Goal: Information Seeking & Learning: Learn about a topic

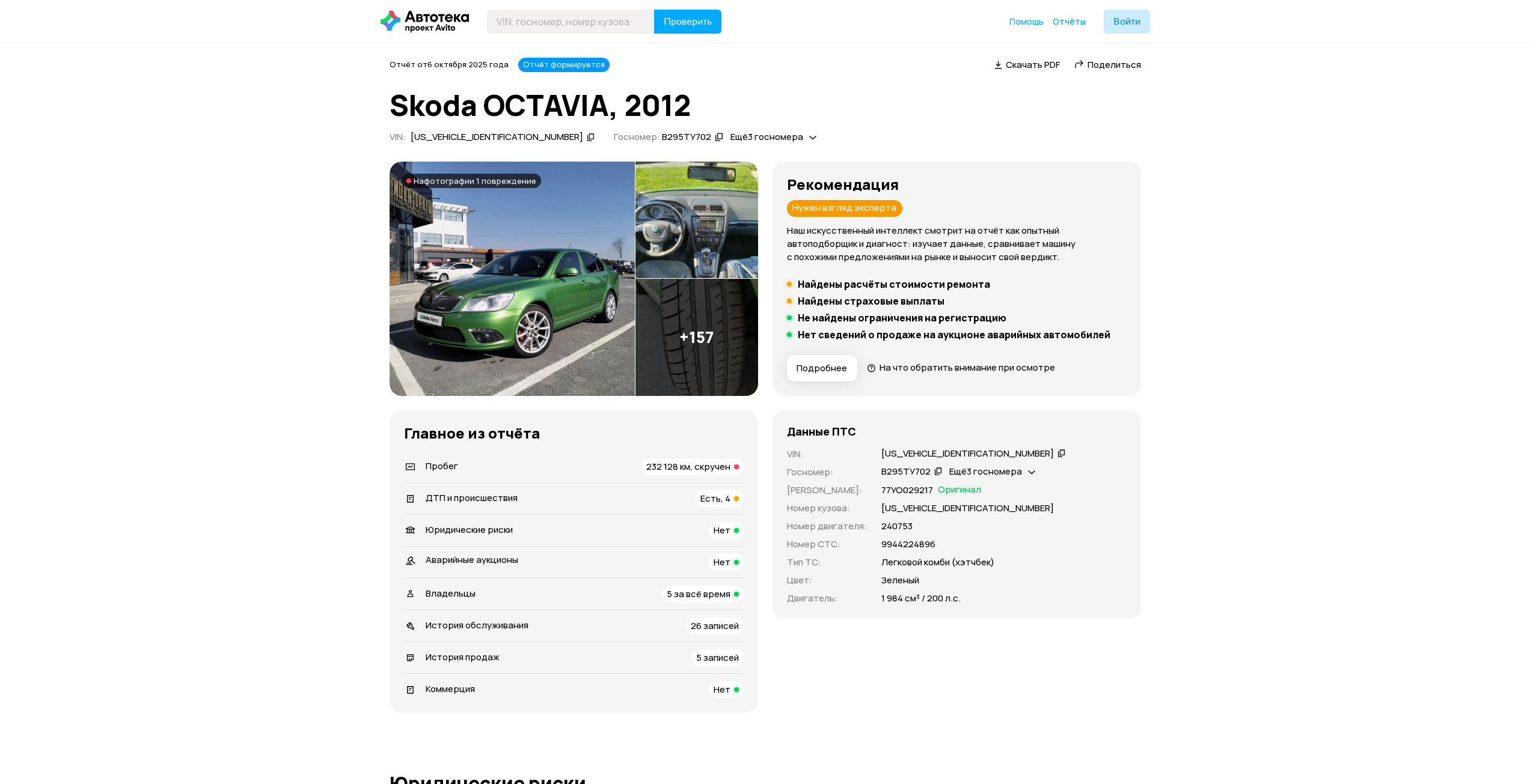
click at [655, 465] on span "232 128 км, скручен" at bounding box center [688, 466] width 84 height 13
click at [716, 465] on span "232 128 км, скручен" at bounding box center [688, 466] width 84 height 13
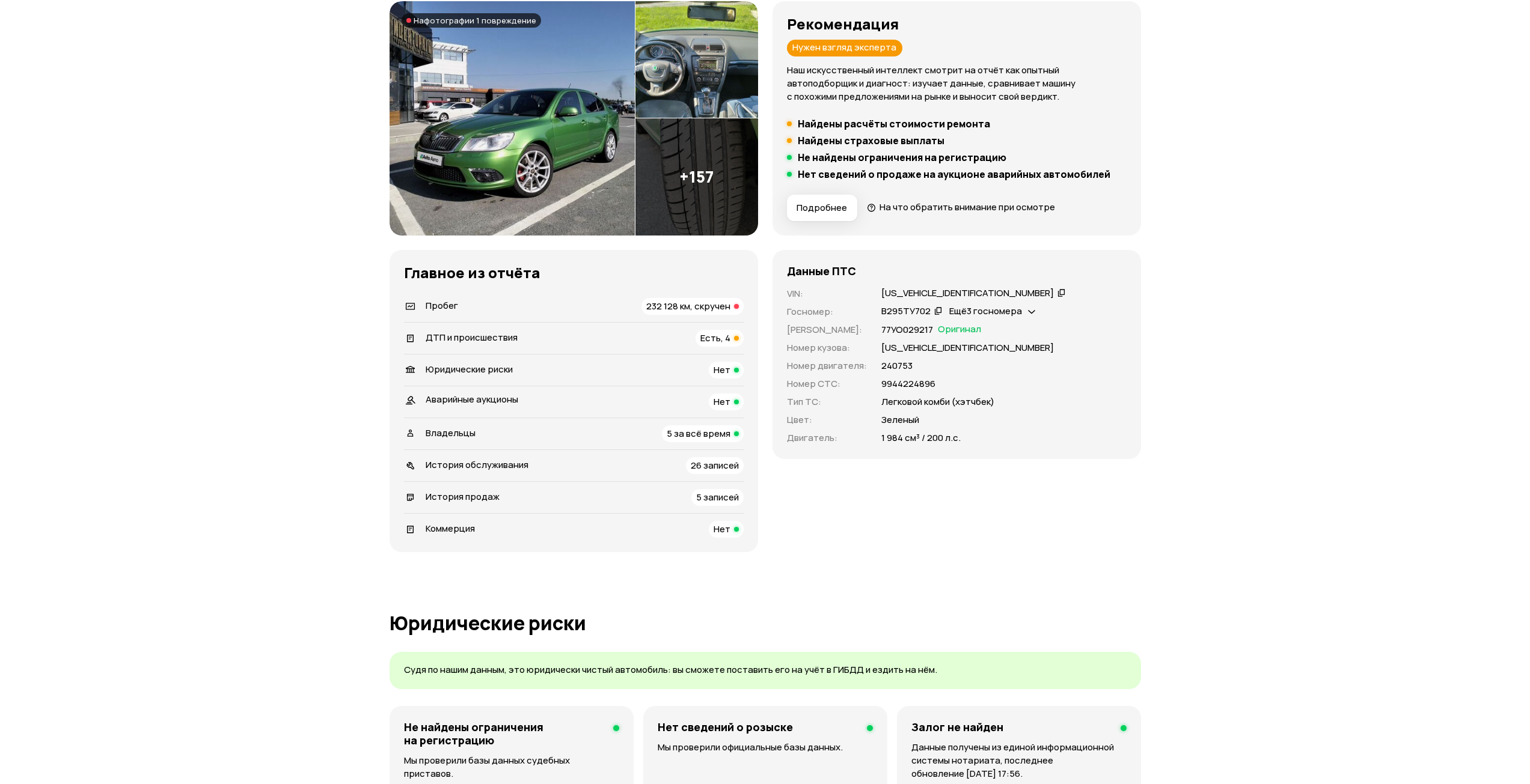
click at [713, 340] on span "Есть, 4" at bounding box center [715, 338] width 30 height 13
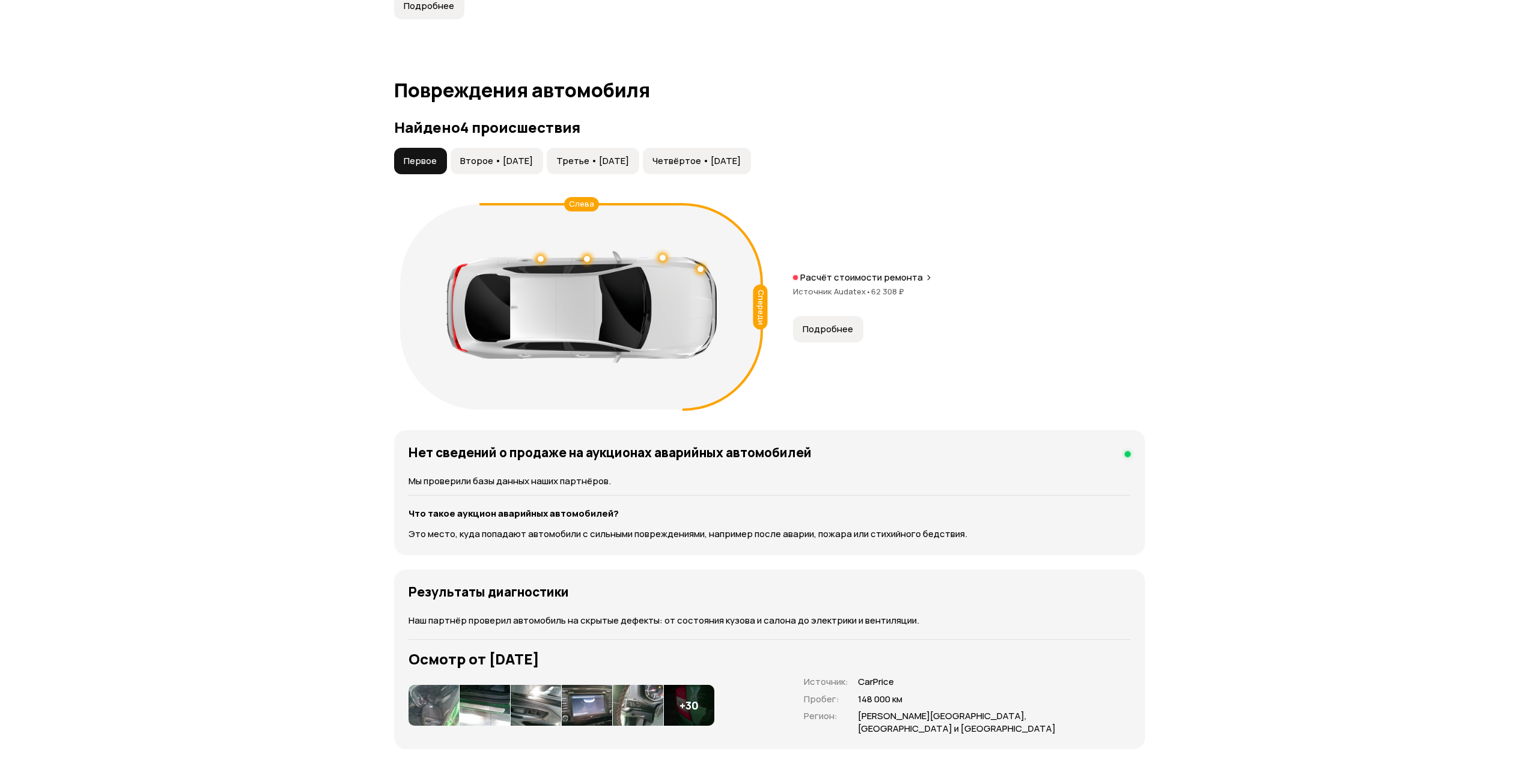
scroll to position [1245, 0]
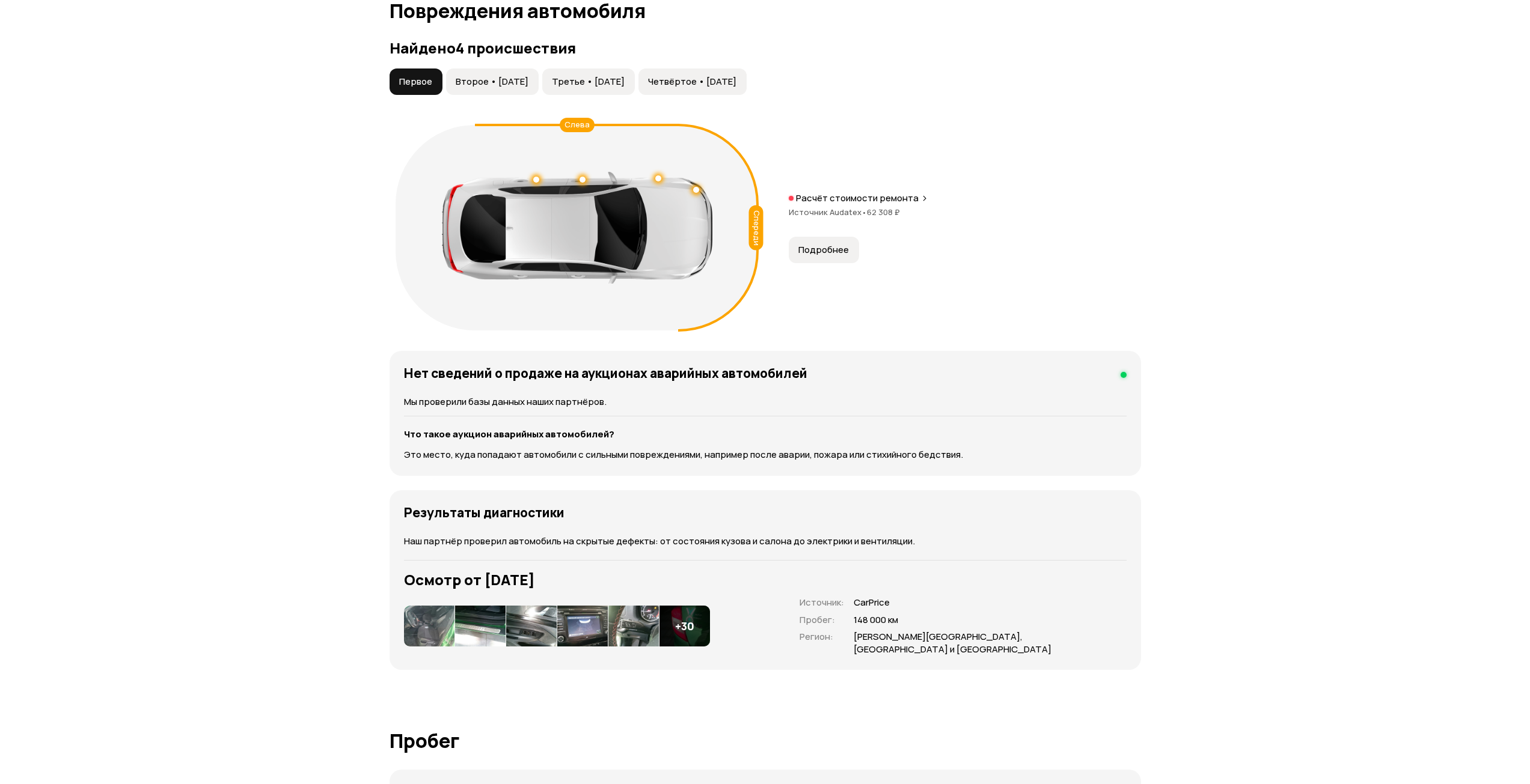
click at [826, 208] on span "Источник Audatex •" at bounding box center [827, 212] width 78 height 11
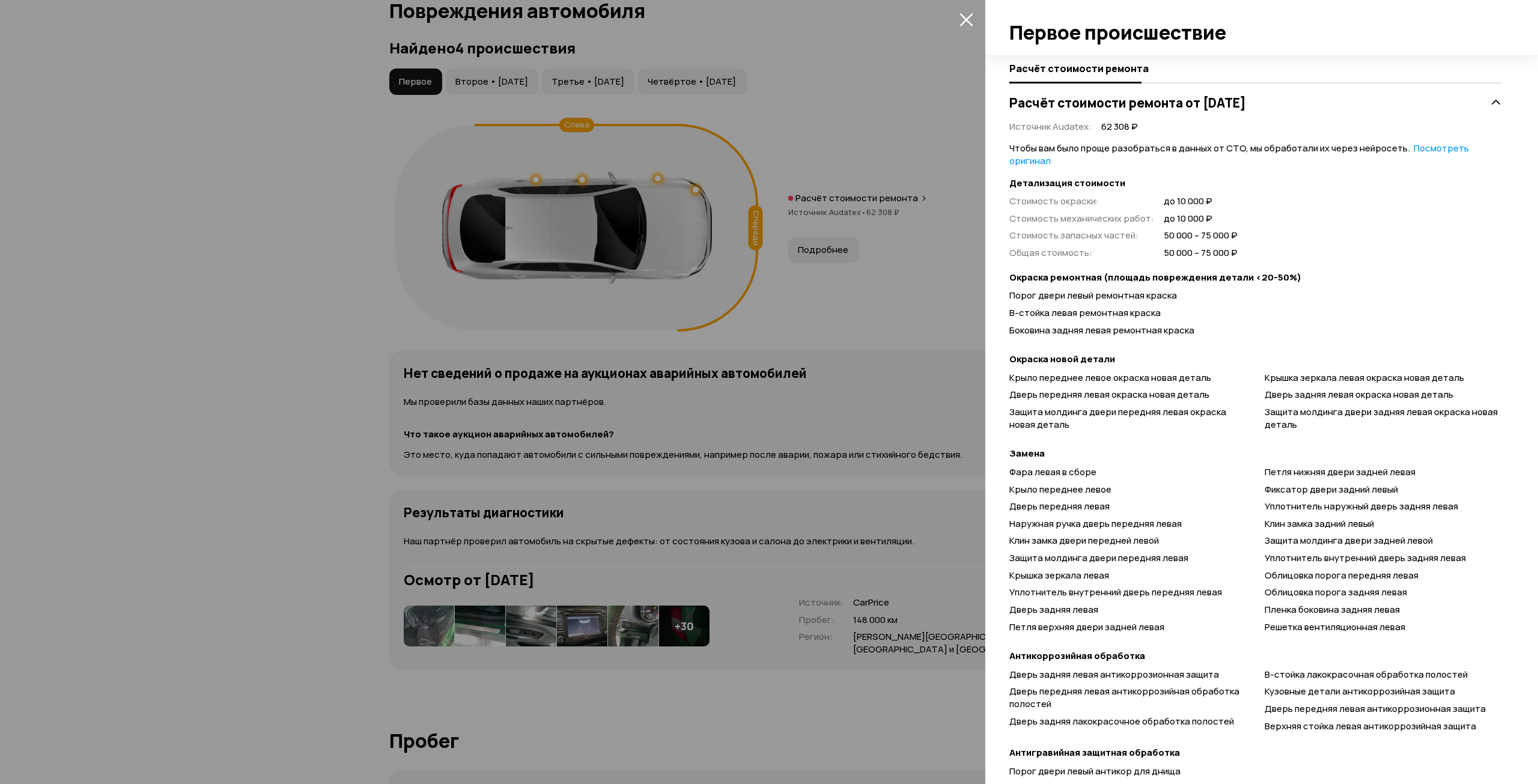
scroll to position [285, 0]
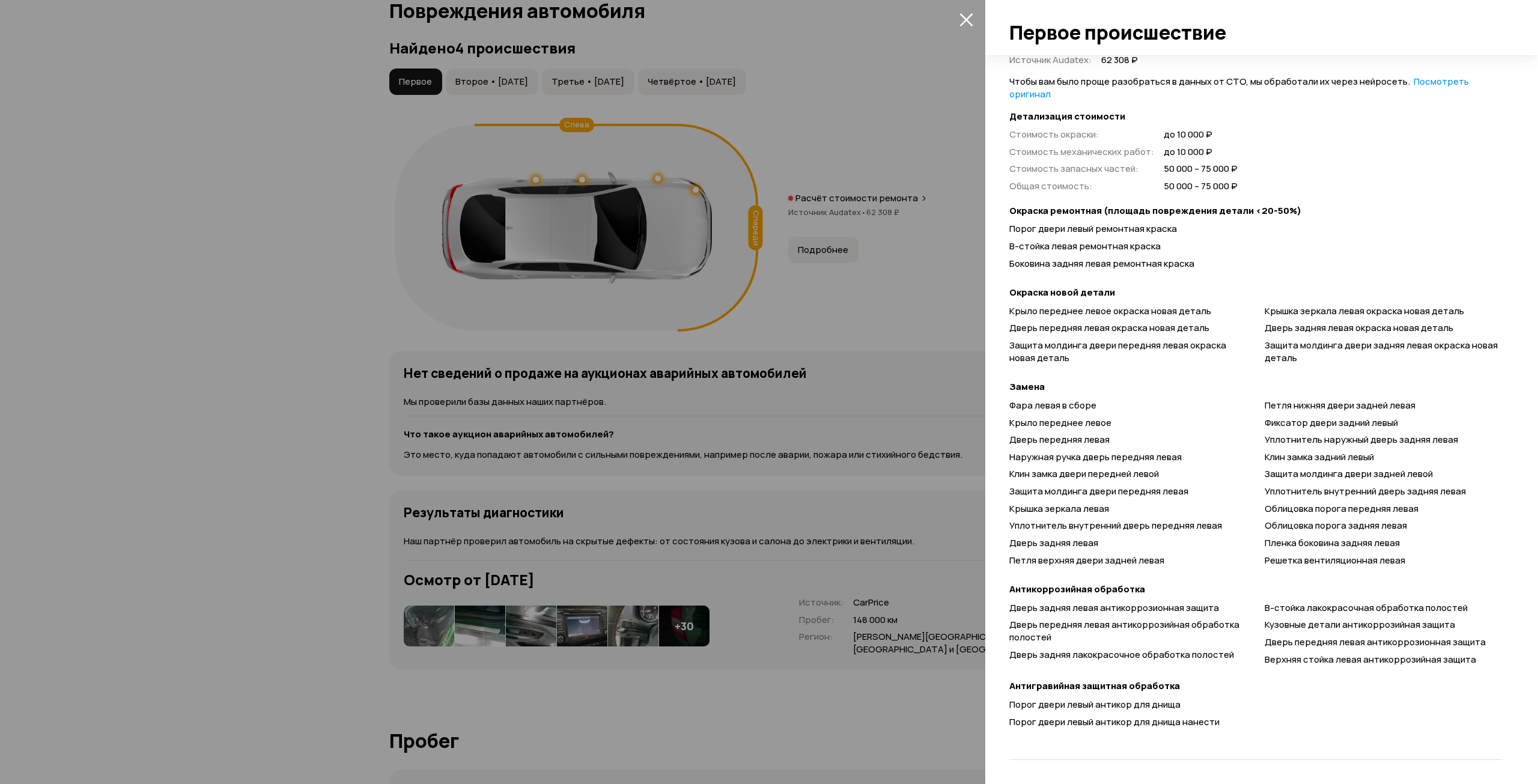
click at [822, 511] on div at bounding box center [769, 392] width 1538 height 784
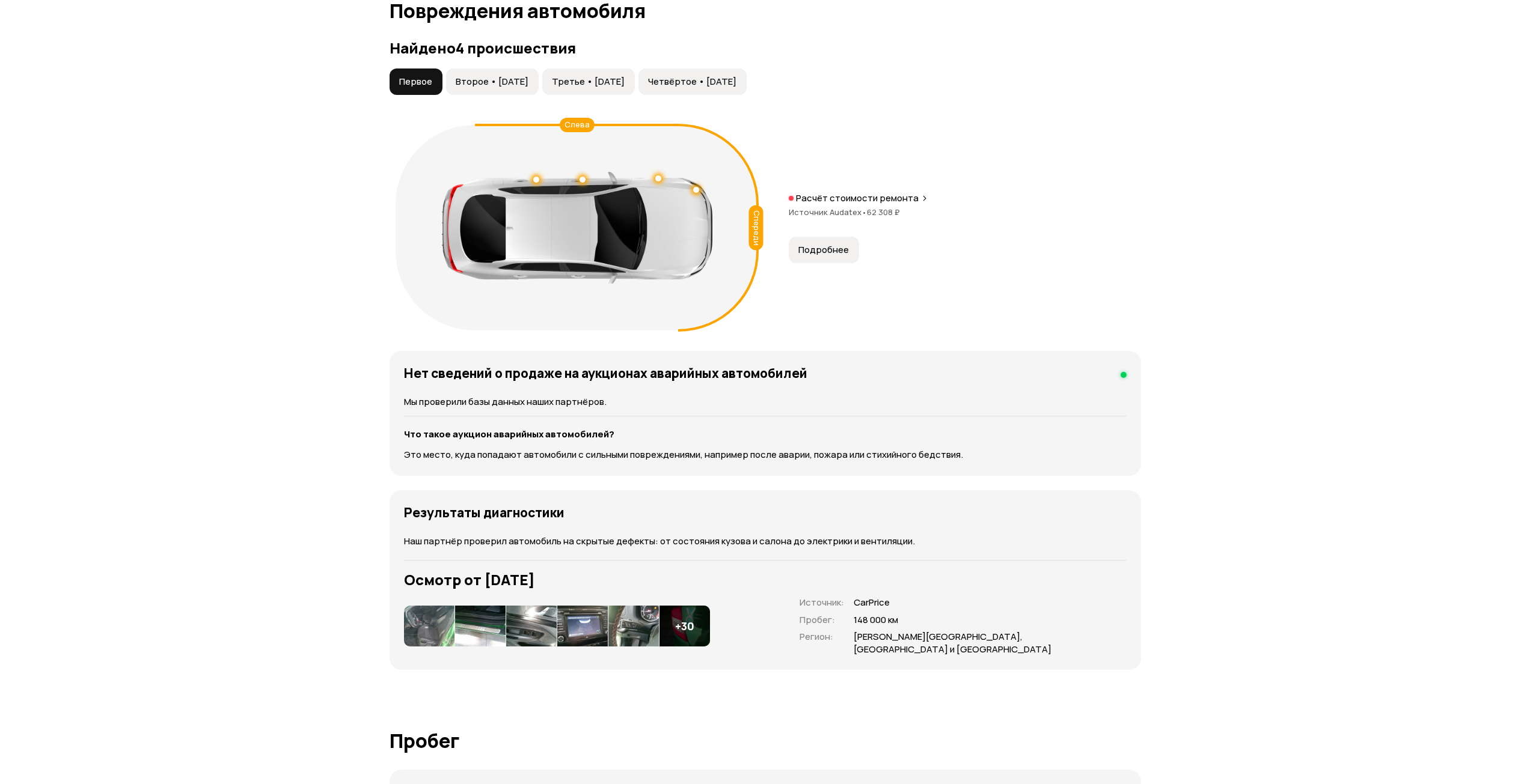
click at [478, 80] on span "Второе • [DATE]" at bounding box center [491, 82] width 72 height 12
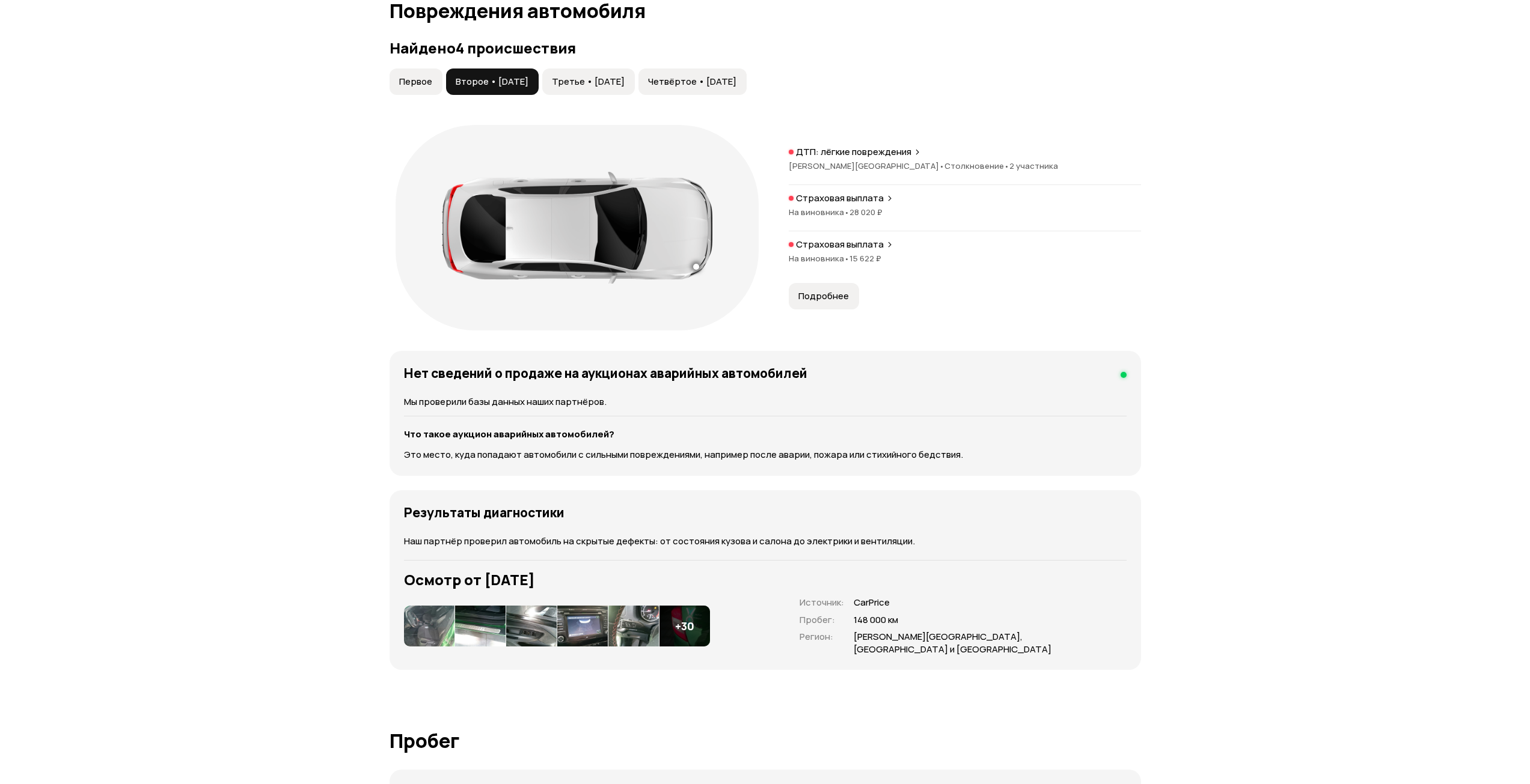
click at [606, 80] on span "Третье • [DATE]" at bounding box center [588, 82] width 72 height 12
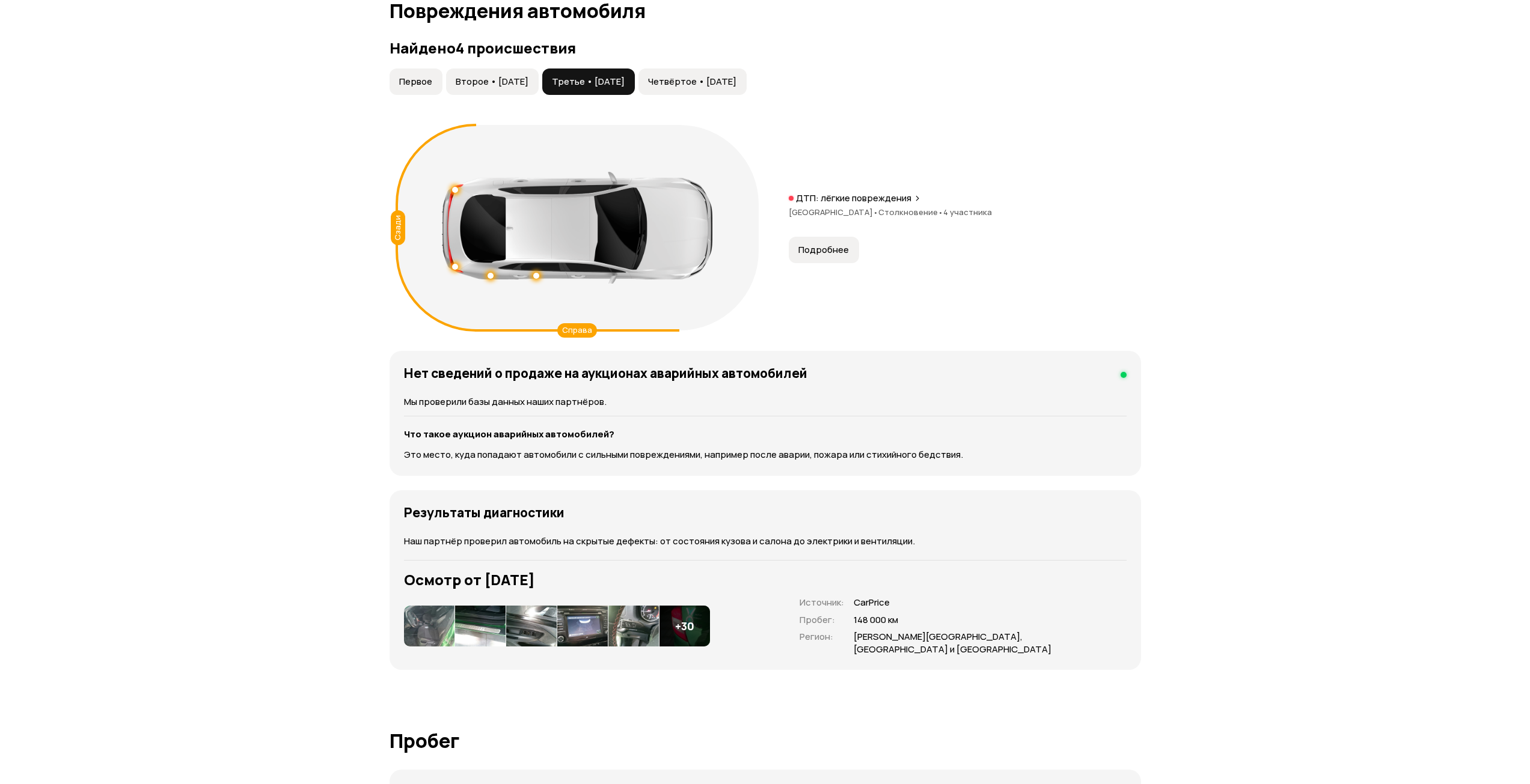
click at [855, 256] on button "Подробнее" at bounding box center [823, 249] width 70 height 27
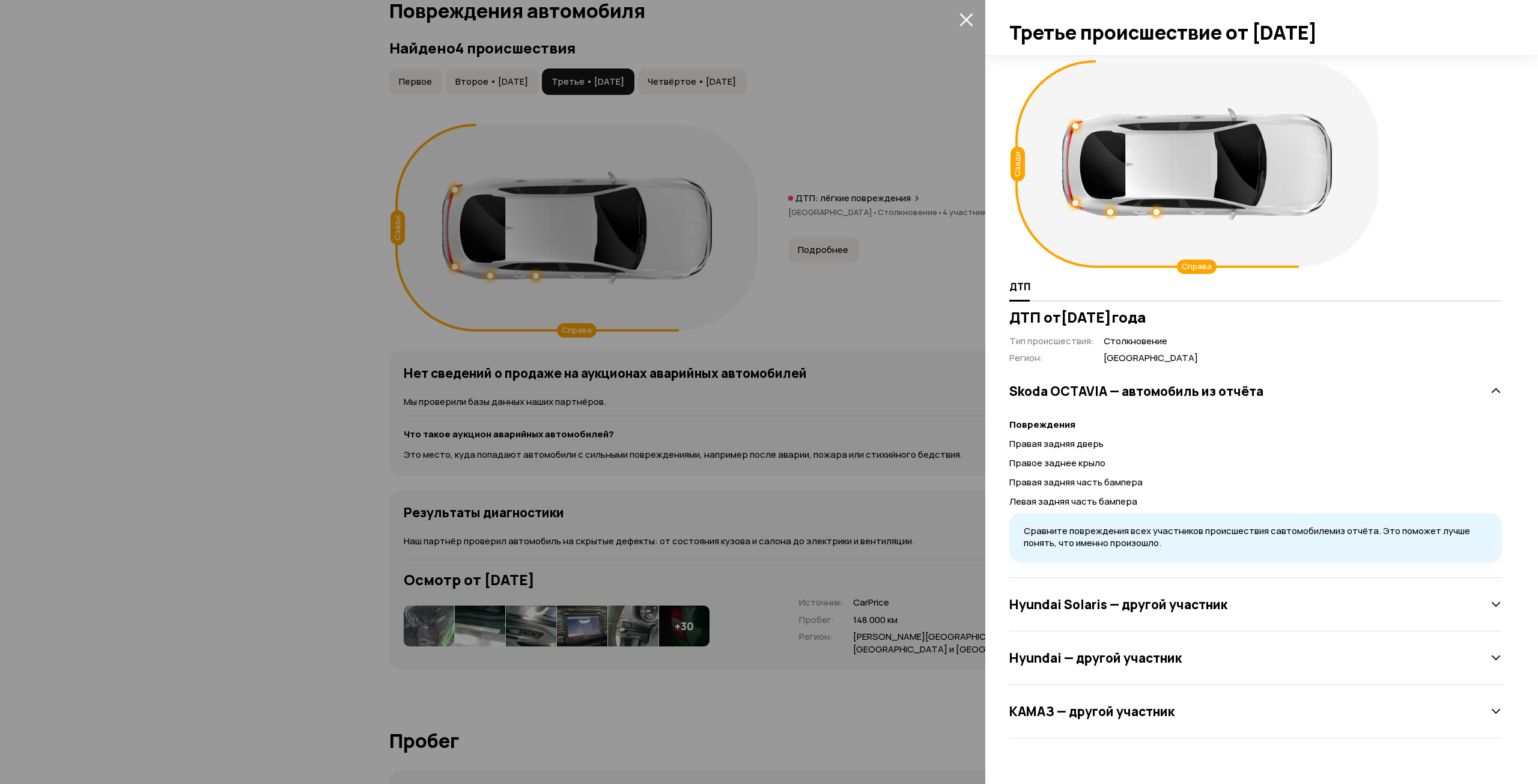
click at [711, 178] on div at bounding box center [769, 392] width 1538 height 784
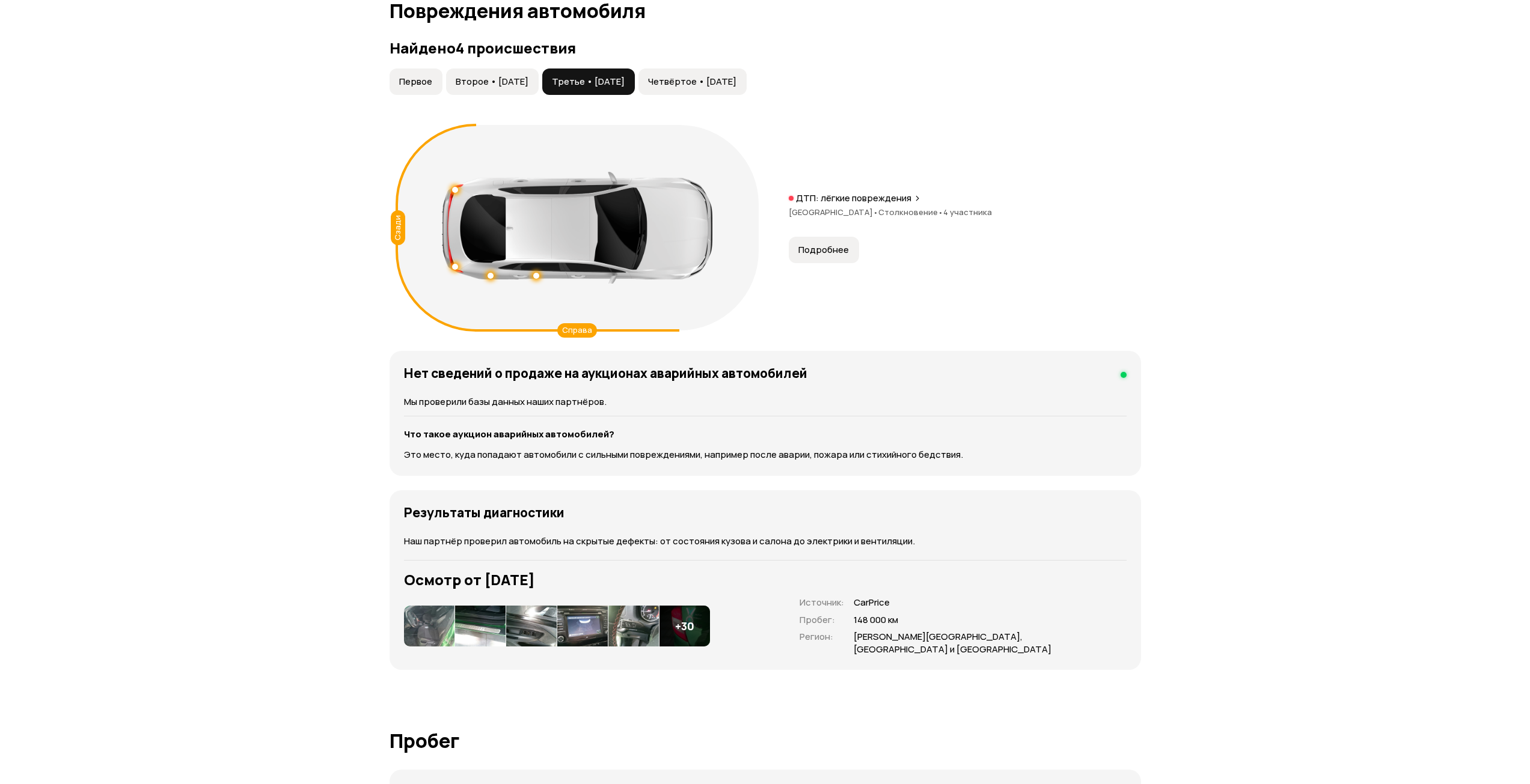
click at [703, 75] on button "Четвёртое • [DATE]" at bounding box center [692, 82] width 108 height 27
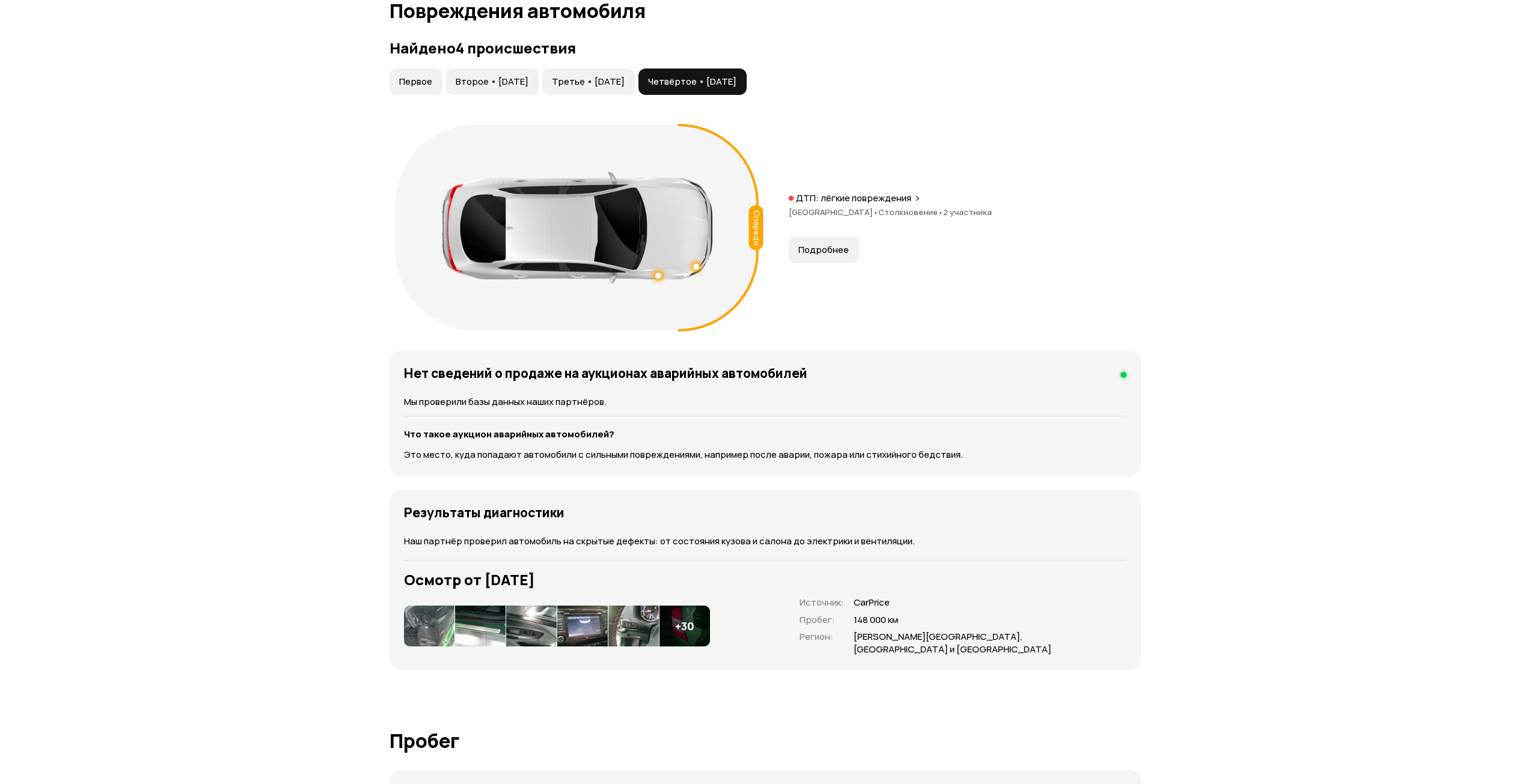
click at [821, 257] on button "Подробнее" at bounding box center [823, 249] width 70 height 27
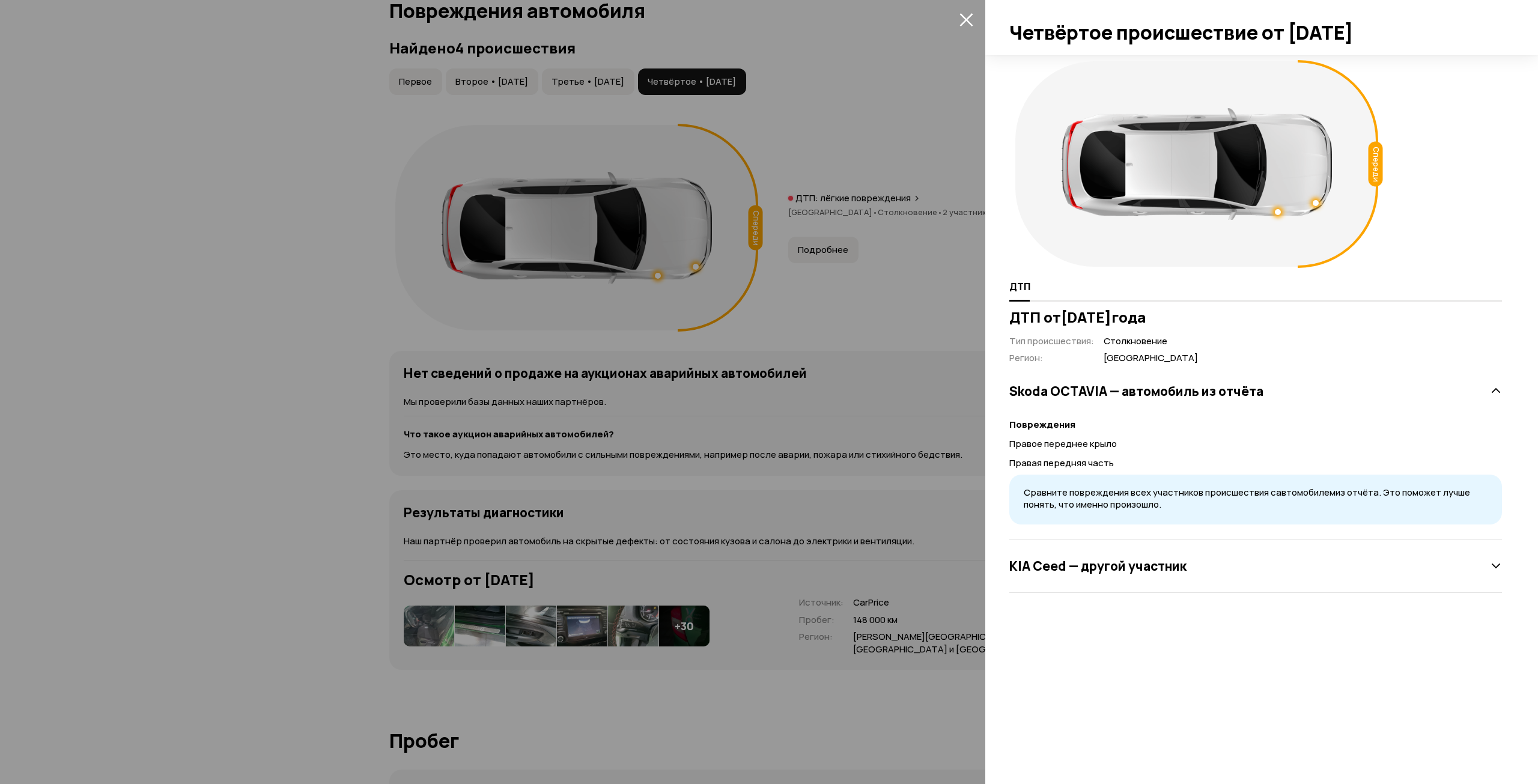
click at [1090, 556] on div "KIA Ceed — другой участник" at bounding box center [1255, 566] width 492 height 24
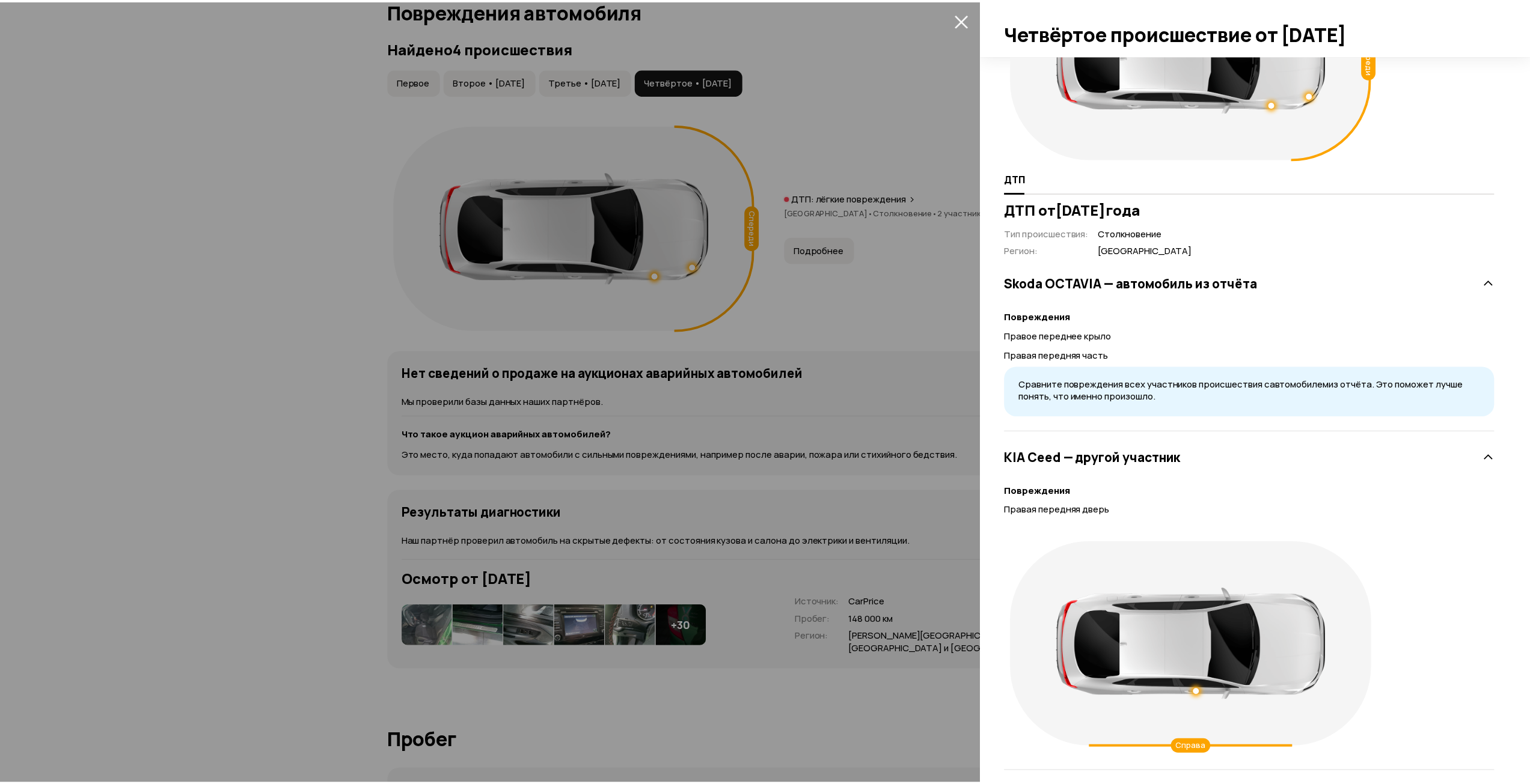
scroll to position [120, 0]
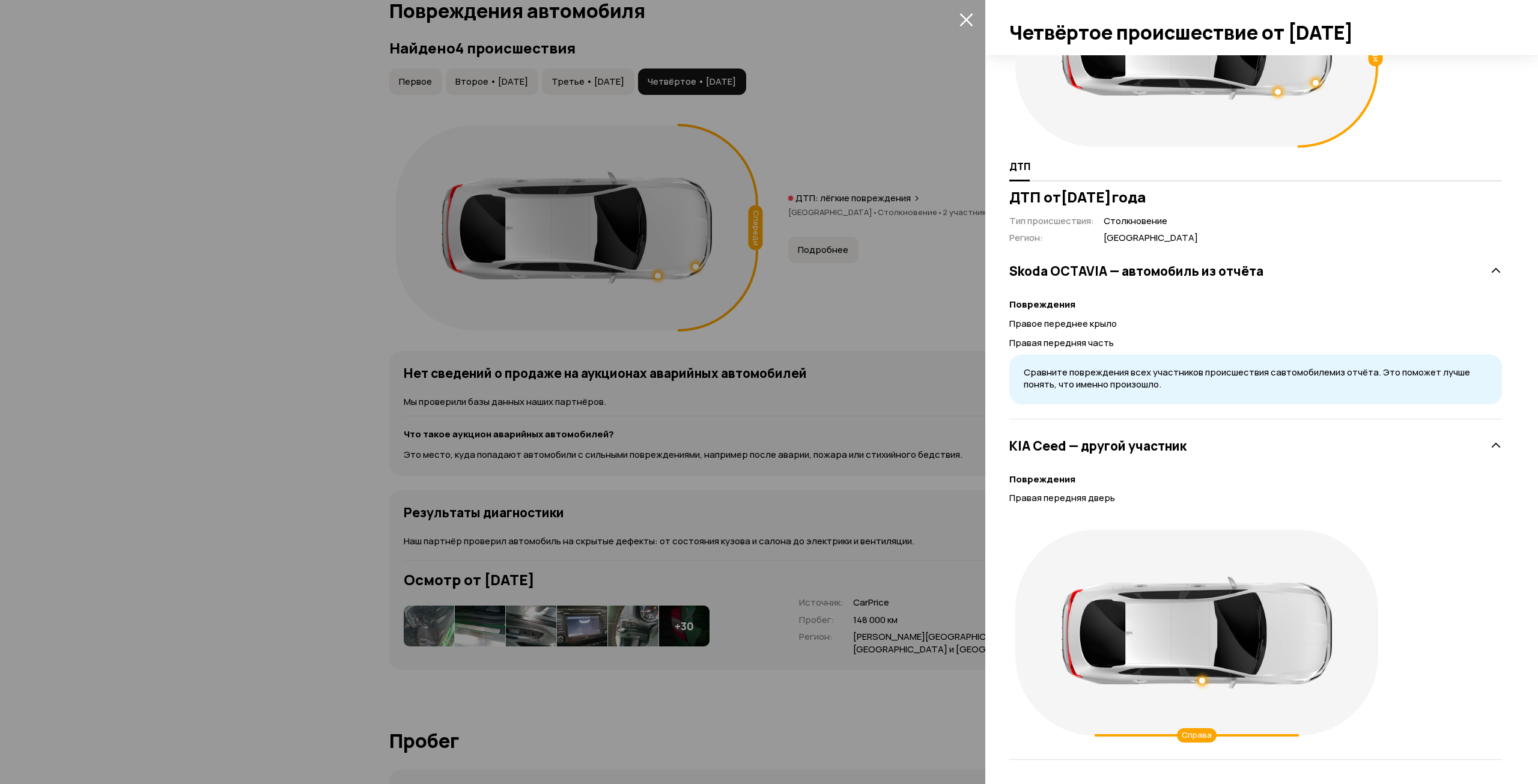
click at [786, 269] on div at bounding box center [769, 392] width 1538 height 784
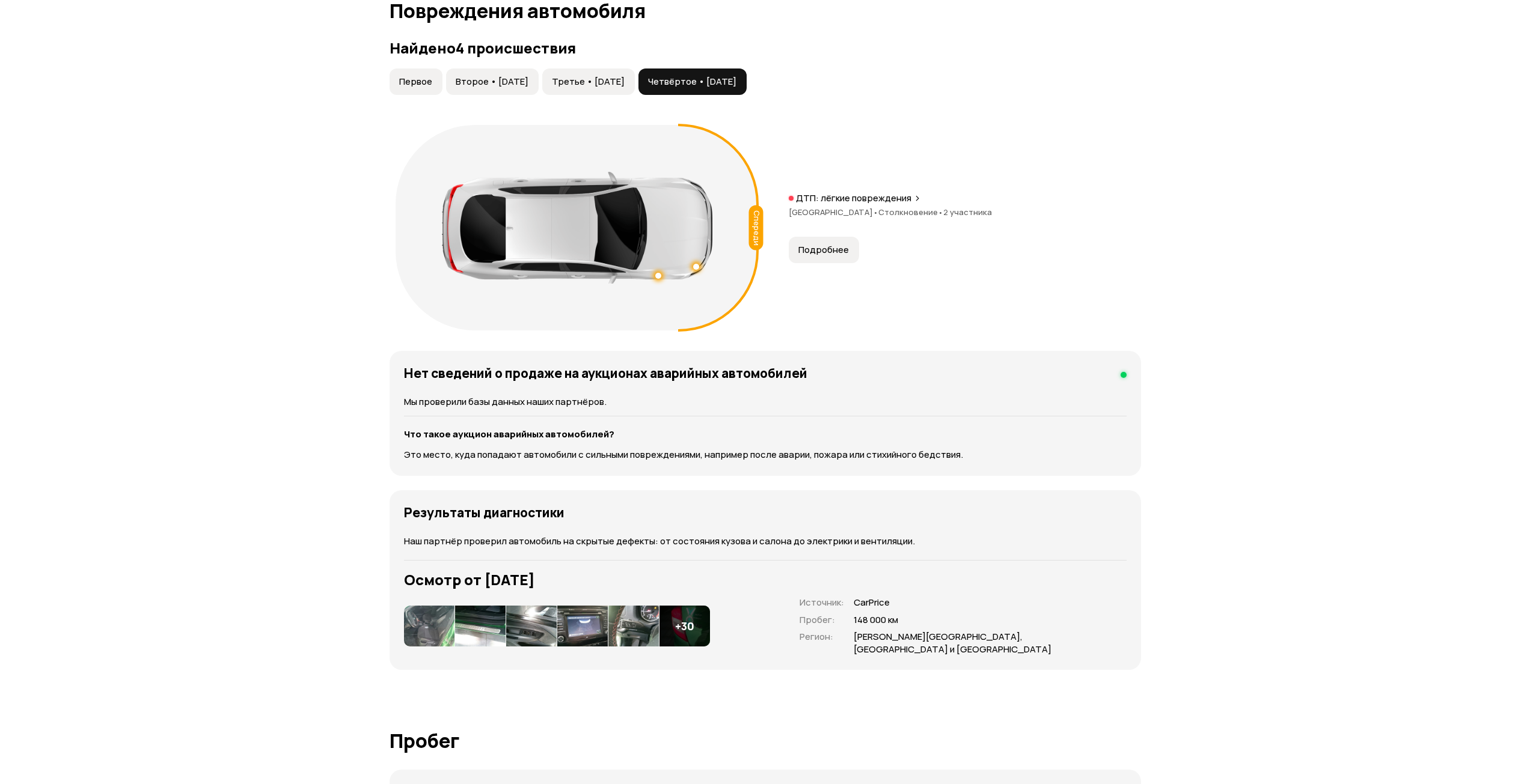
click at [619, 87] on span "Третье • [DATE]" at bounding box center [588, 82] width 72 height 12
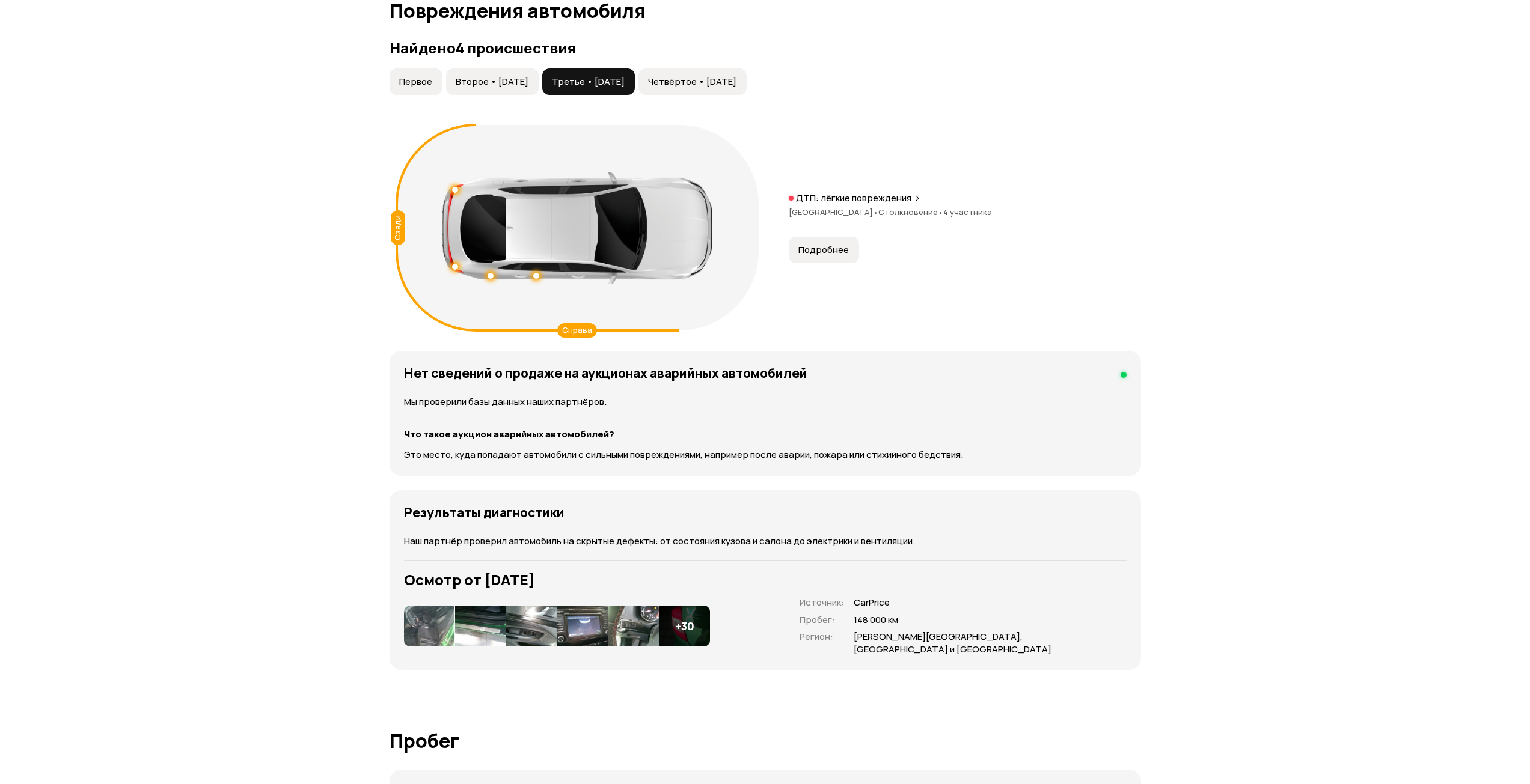
click at [811, 259] on button "Подробнее" at bounding box center [823, 249] width 70 height 27
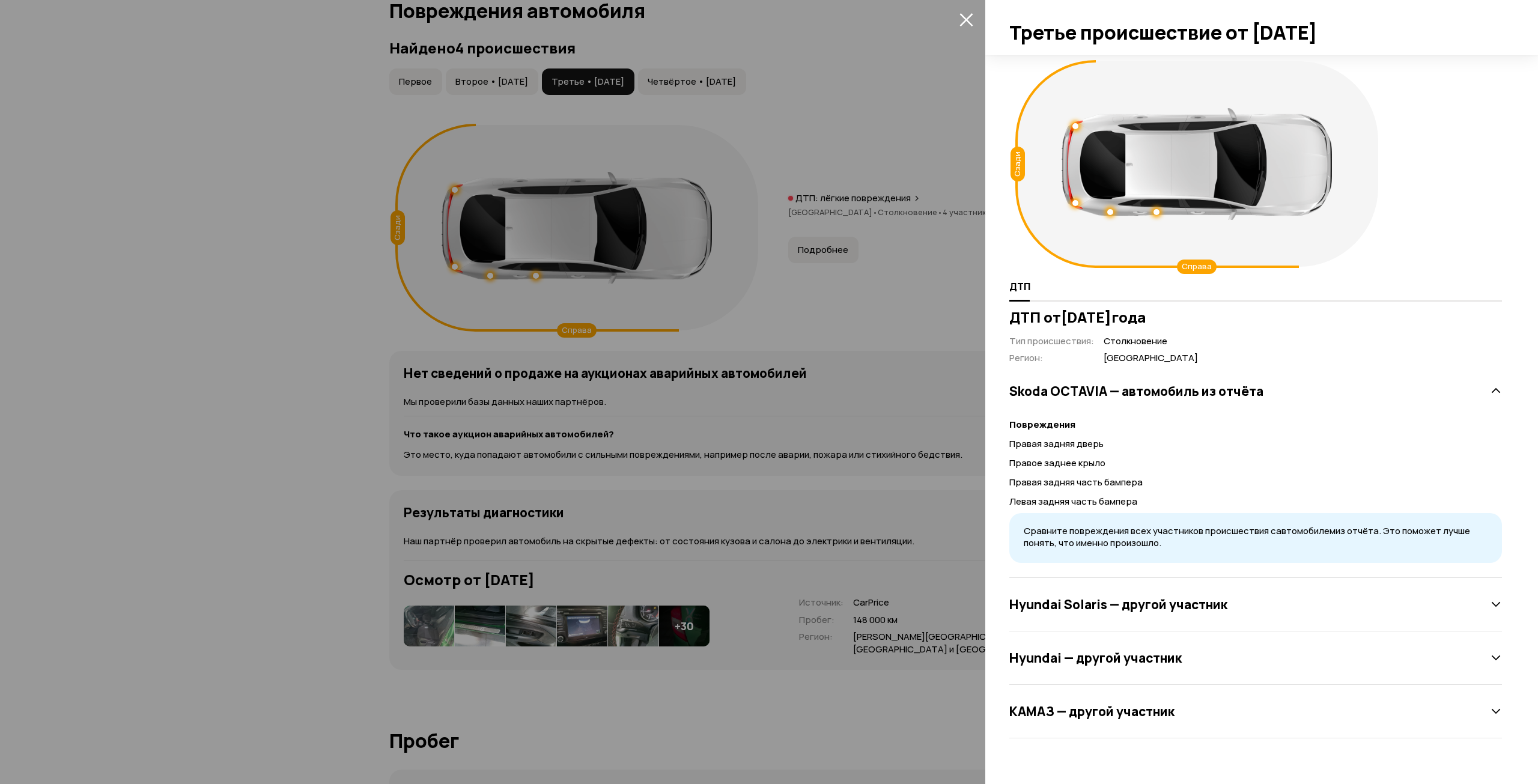
click at [661, 167] on div at bounding box center [769, 392] width 1538 height 784
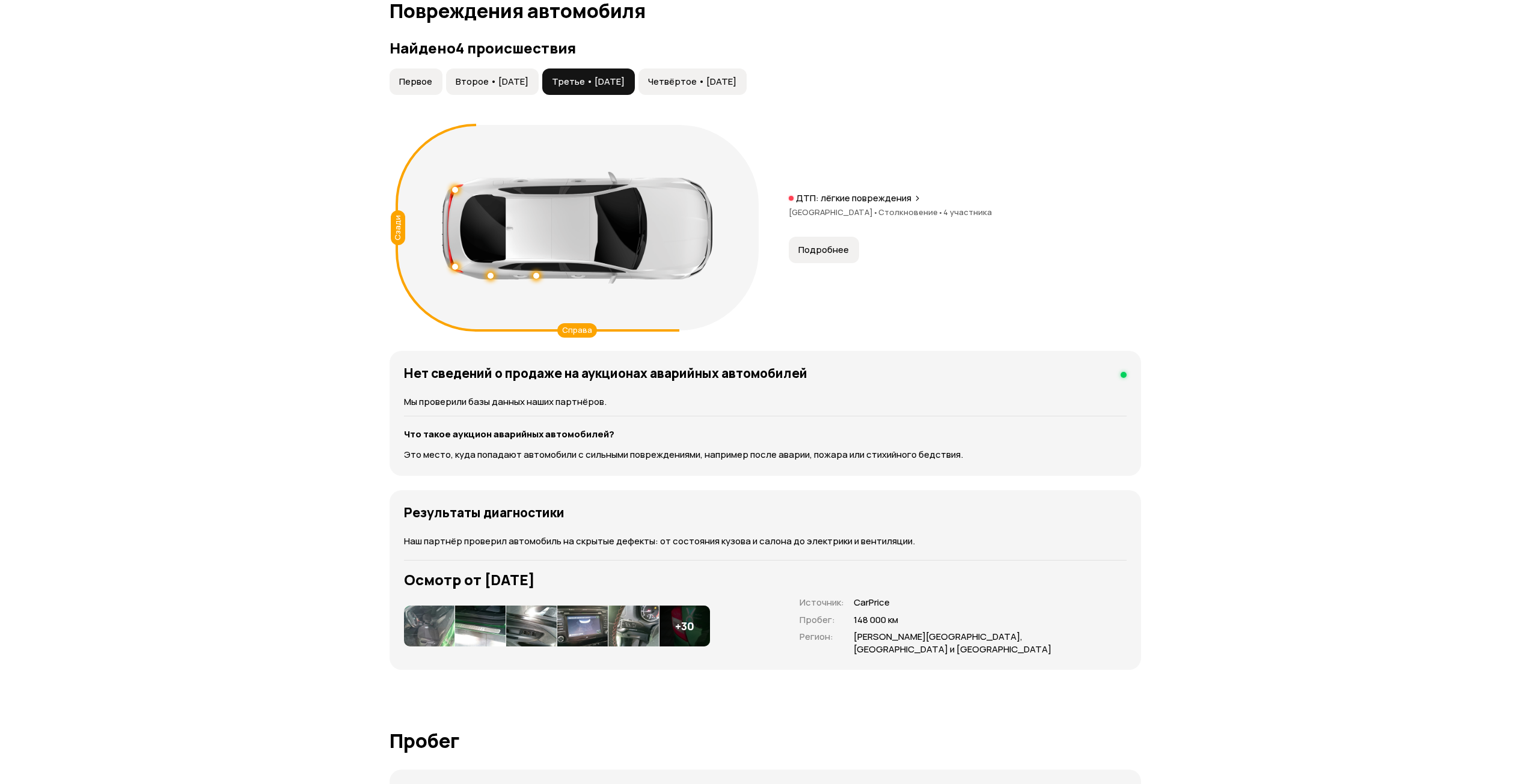
click at [516, 82] on span "Второе • [DATE]" at bounding box center [491, 82] width 72 height 12
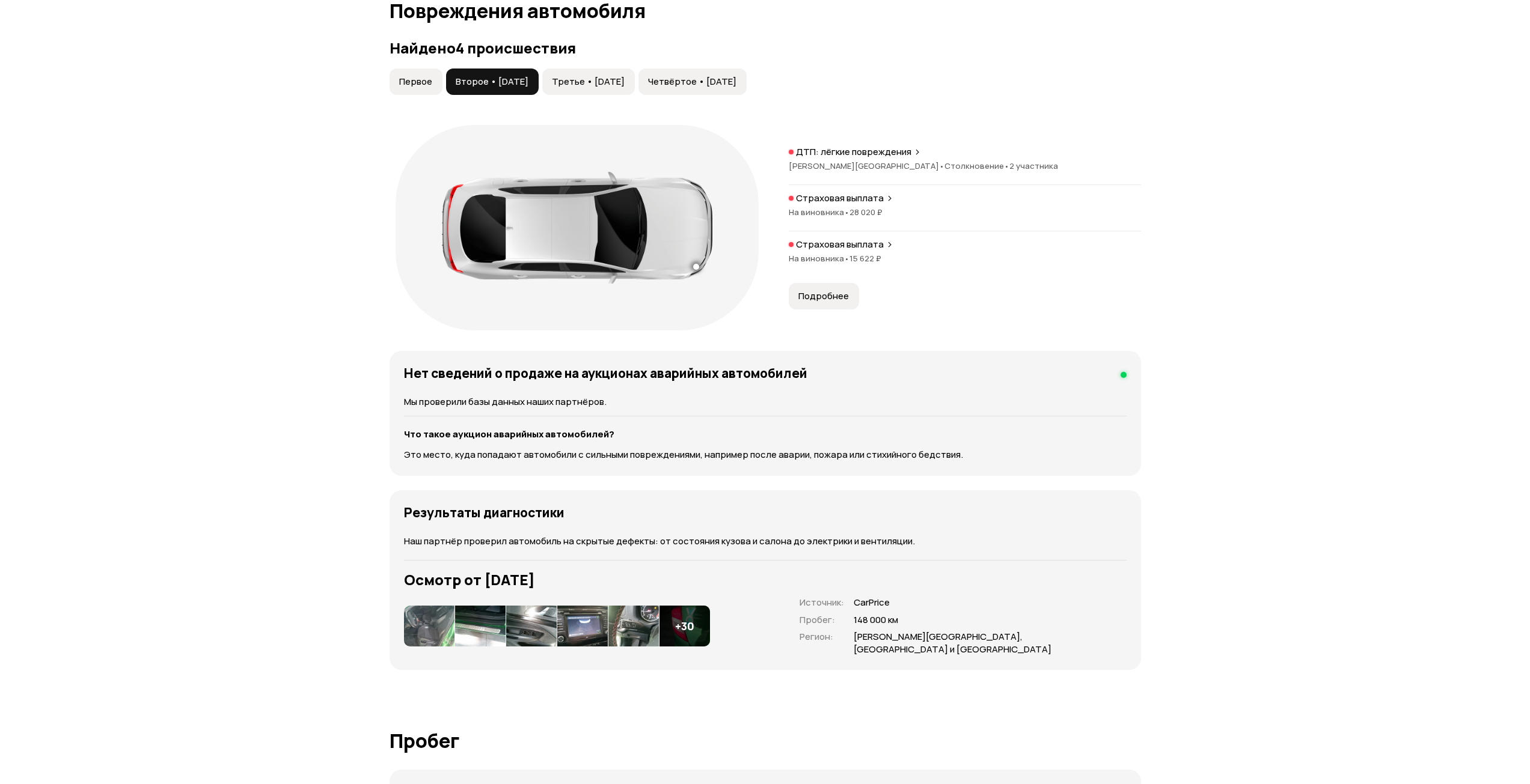
click at [833, 287] on button "Подробнее" at bounding box center [823, 296] width 70 height 27
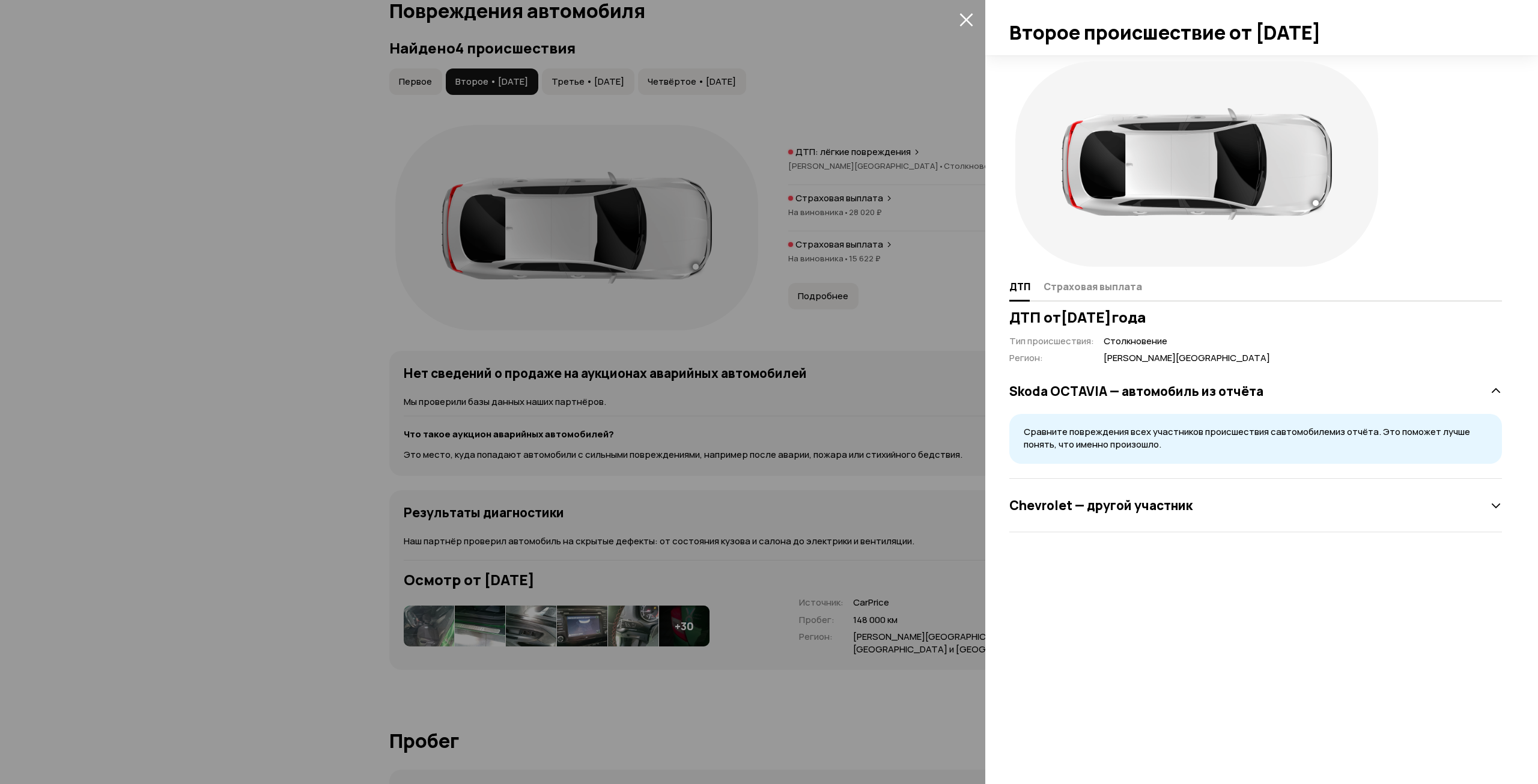
click at [1108, 508] on h3 "Chevrolet — другой участник" at bounding box center [1101, 505] width 184 height 16
click at [586, 155] on div at bounding box center [769, 392] width 1538 height 784
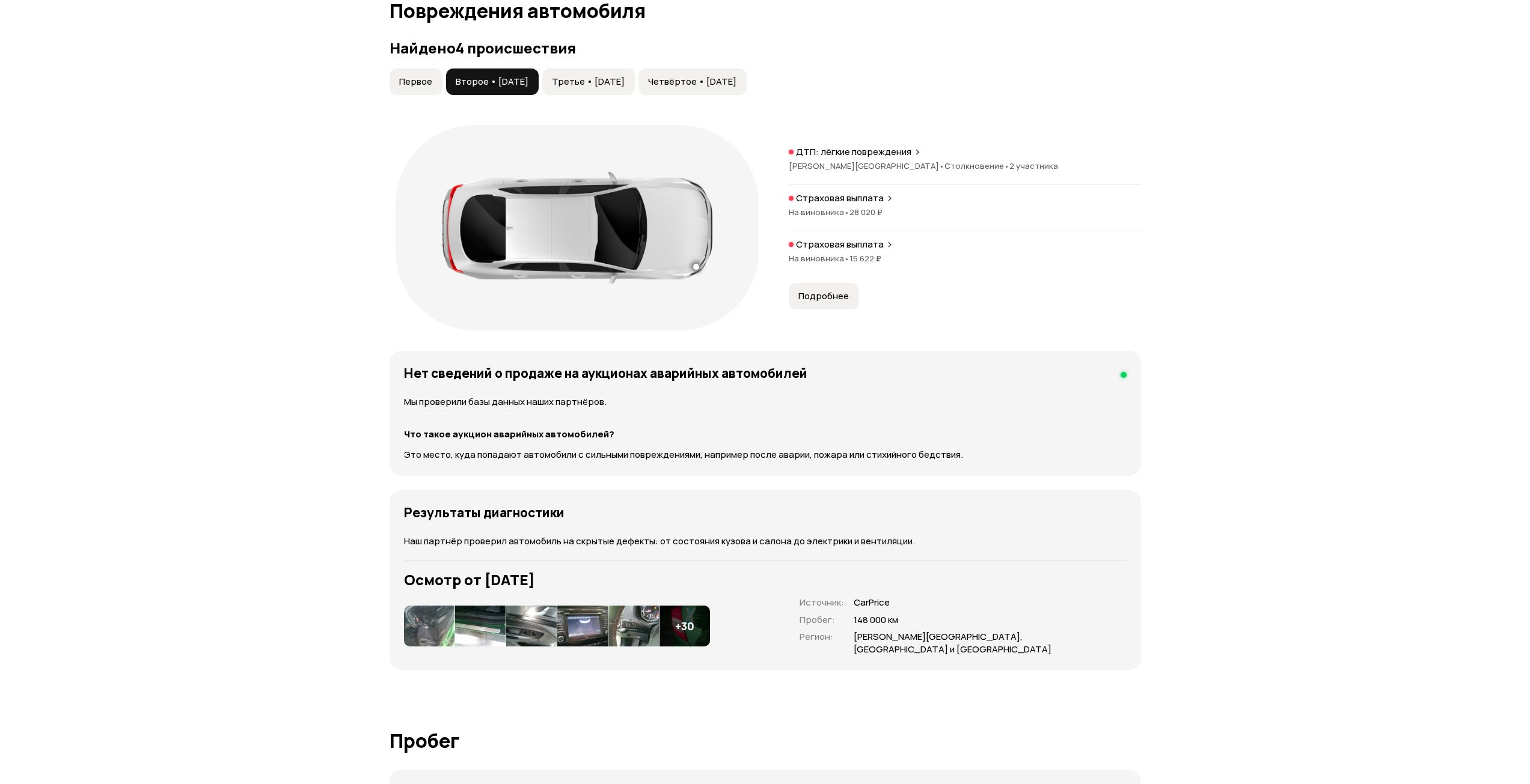
click at [414, 82] on span "Первое" at bounding box center [415, 82] width 33 height 12
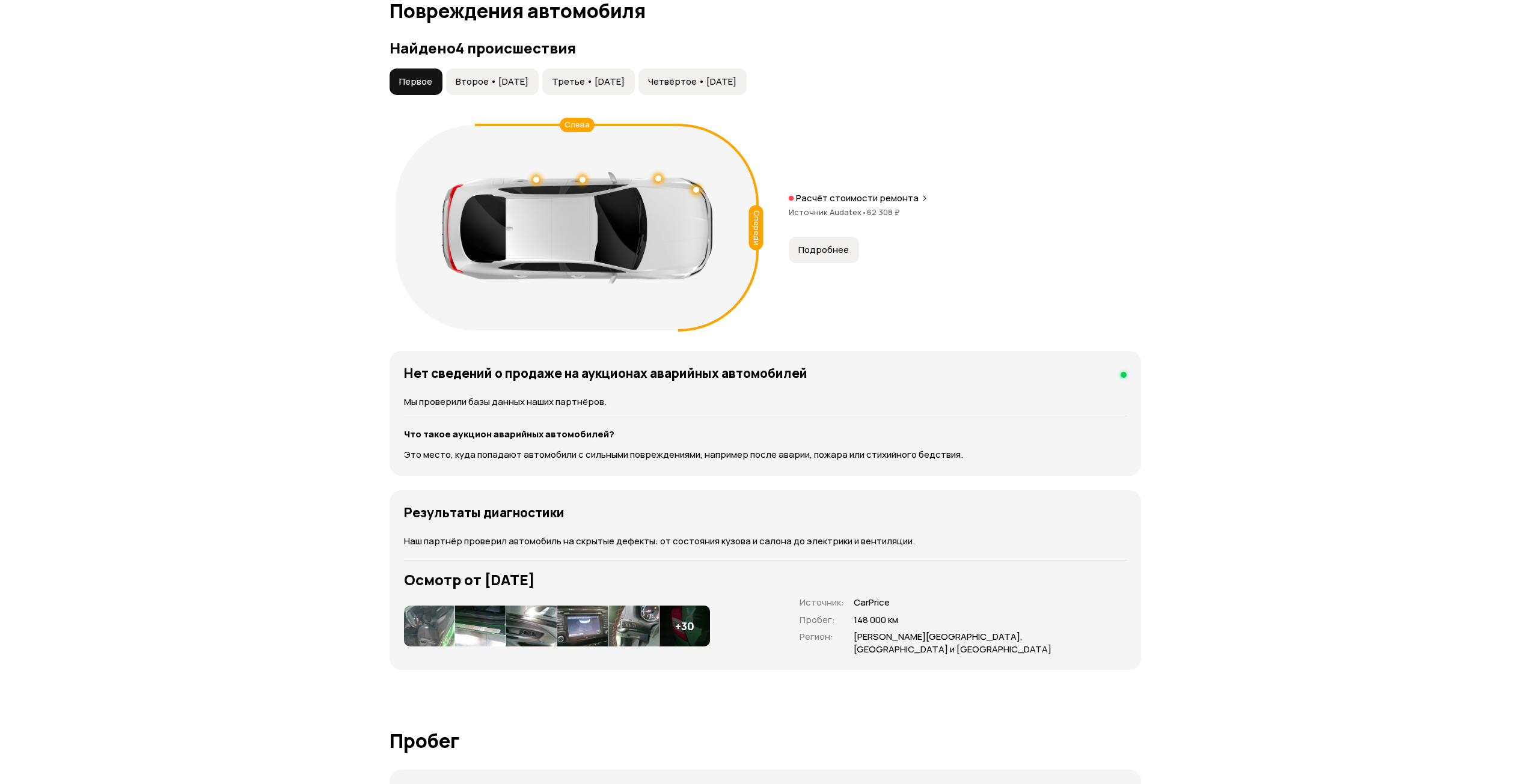
click at [826, 250] on span "Подробнее" at bounding box center [823, 249] width 50 height 12
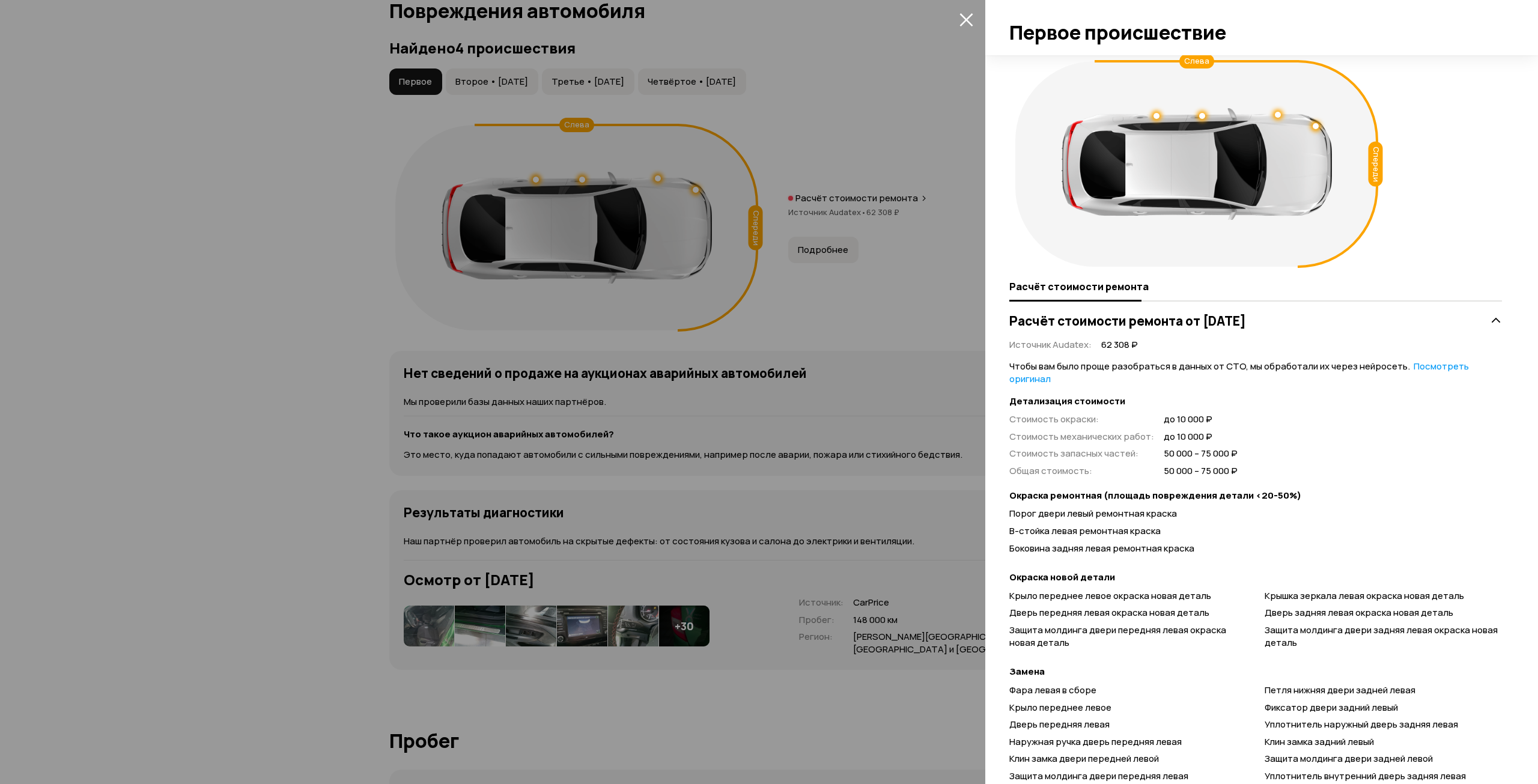
click at [697, 190] on div at bounding box center [769, 392] width 1538 height 784
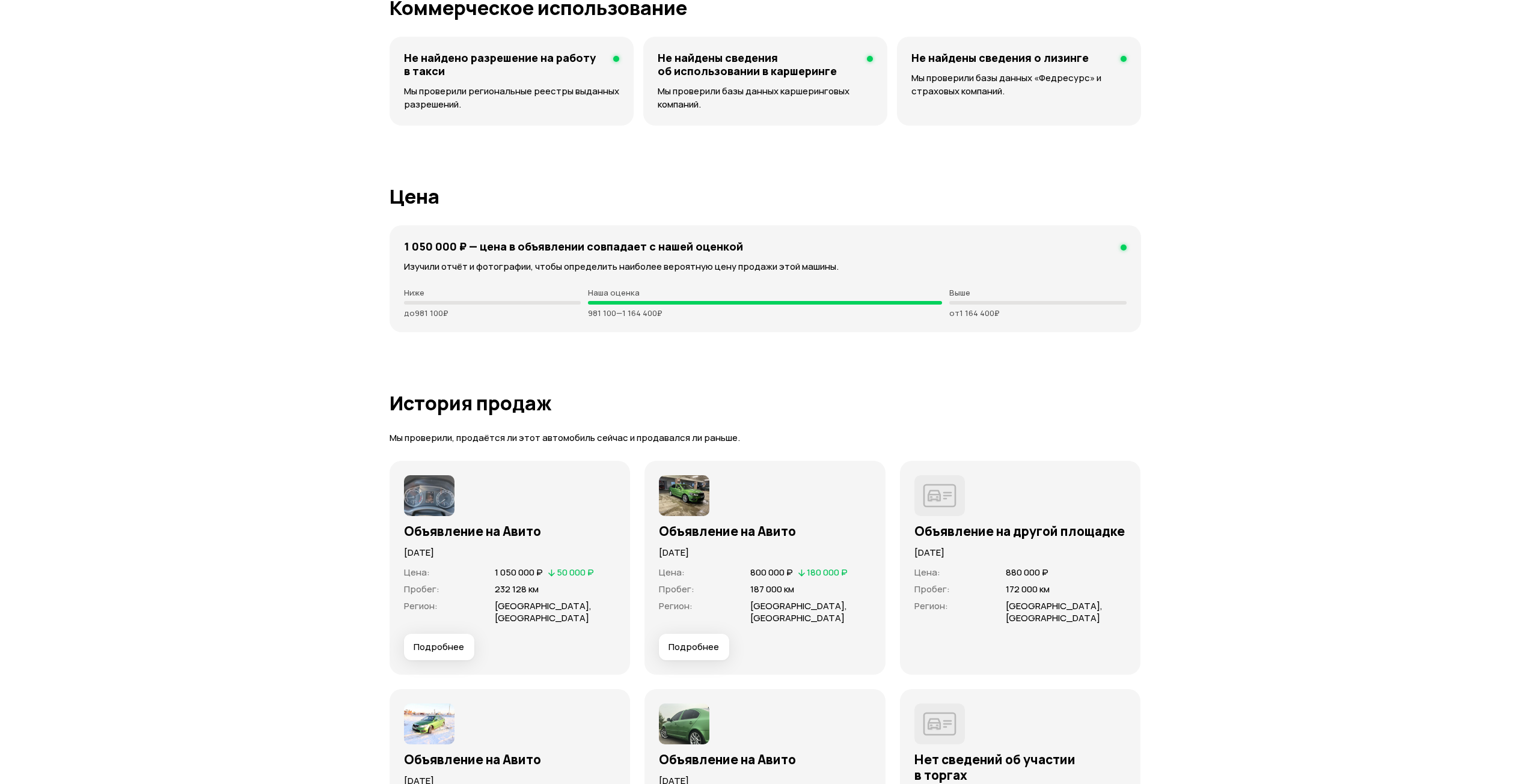
scroll to position [3347, 0]
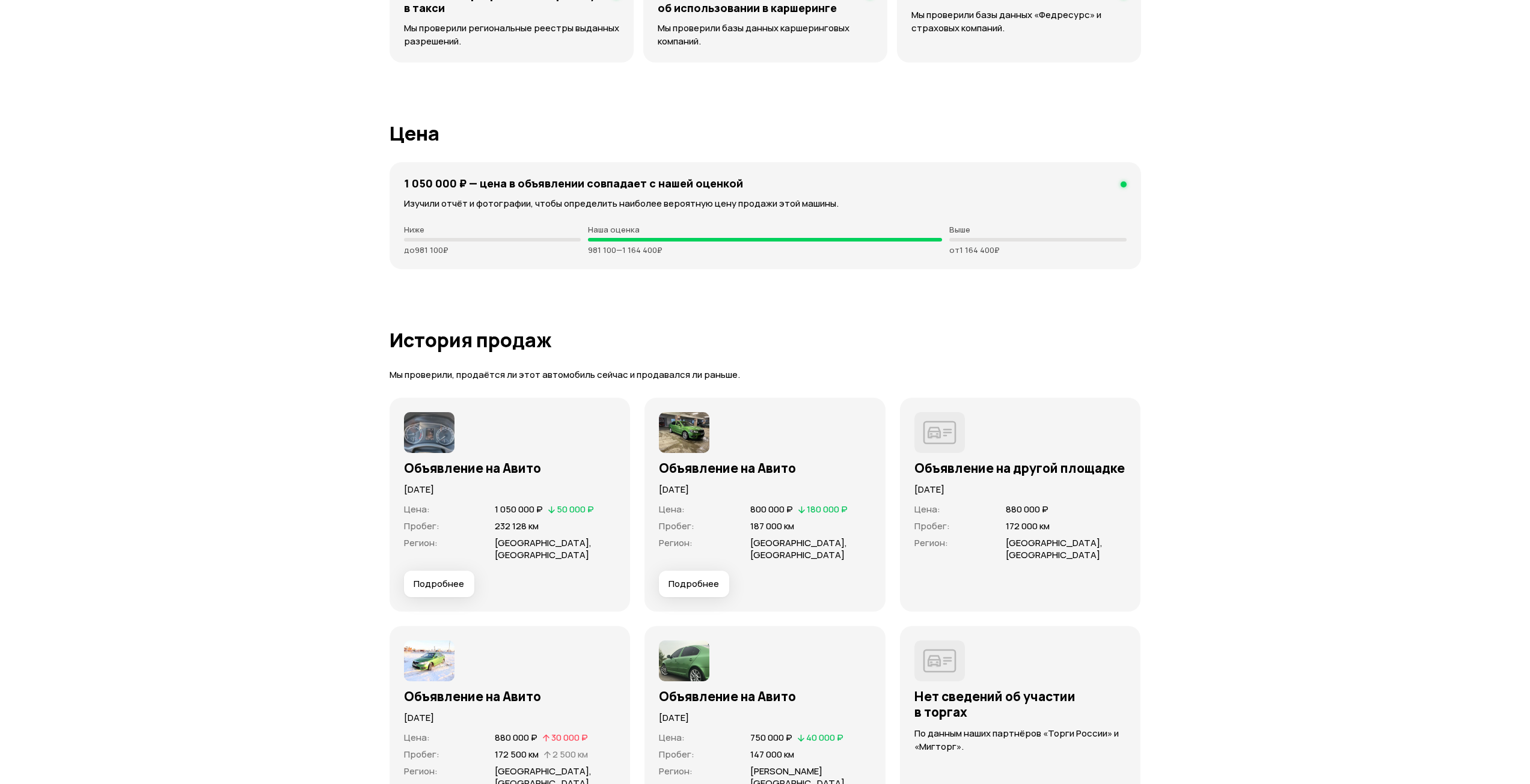
click at [708, 578] on span "Подробнее" at bounding box center [694, 584] width 50 height 12
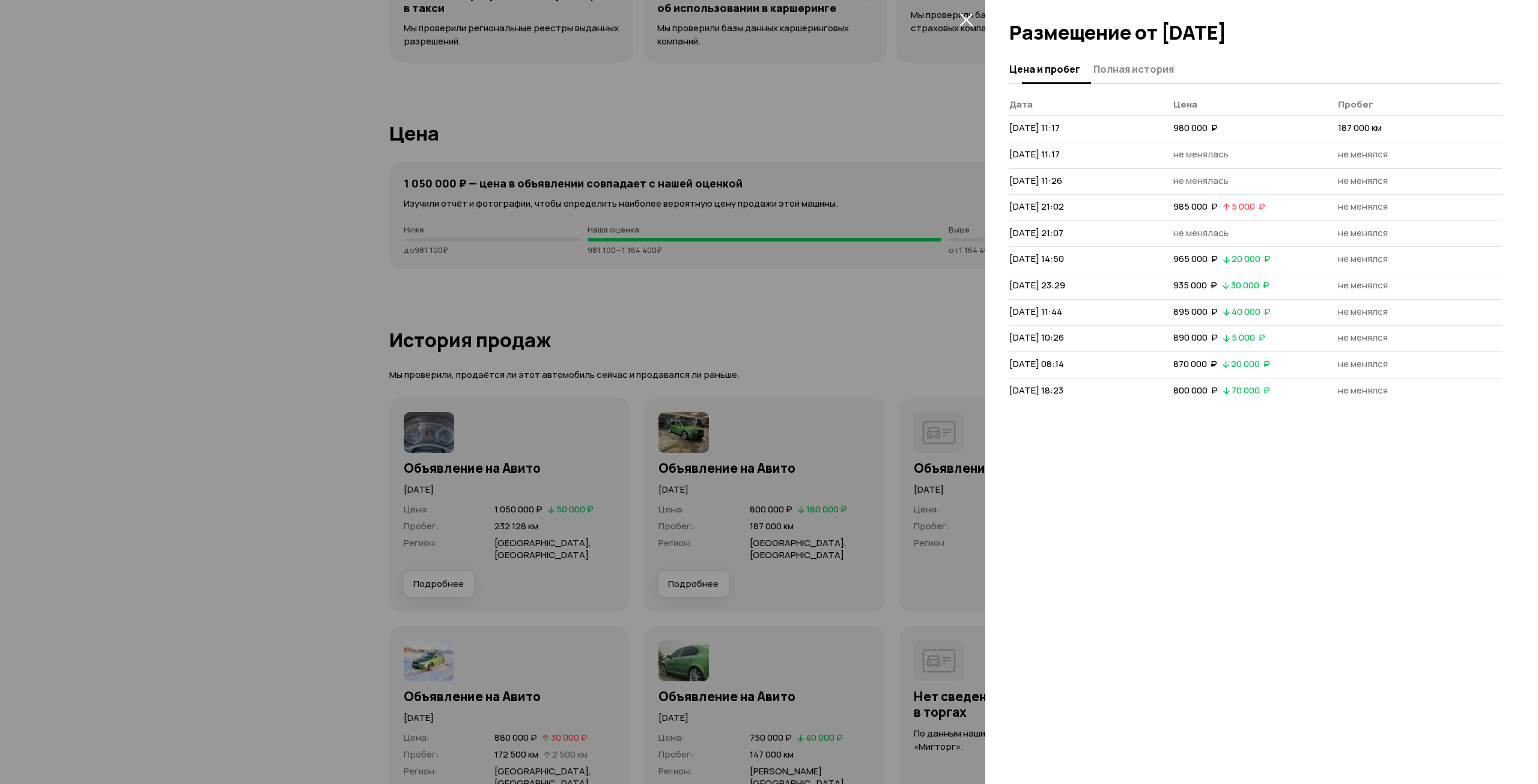
click at [1151, 72] on span "Полная история" at bounding box center [1134, 69] width 81 height 12
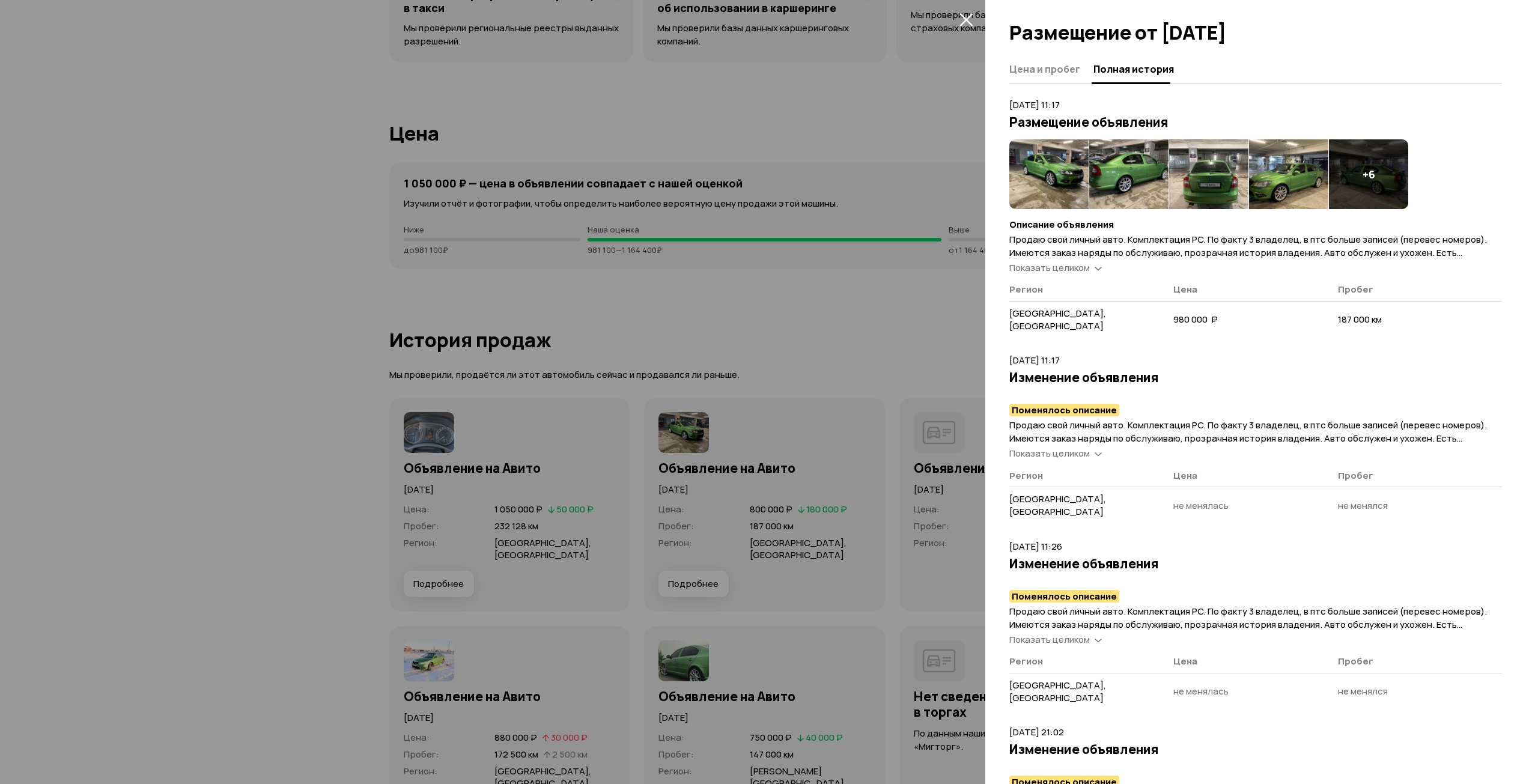
click at [1055, 179] on img at bounding box center [1049, 173] width 80 height 70
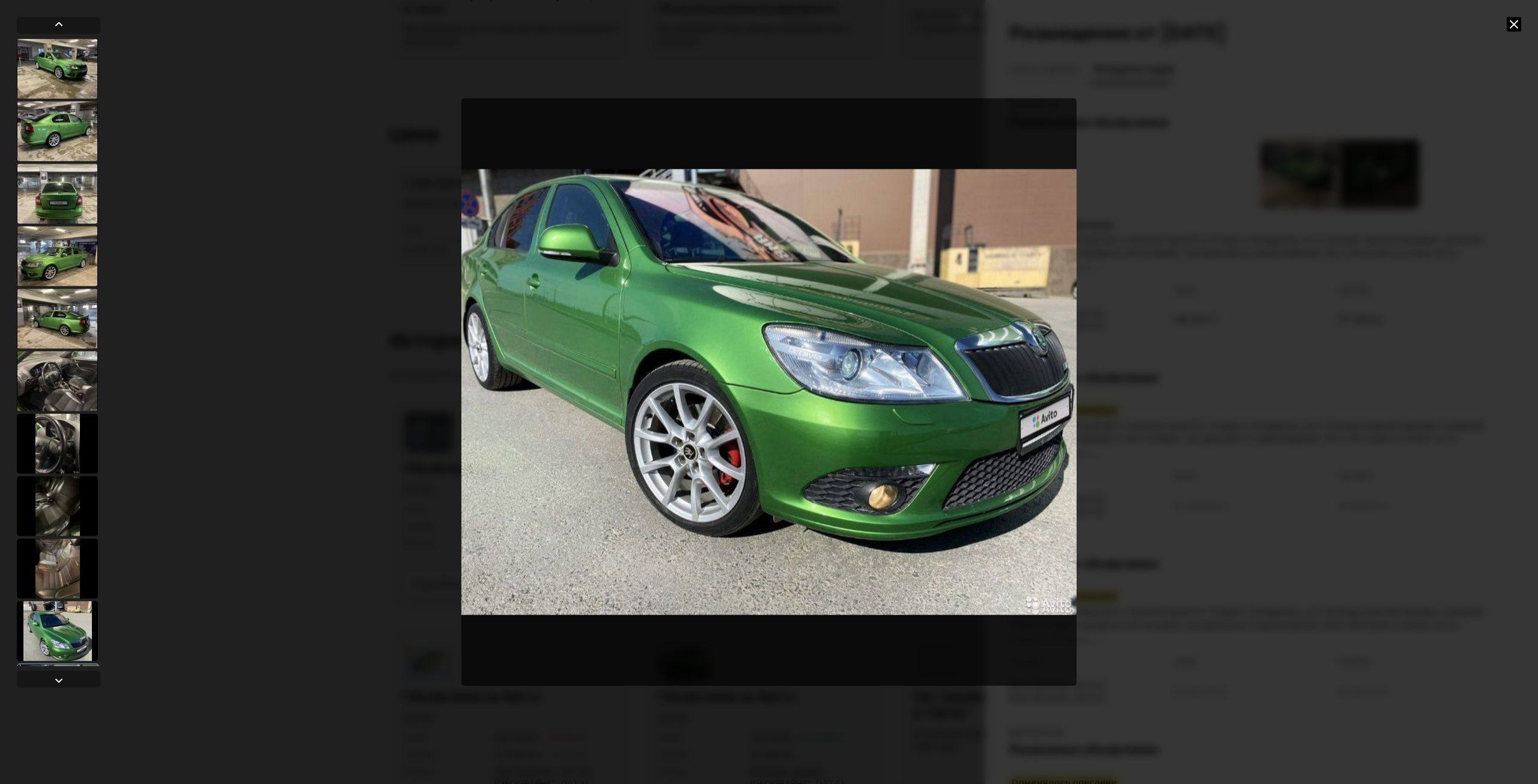
click at [1212, 370] on div at bounding box center [769, 392] width 1538 height 784
click at [1519, 22] on icon at bounding box center [1515, 24] width 15 height 15
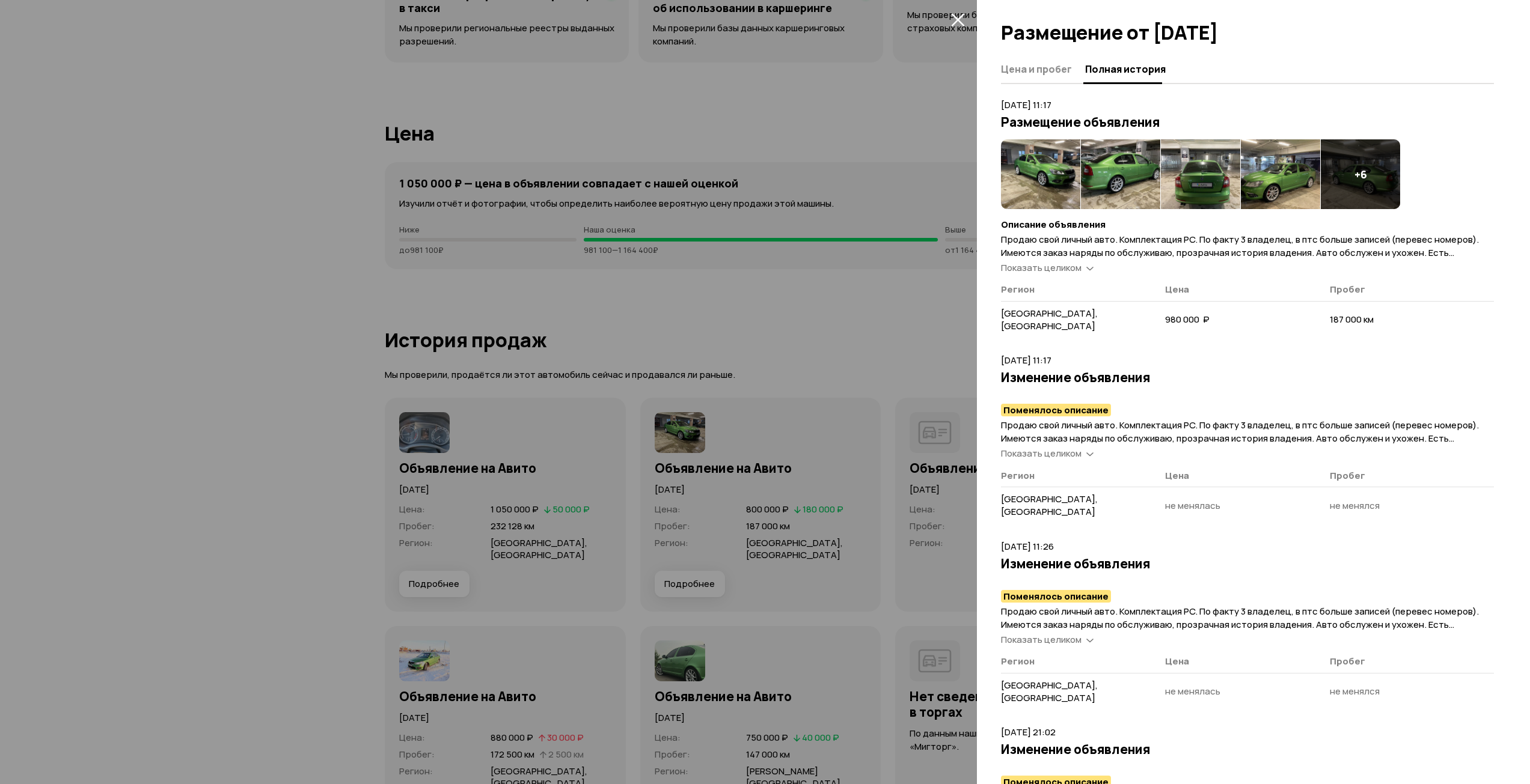
click at [849, 150] on div at bounding box center [765, 392] width 1530 height 784
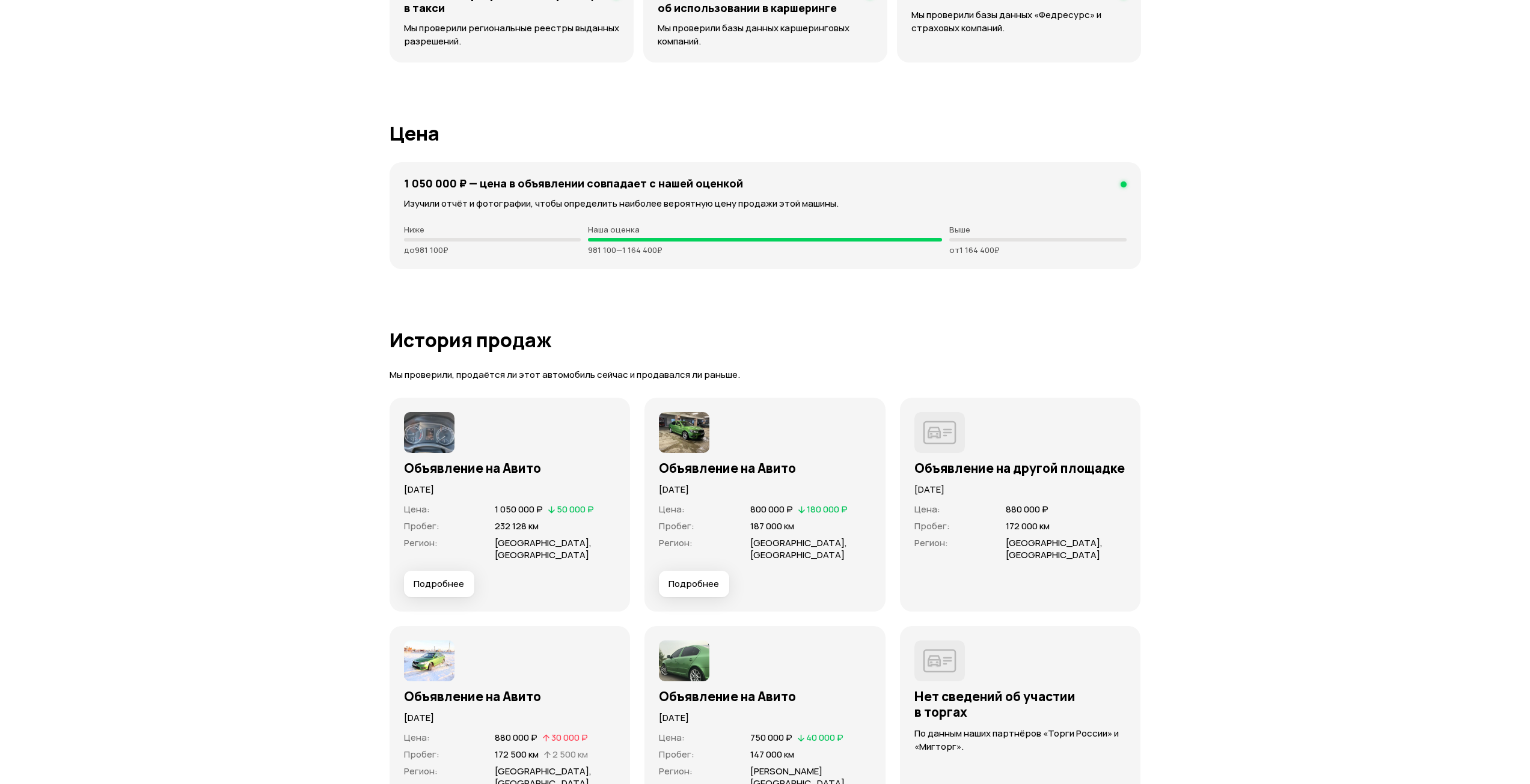
scroll to position [3648, 0]
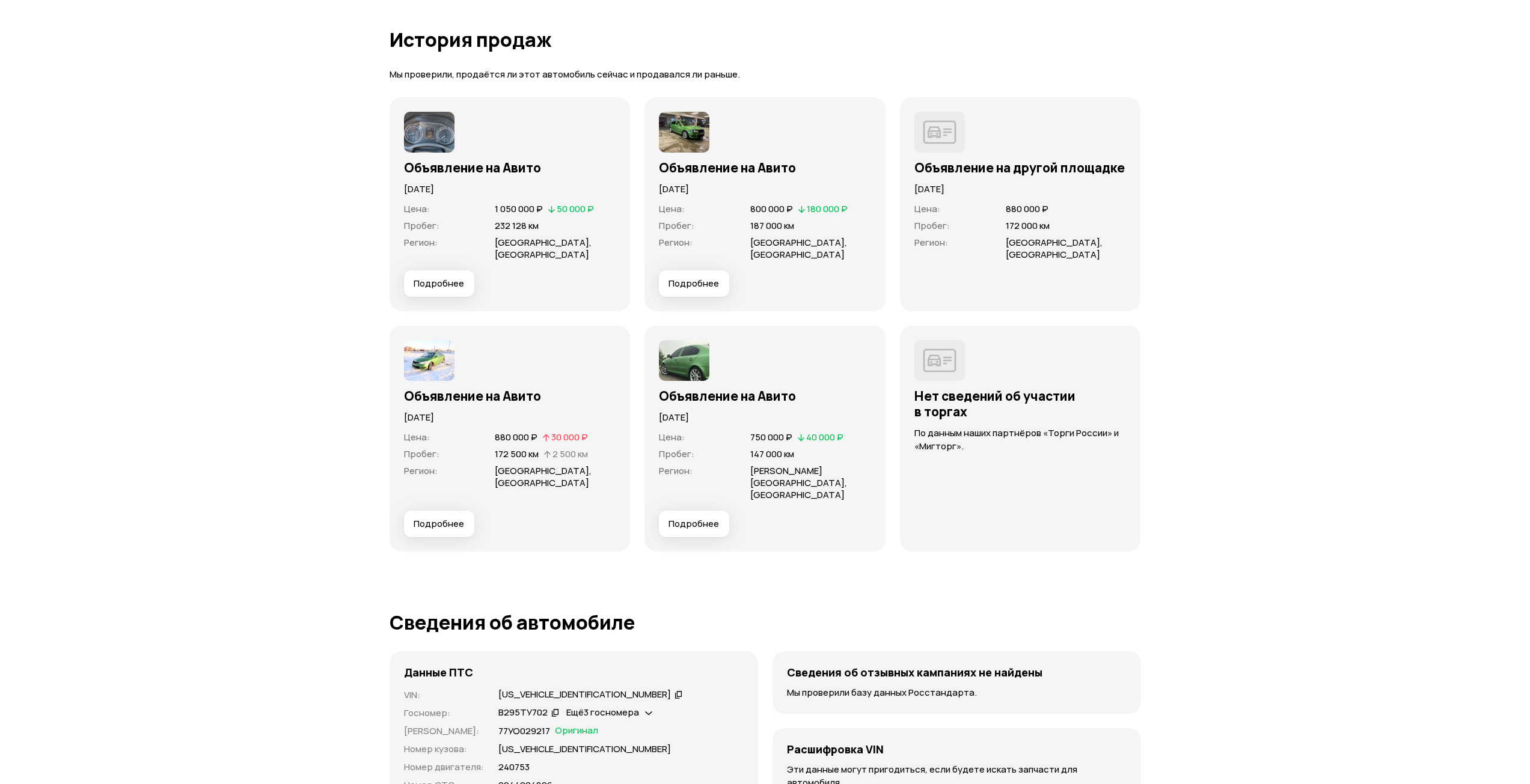
click at [459, 518] on span "Подробнее" at bounding box center [439, 524] width 50 height 12
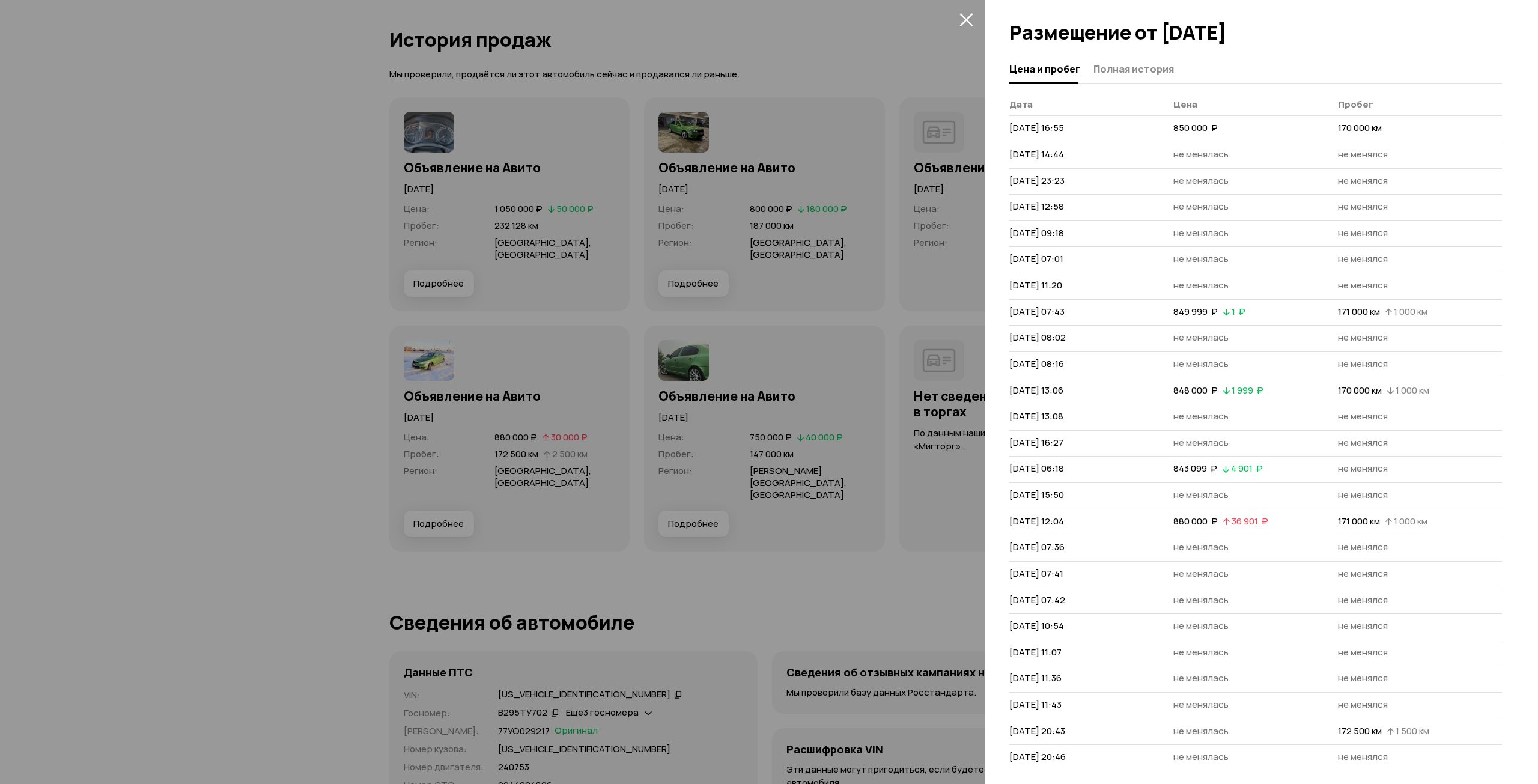
click at [1125, 72] on span "Полная история" at bounding box center [1134, 69] width 81 height 12
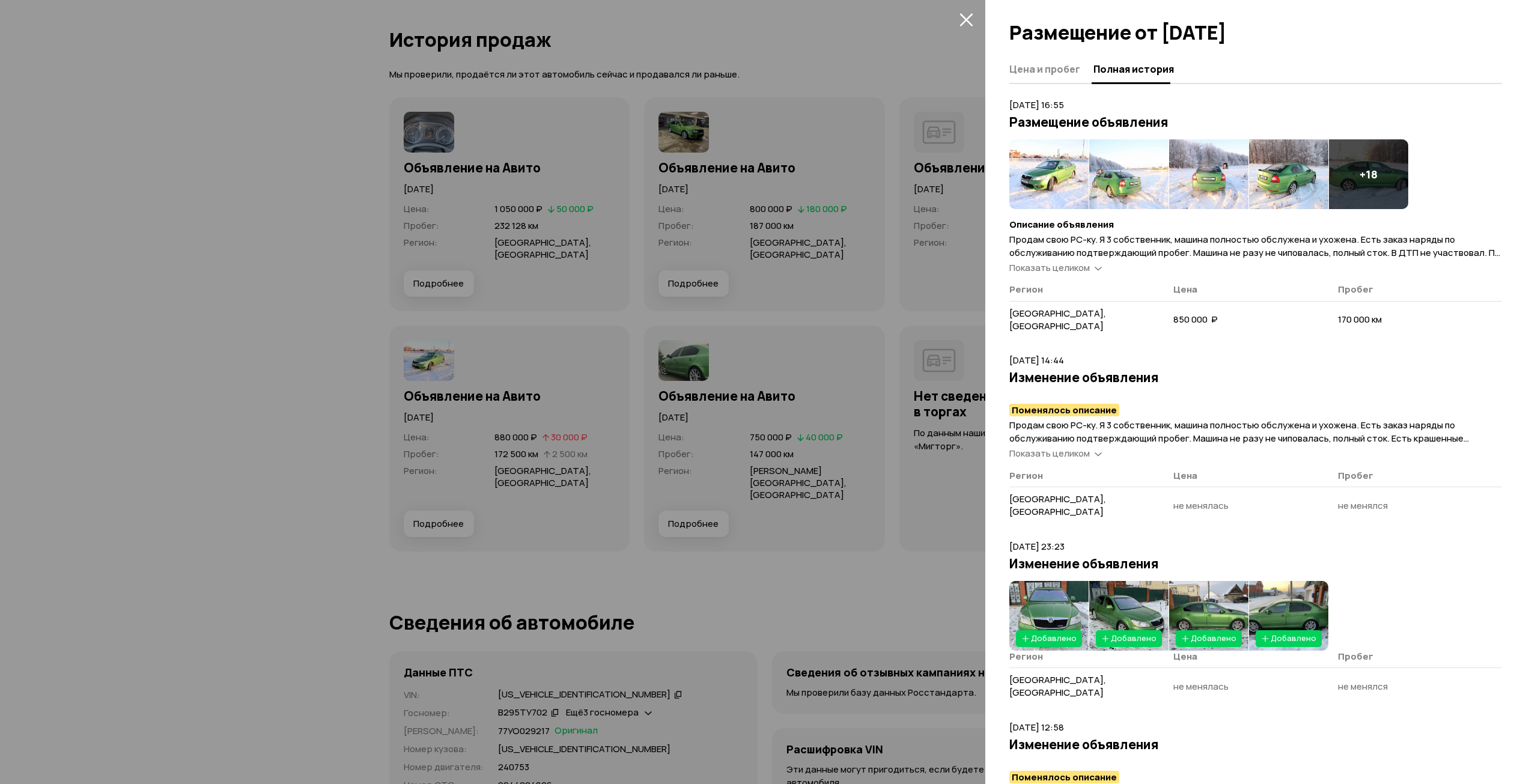
click at [1050, 180] on img at bounding box center [1049, 173] width 80 height 70
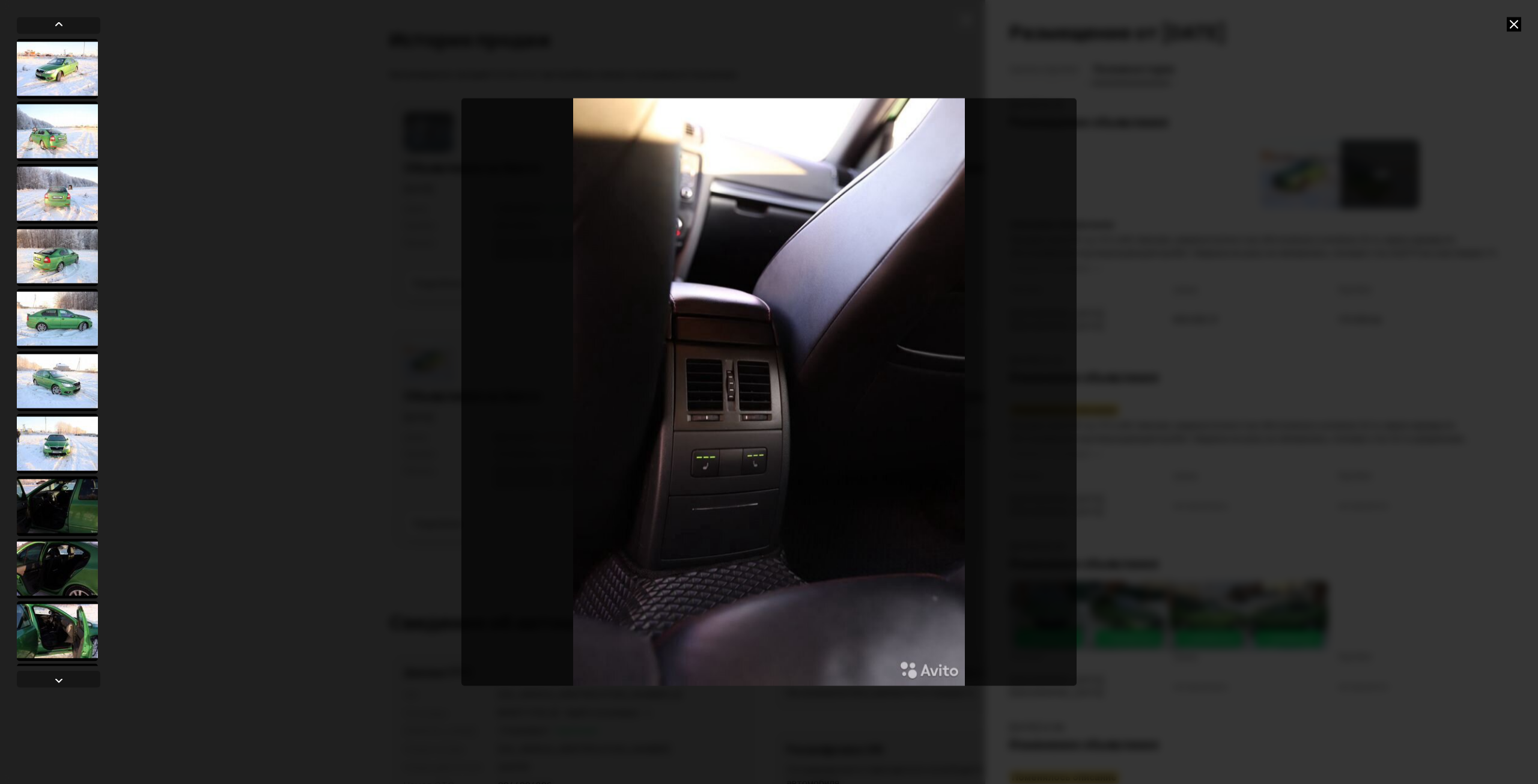
click at [1222, 467] on div at bounding box center [769, 392] width 1538 height 784
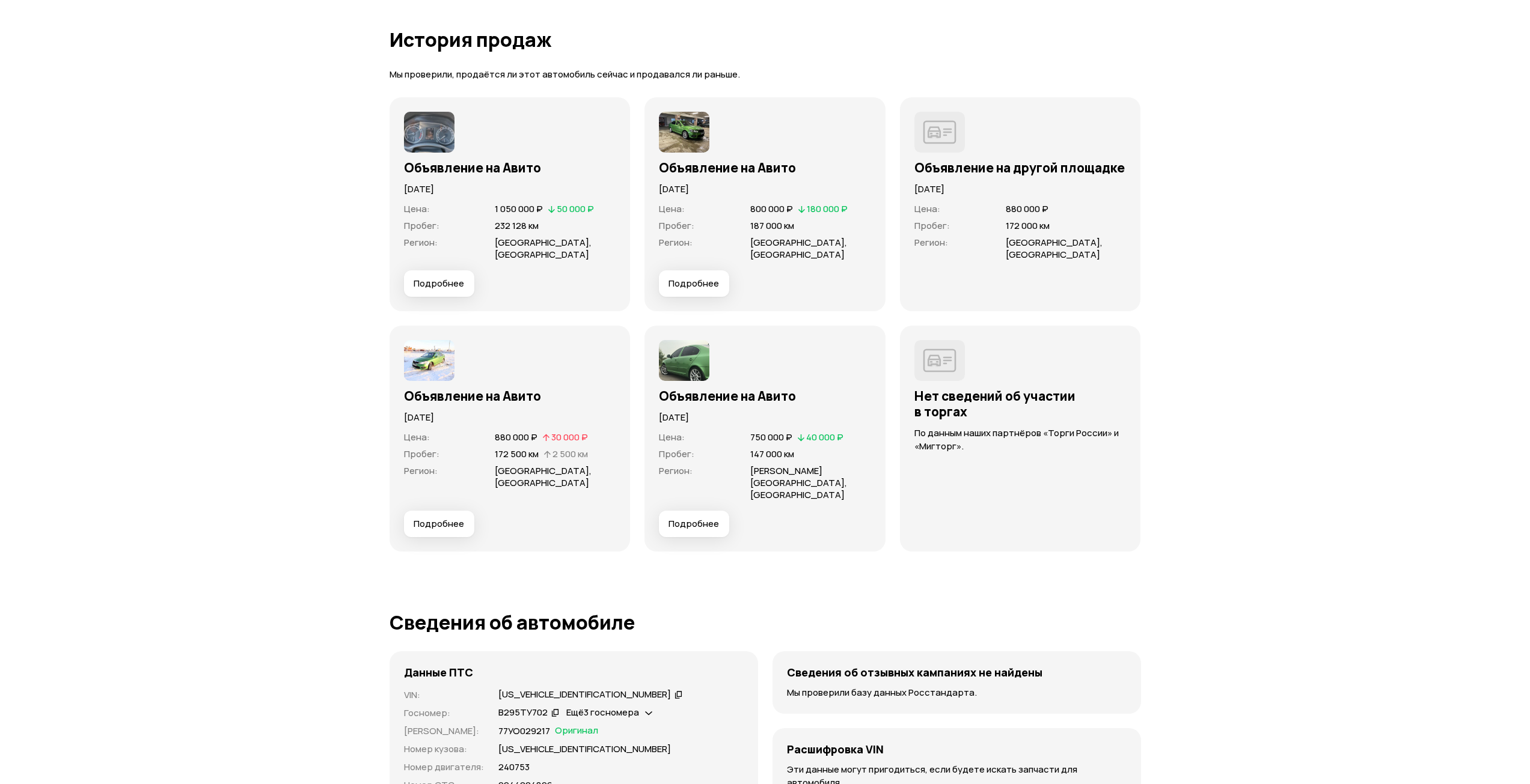
click at [707, 518] on span "Подробнее" at bounding box center [694, 524] width 50 height 12
click at [691, 518] on span "Подробнее" at bounding box center [694, 524] width 50 height 12
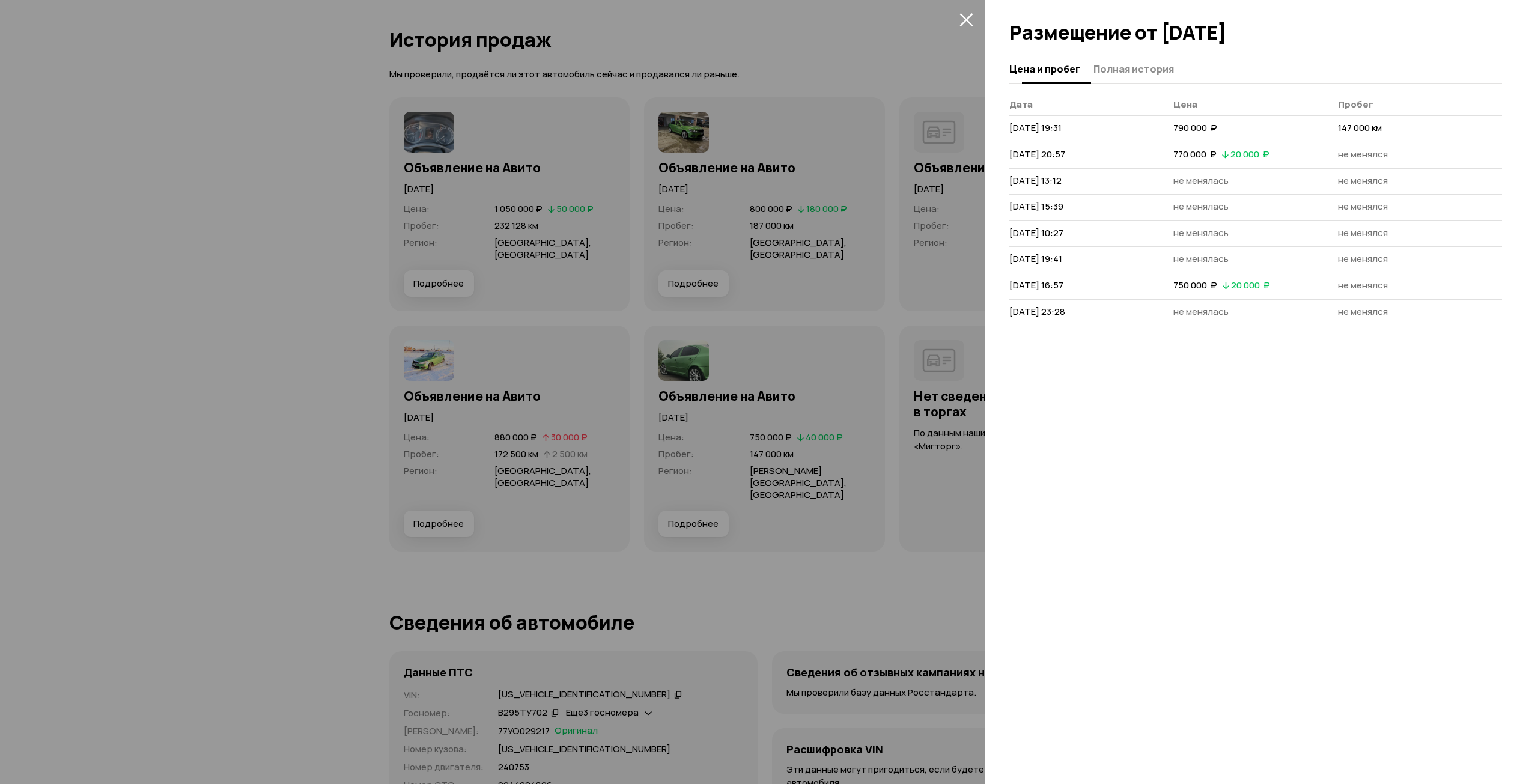
click at [1120, 63] on span "Полная история" at bounding box center [1134, 69] width 81 height 12
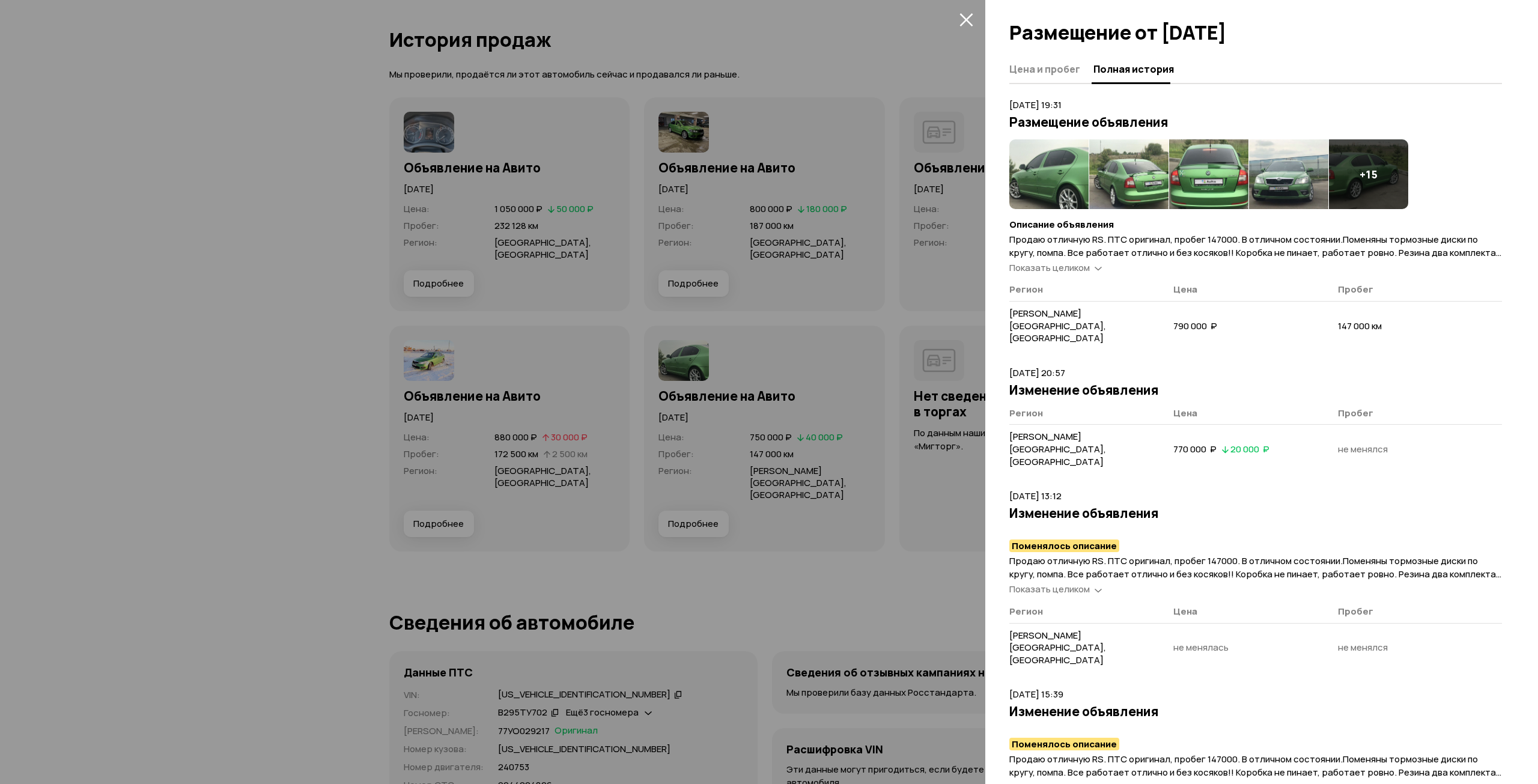
click at [1082, 272] on span "Показать целиком" at bounding box center [1049, 268] width 81 height 13
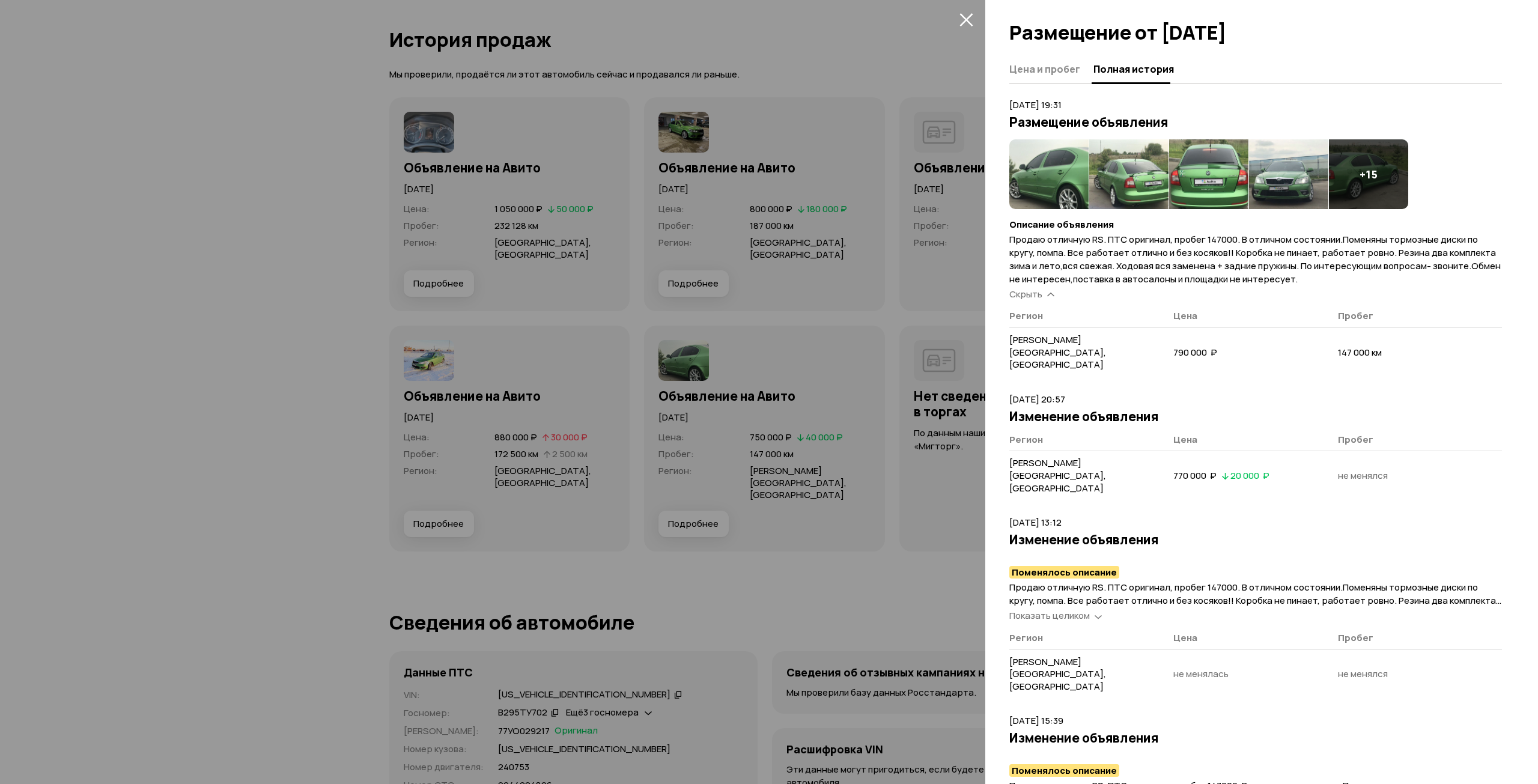
click at [1061, 175] on img at bounding box center [1049, 173] width 80 height 70
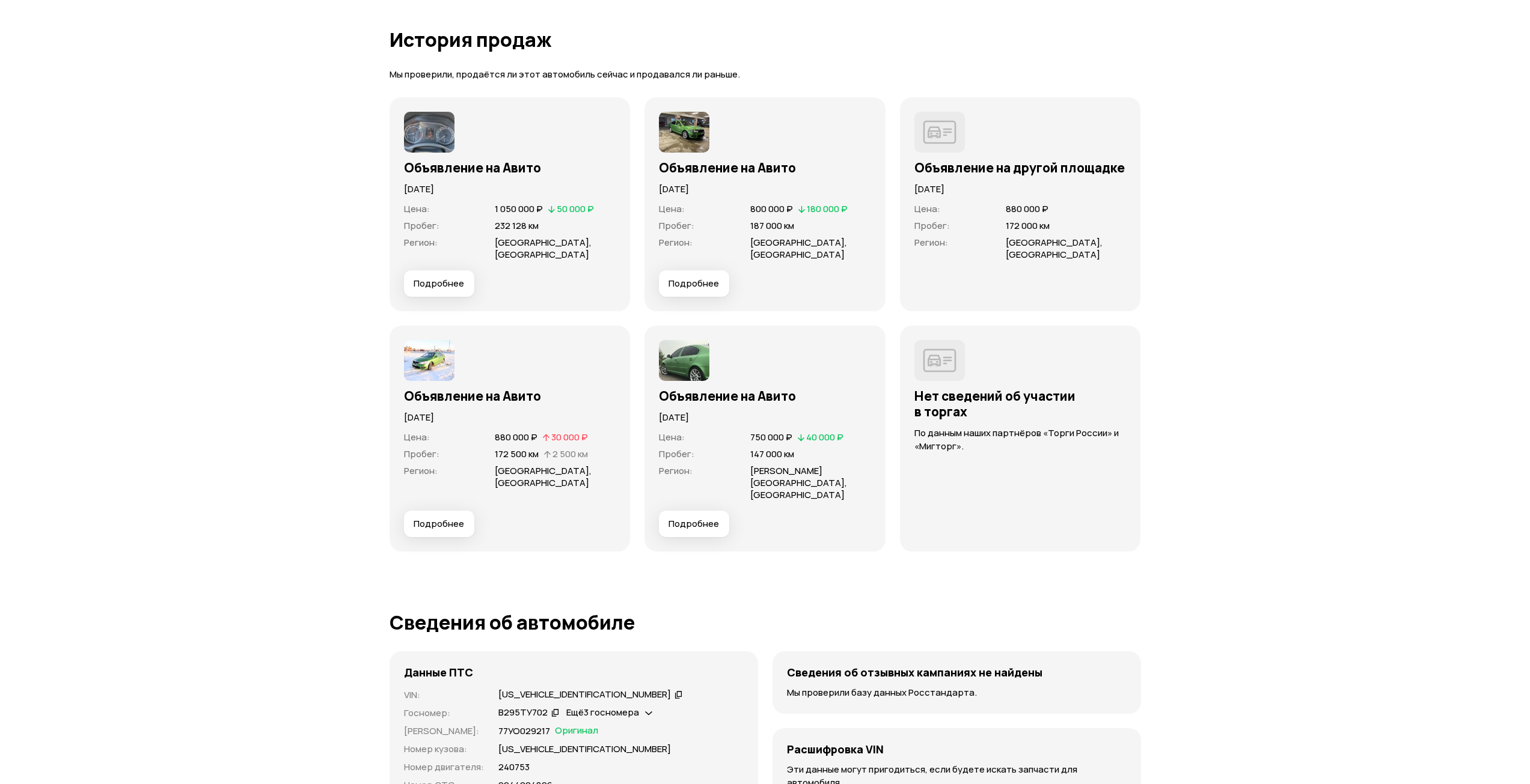
click at [697, 518] on span "Подробнее" at bounding box center [694, 524] width 50 height 12
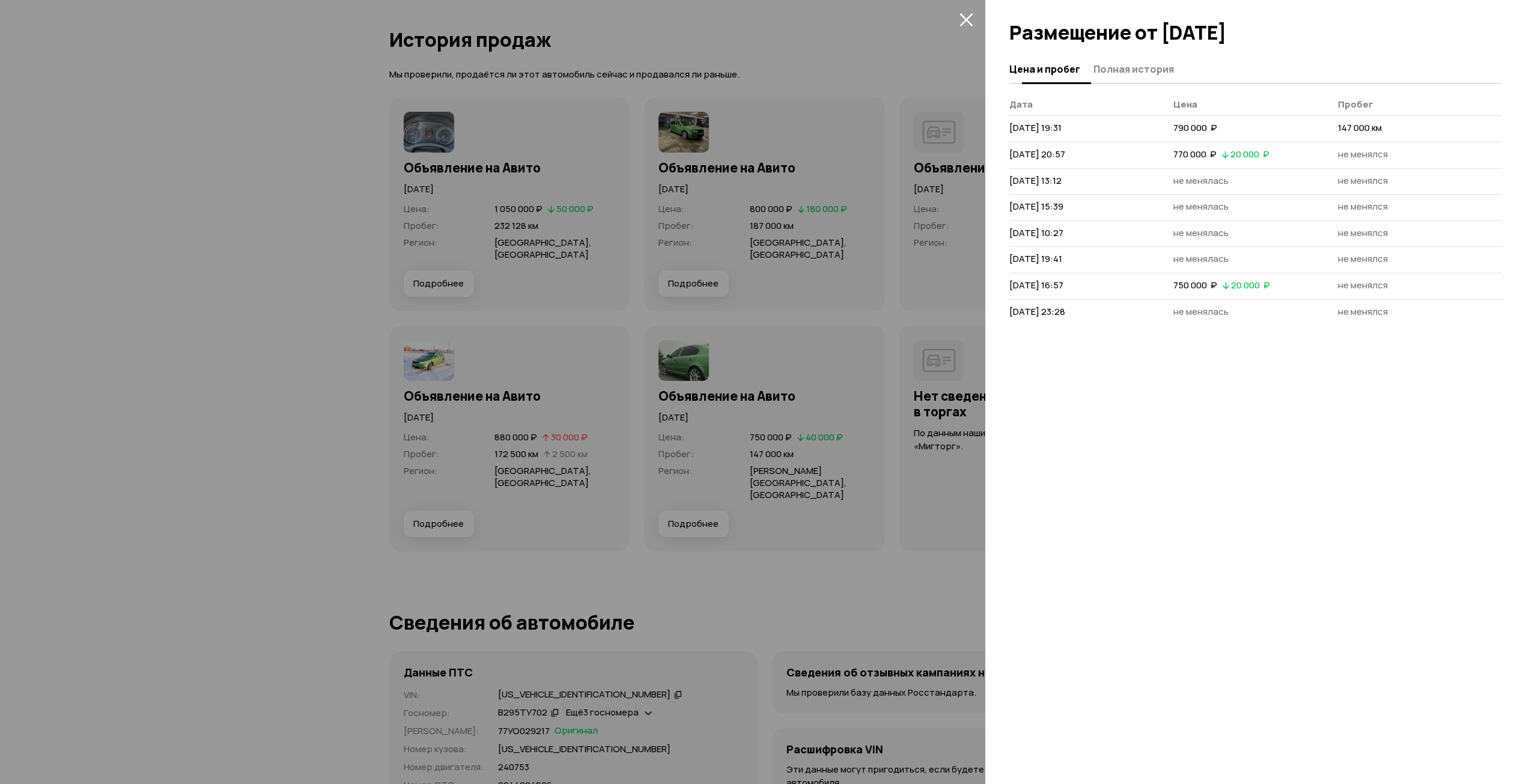
click at [1133, 68] on span "Полная история" at bounding box center [1134, 69] width 81 height 12
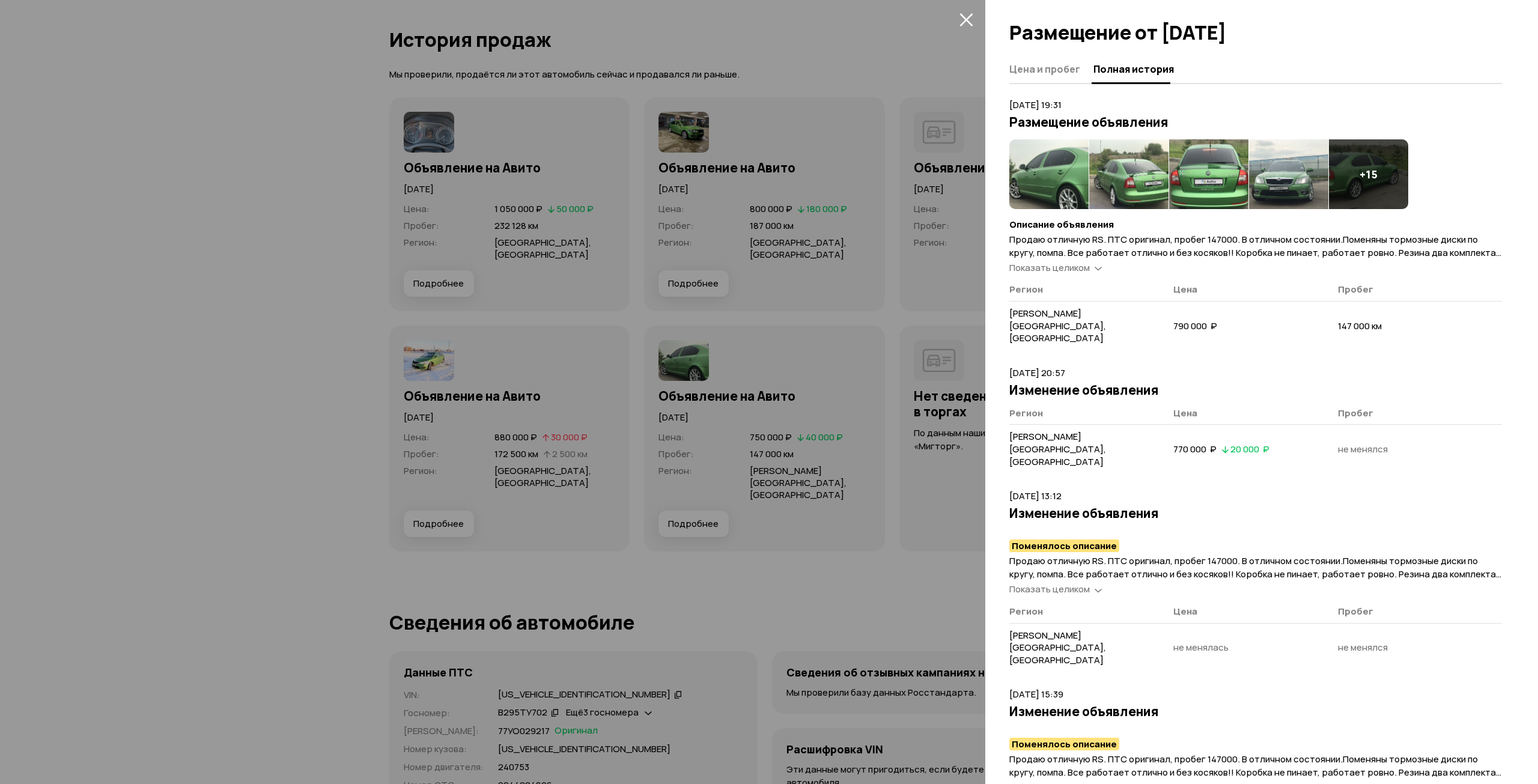
click at [1082, 269] on span "Показать целиком" at bounding box center [1049, 268] width 81 height 13
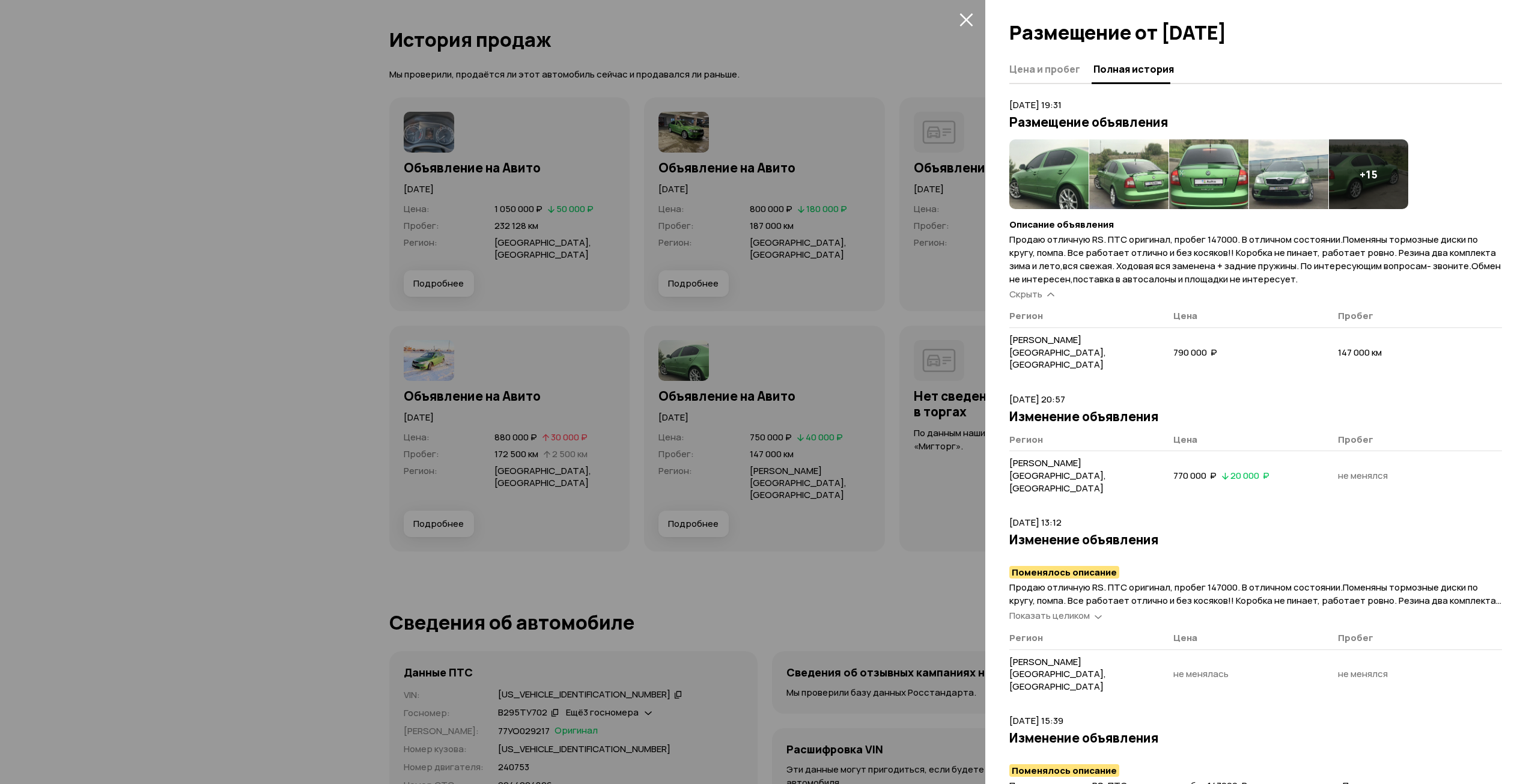
click at [857, 289] on div at bounding box center [769, 392] width 1538 height 784
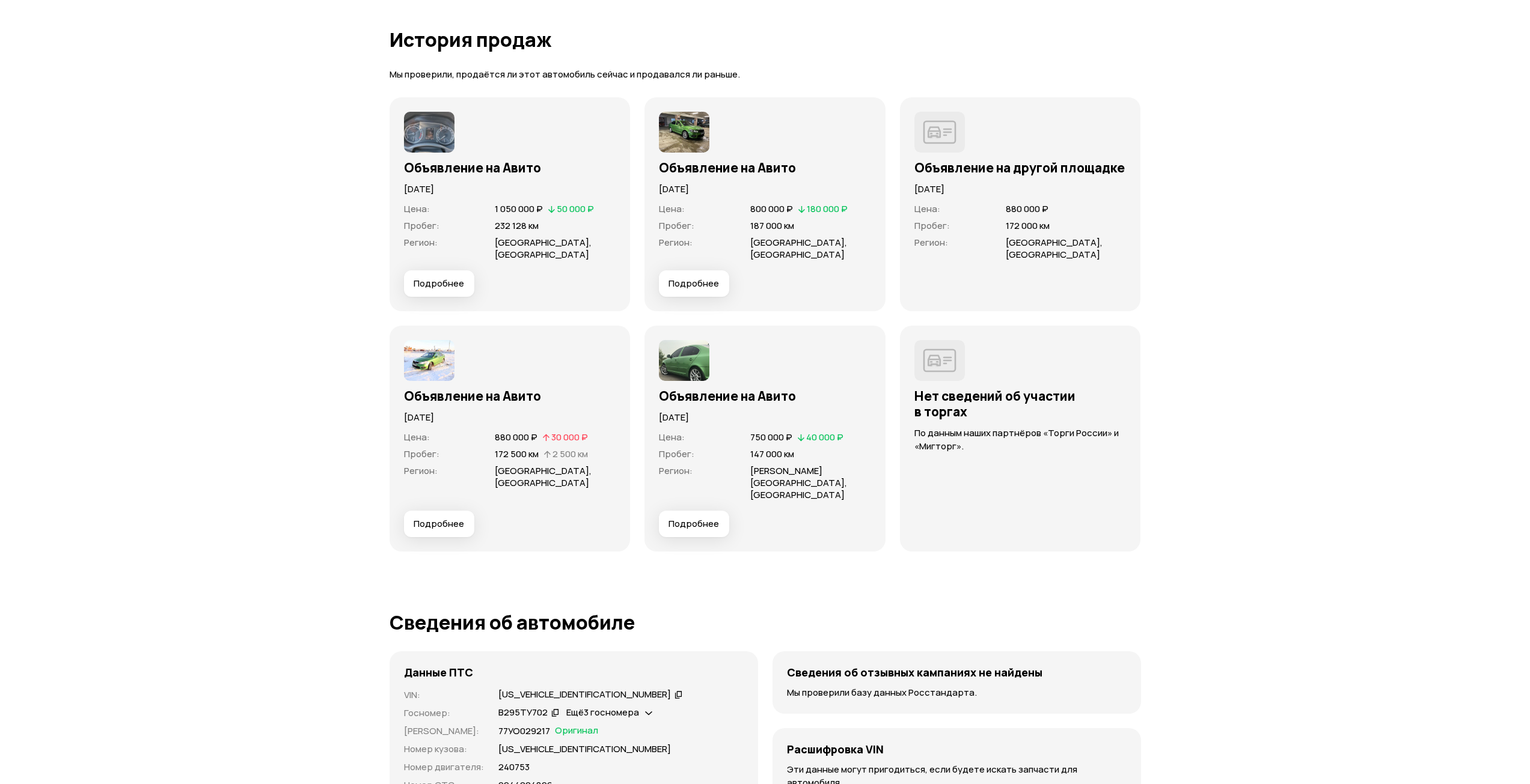
click at [447, 518] on span "Подробнее" at bounding box center [439, 524] width 50 height 12
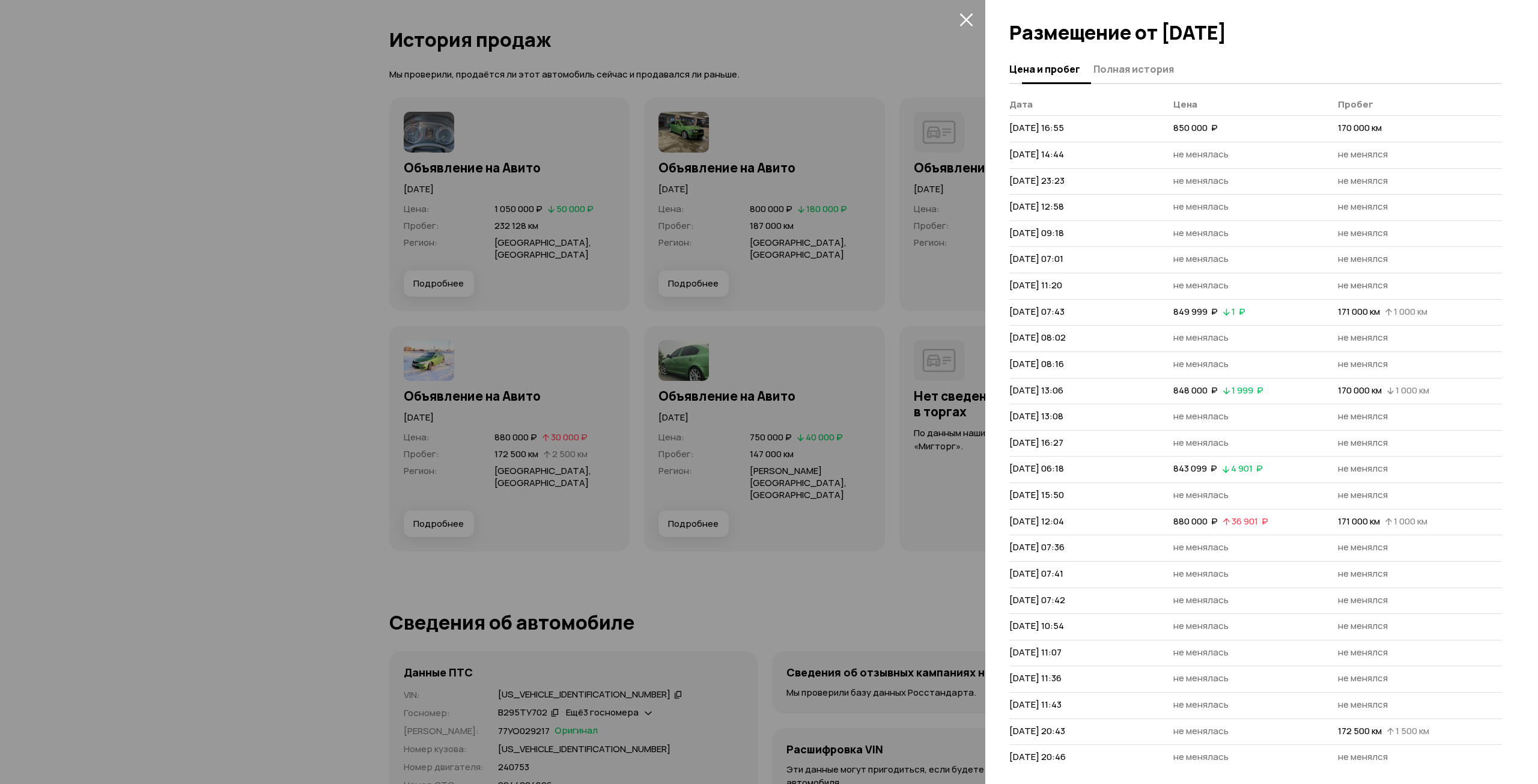
click at [1150, 66] on span "Полная история" at bounding box center [1134, 69] width 81 height 12
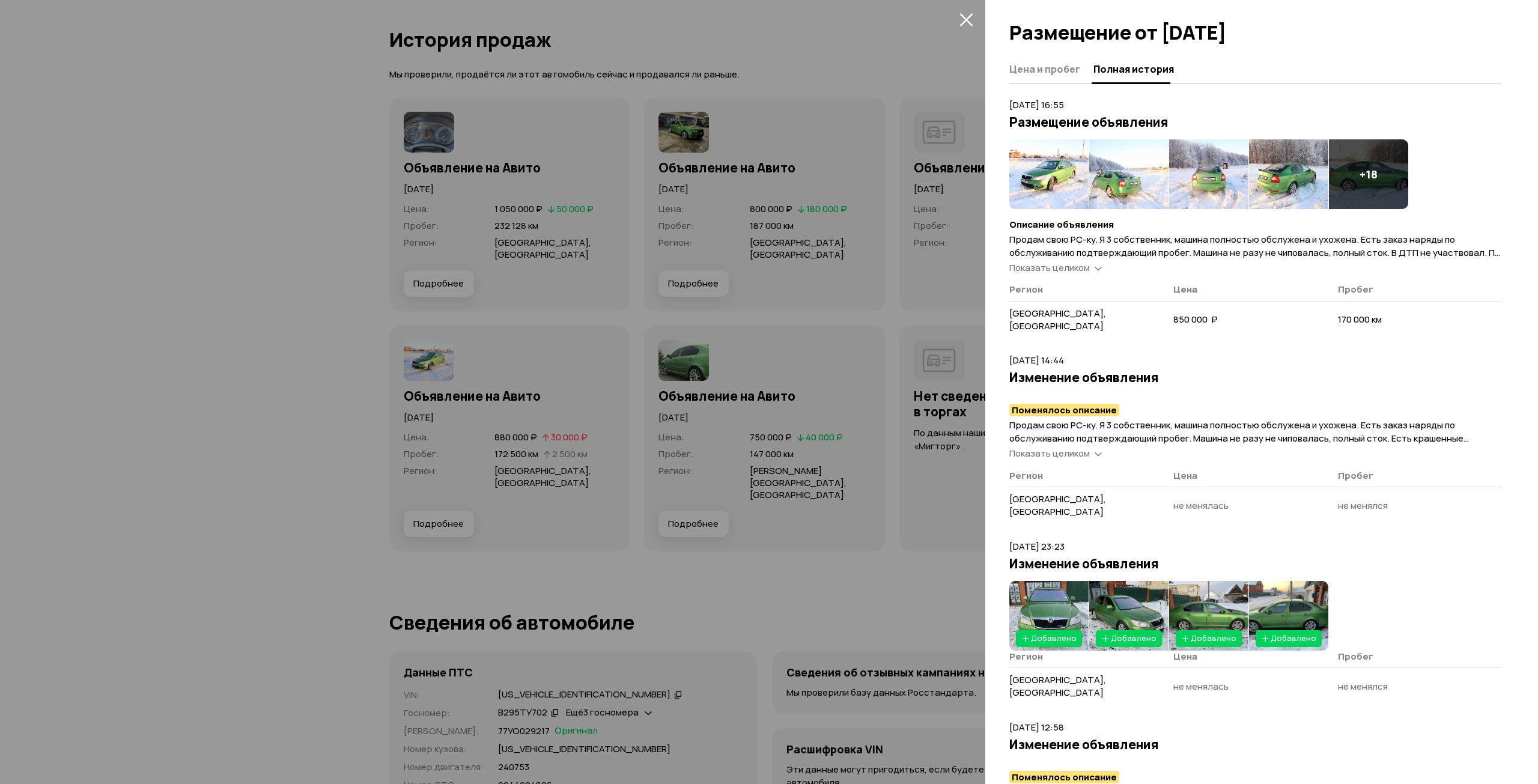
click at [1096, 269] on icon at bounding box center [1099, 267] width 7 height 12
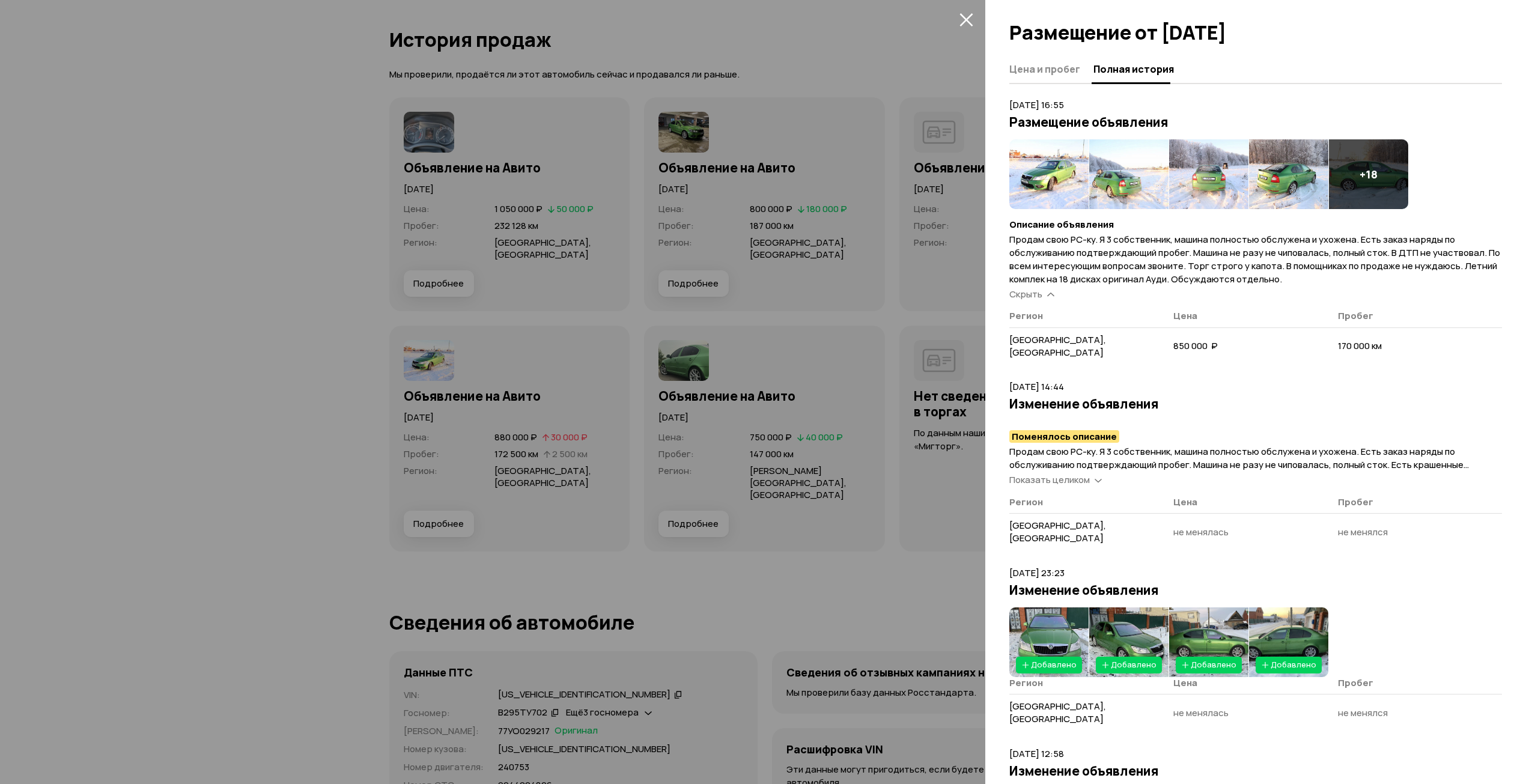
click at [871, 228] on div at bounding box center [769, 392] width 1538 height 784
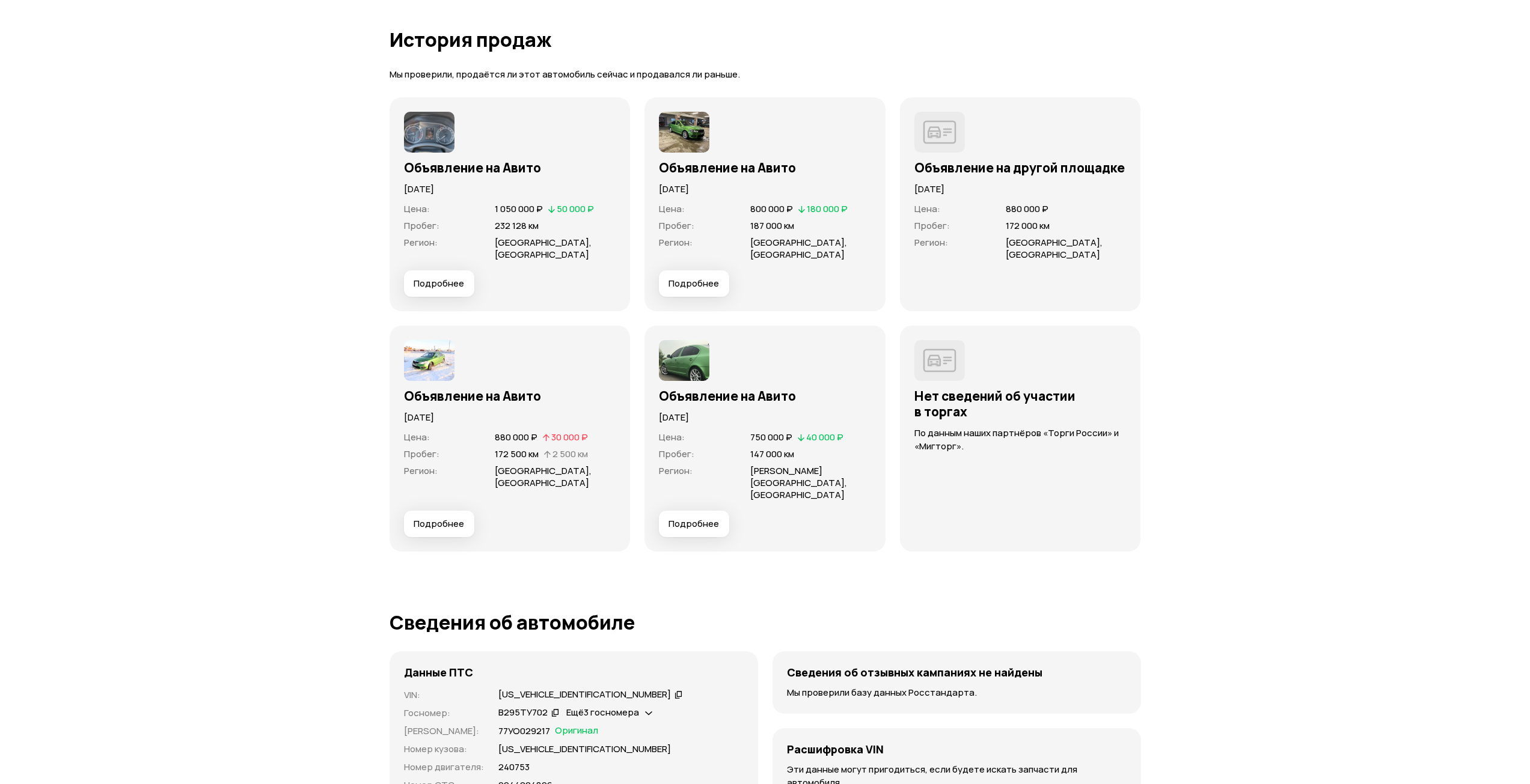
click at [718, 277] on span "Подробнее" at bounding box center [694, 283] width 50 height 12
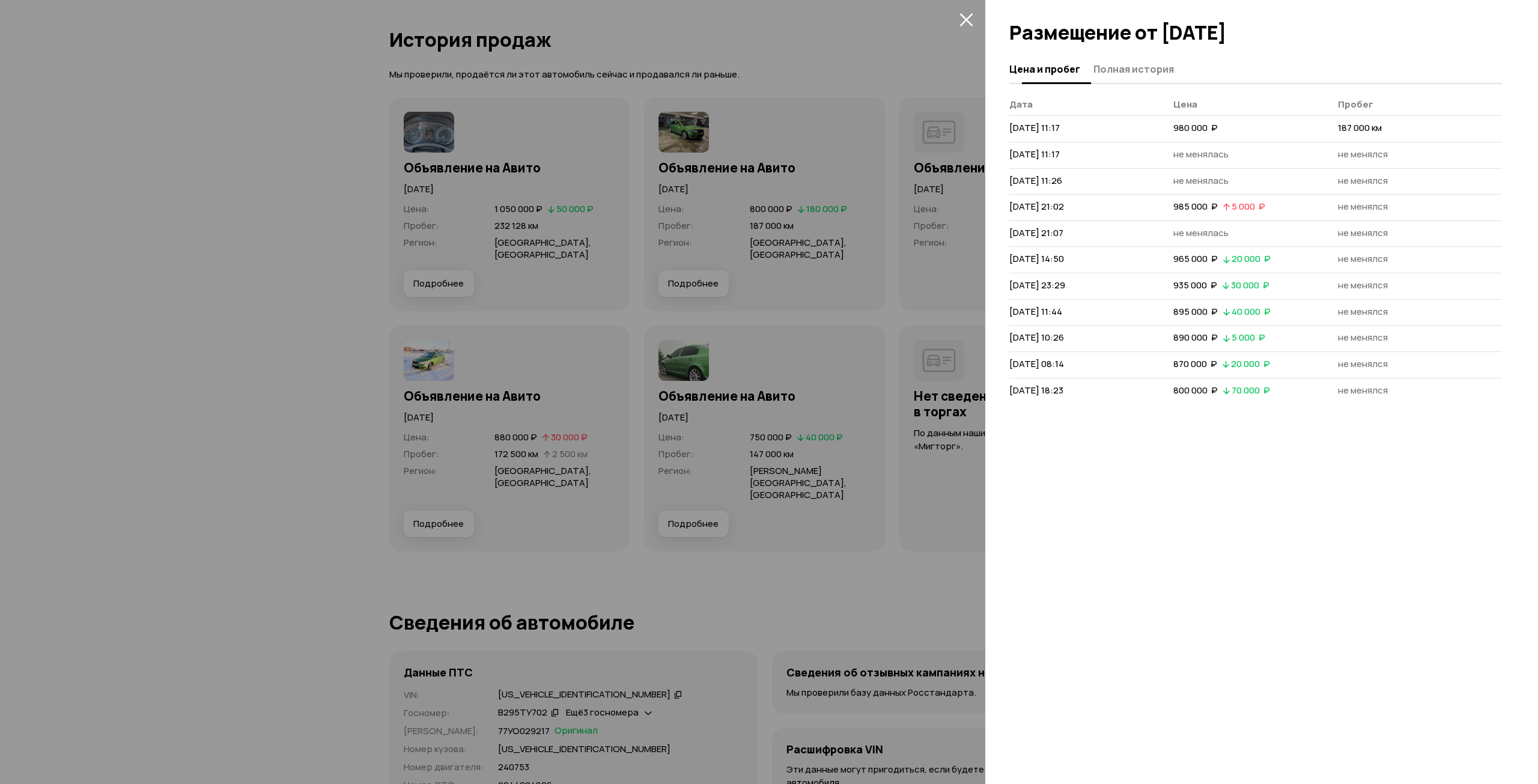
click at [1133, 69] on span "Полная история" at bounding box center [1134, 69] width 81 height 12
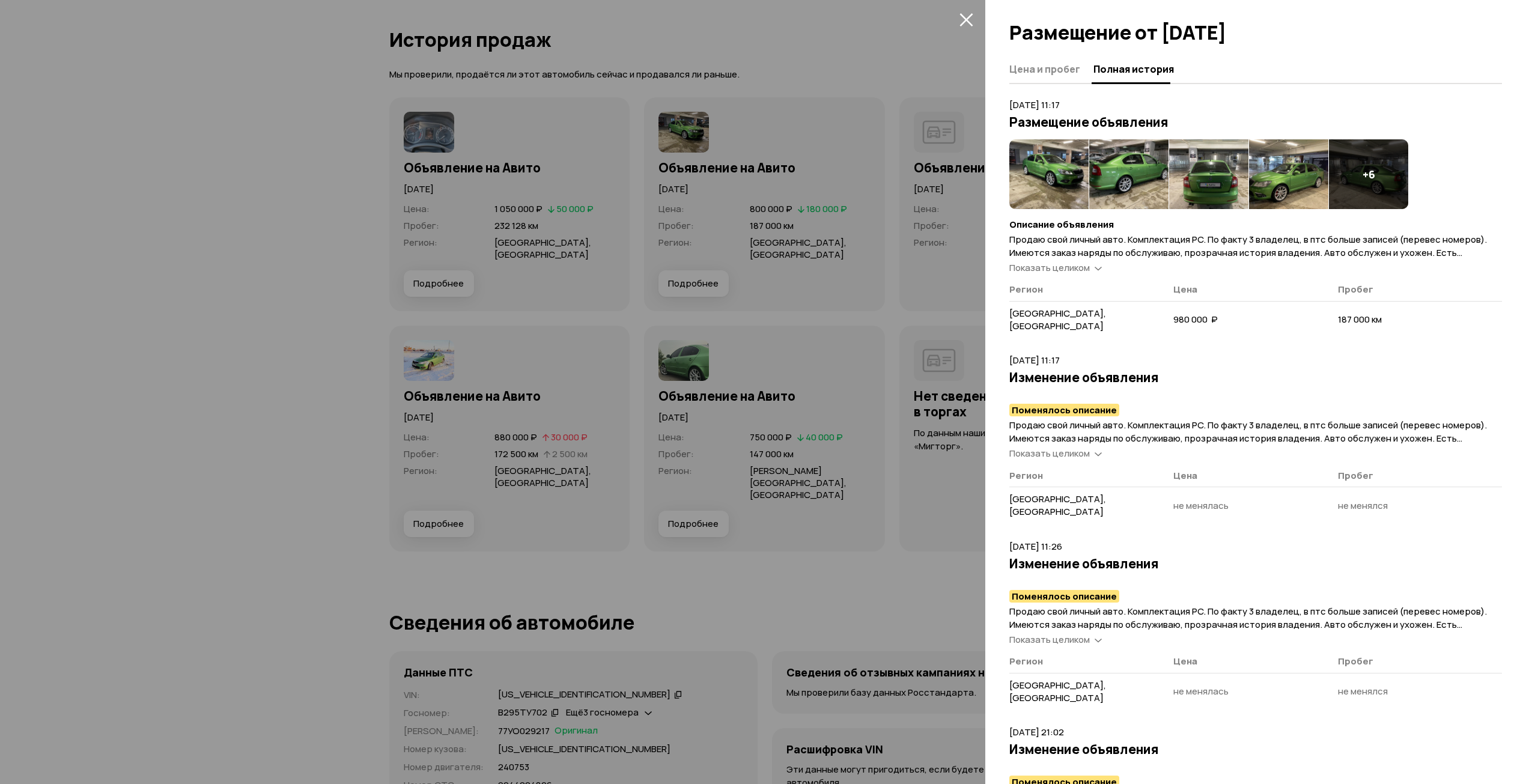
click at [1082, 267] on span "Показать целиком" at bounding box center [1049, 268] width 81 height 13
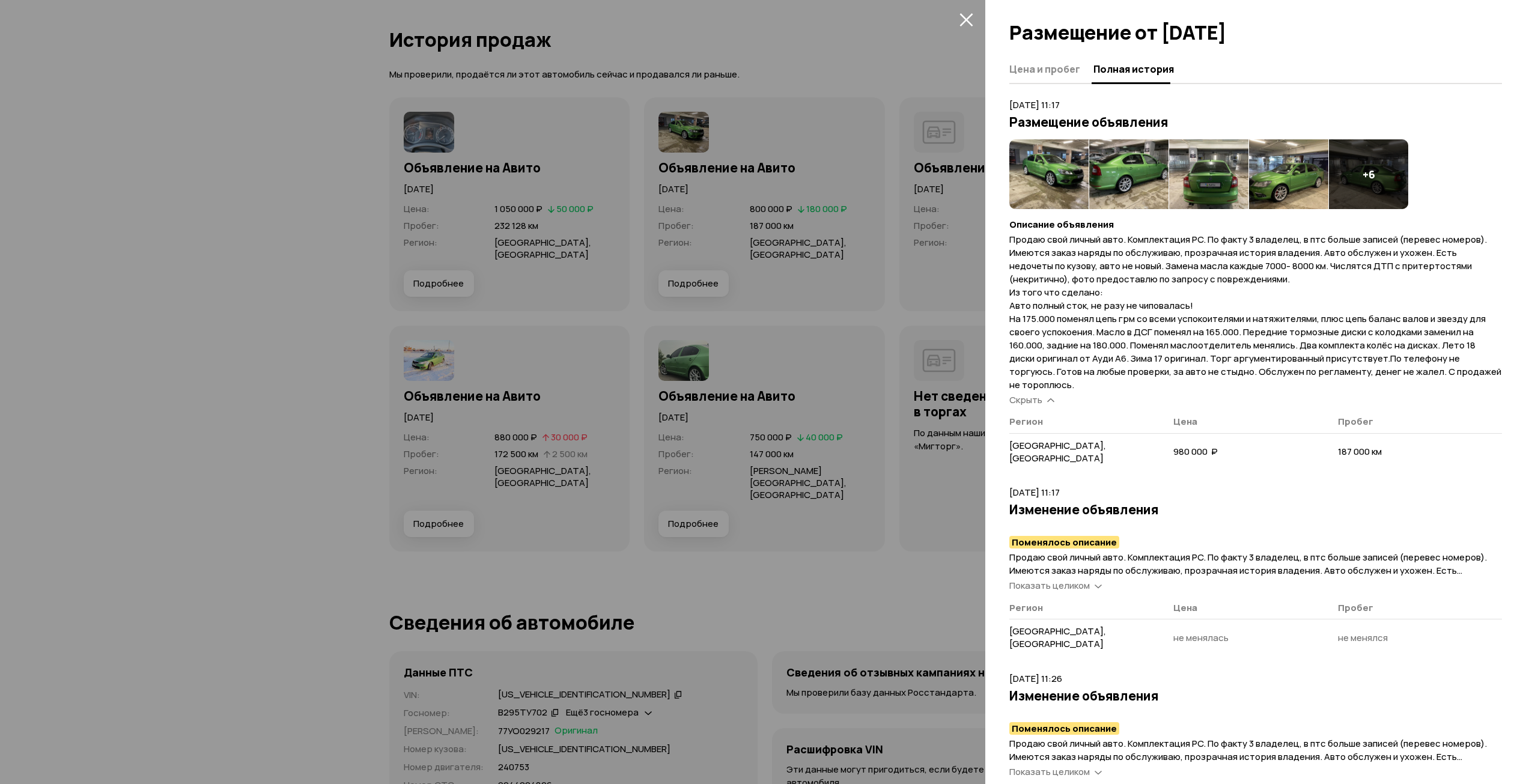
click at [737, 251] on div at bounding box center [769, 392] width 1538 height 784
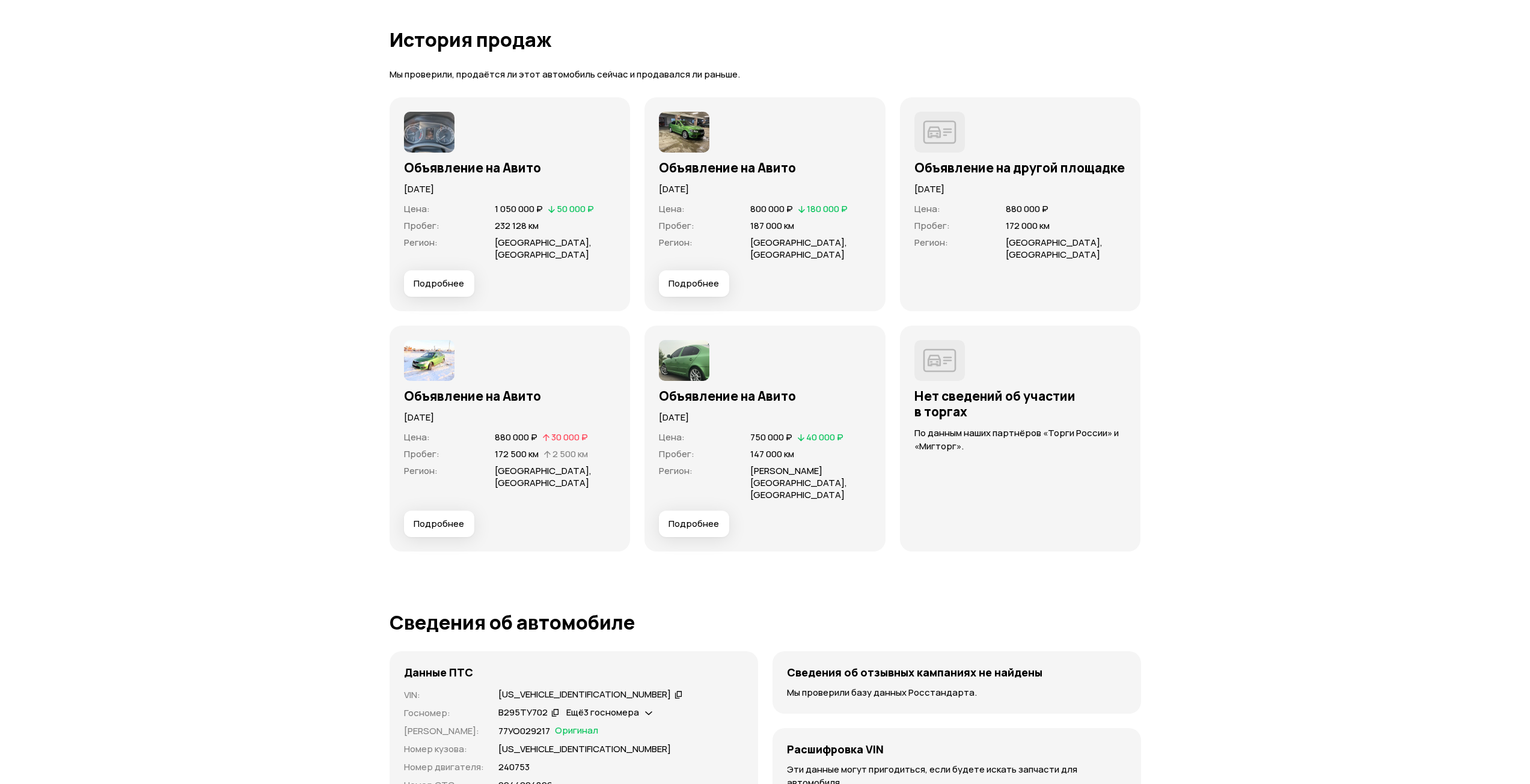
click at [448, 277] on span "Подробнее" at bounding box center [439, 283] width 50 height 12
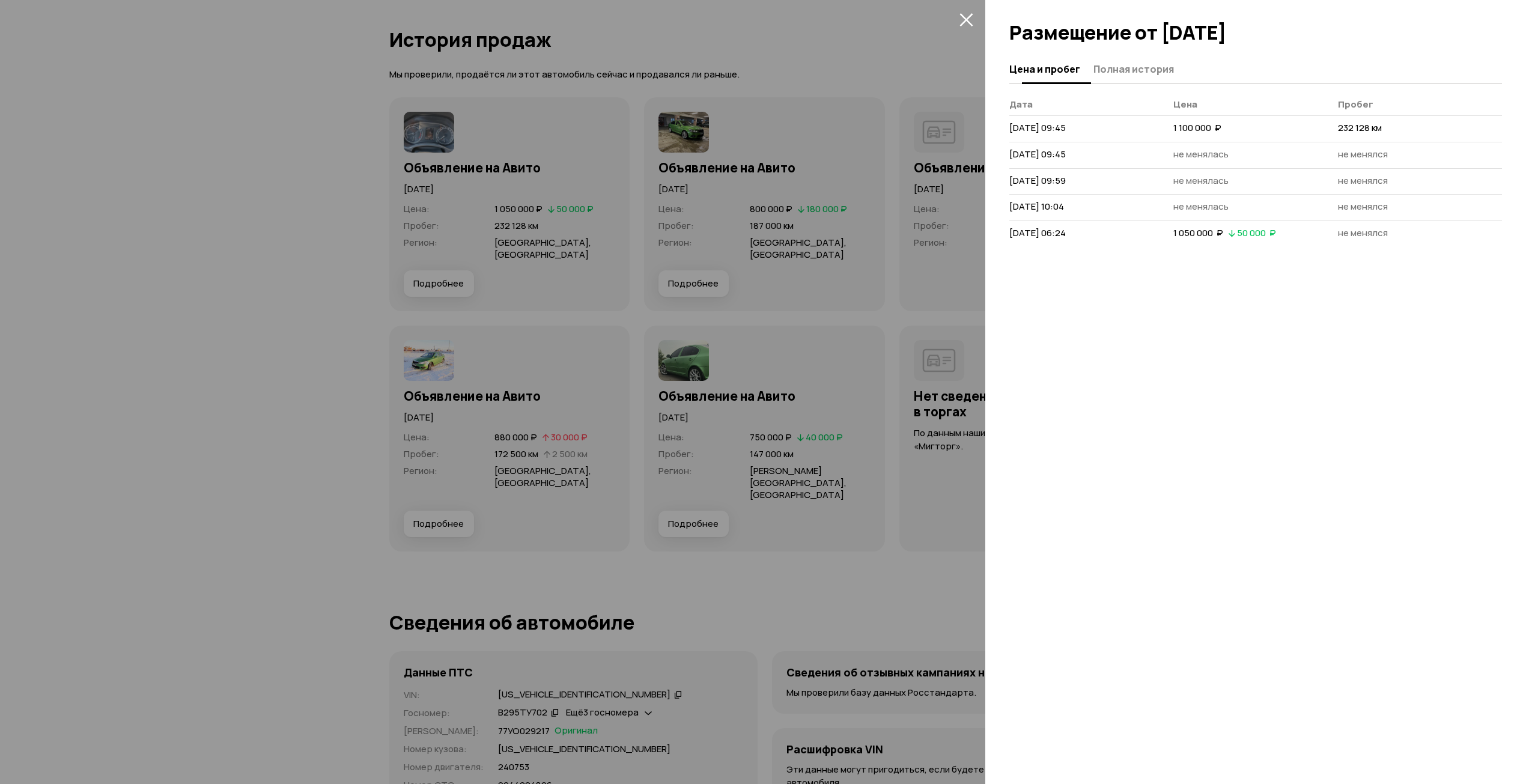
click at [1111, 72] on span "Полная история" at bounding box center [1134, 69] width 81 height 12
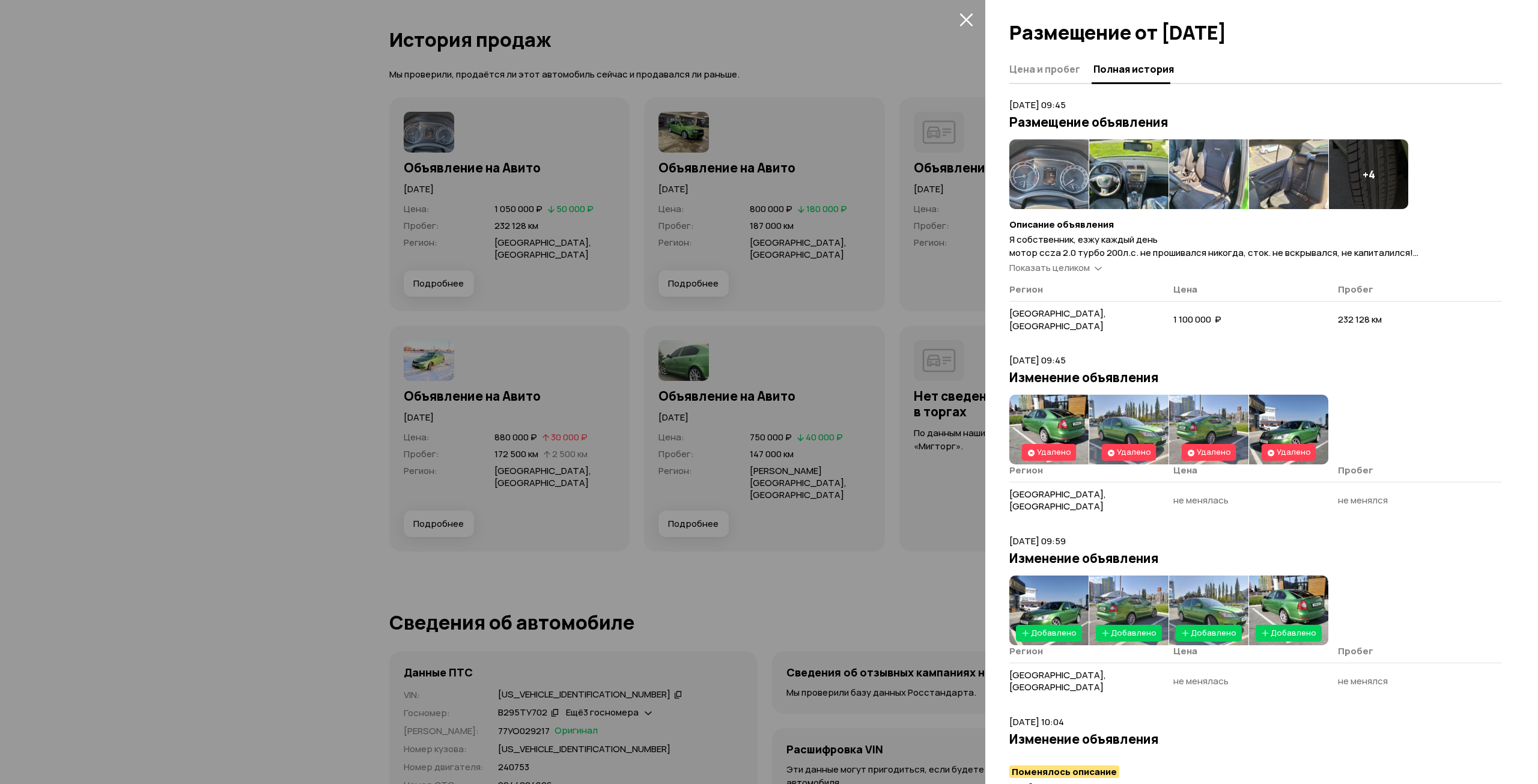
click at [1092, 264] on div "Показать целиком" at bounding box center [1055, 269] width 97 height 13
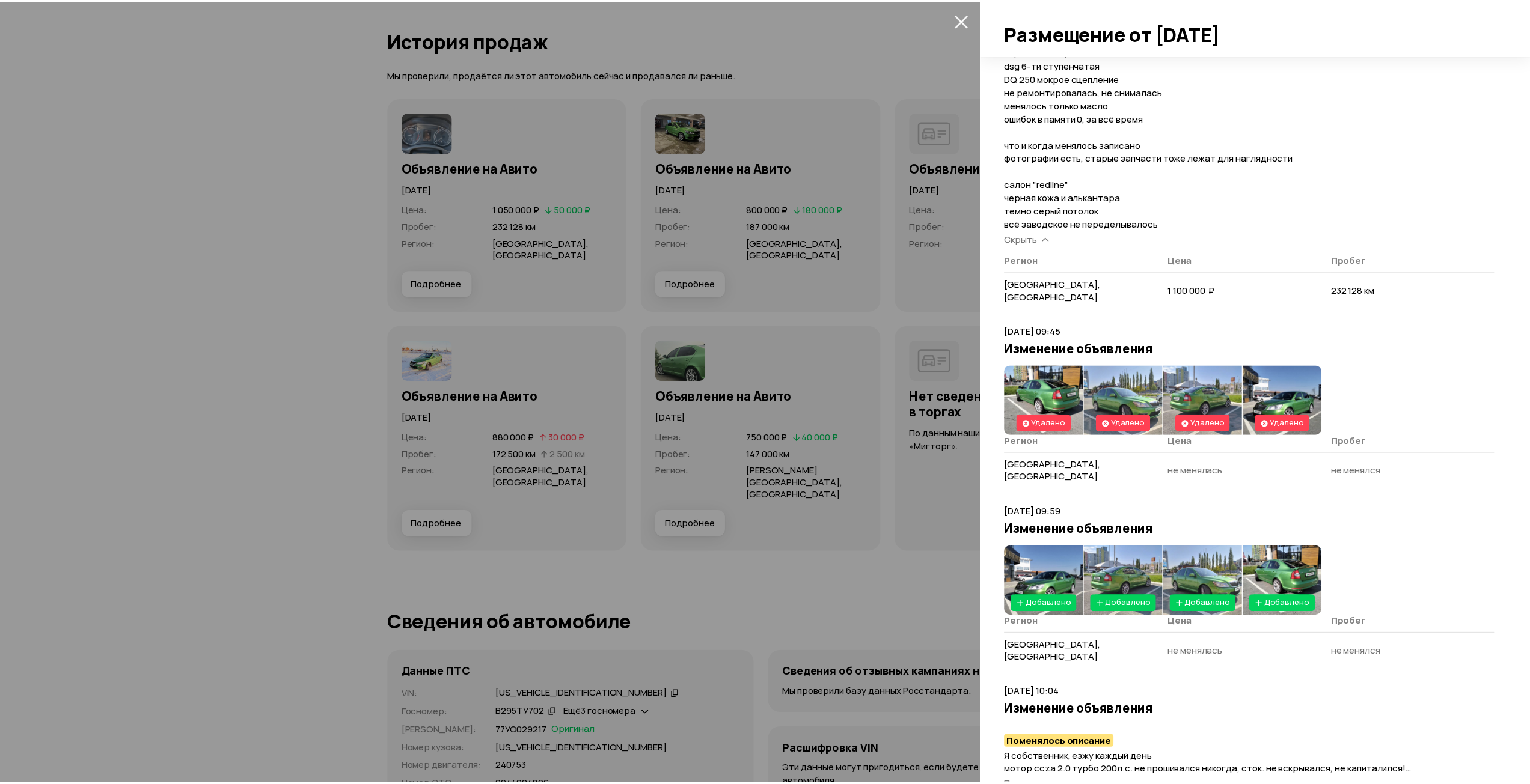
scroll to position [400, 0]
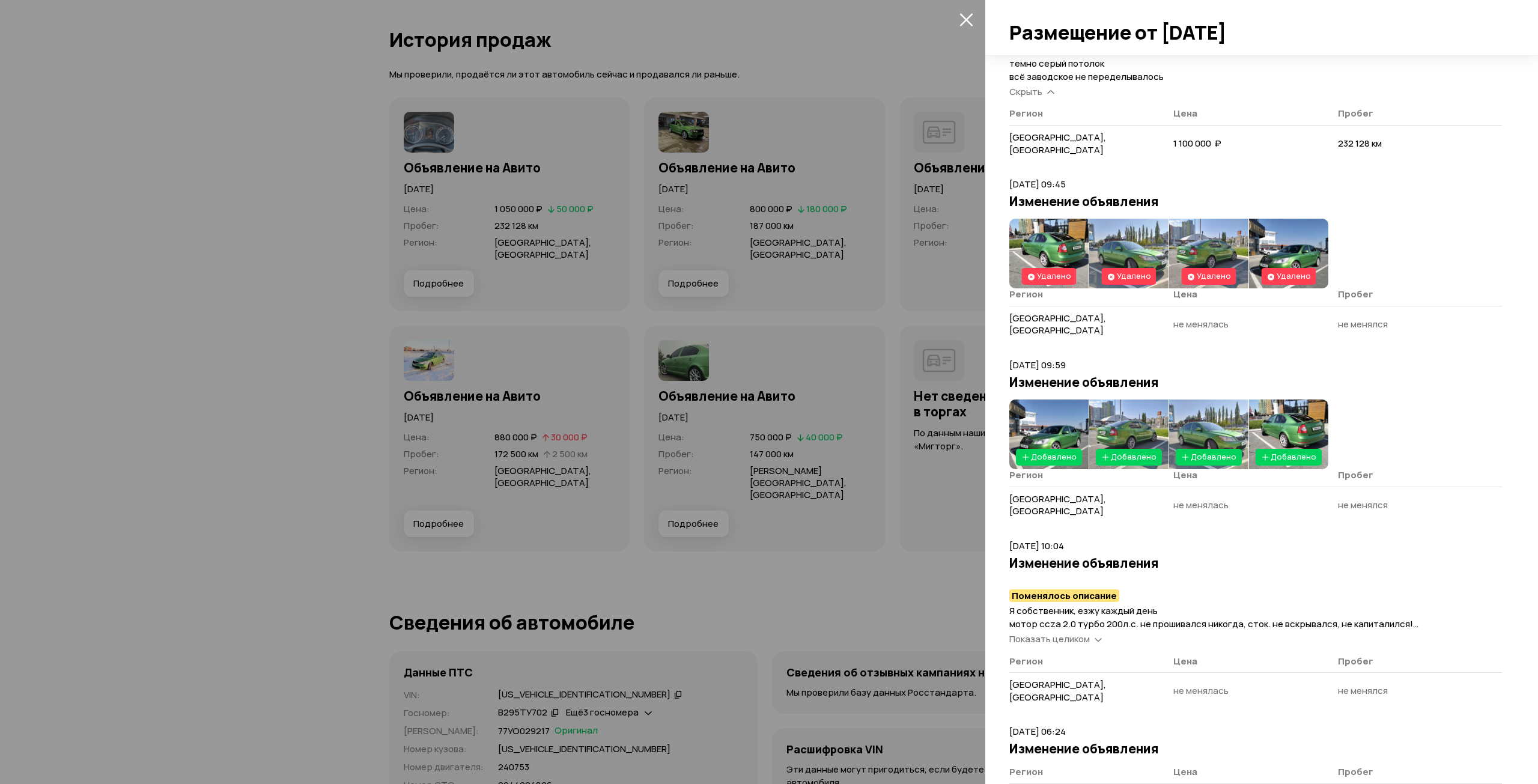
click at [762, 285] on div at bounding box center [769, 392] width 1538 height 784
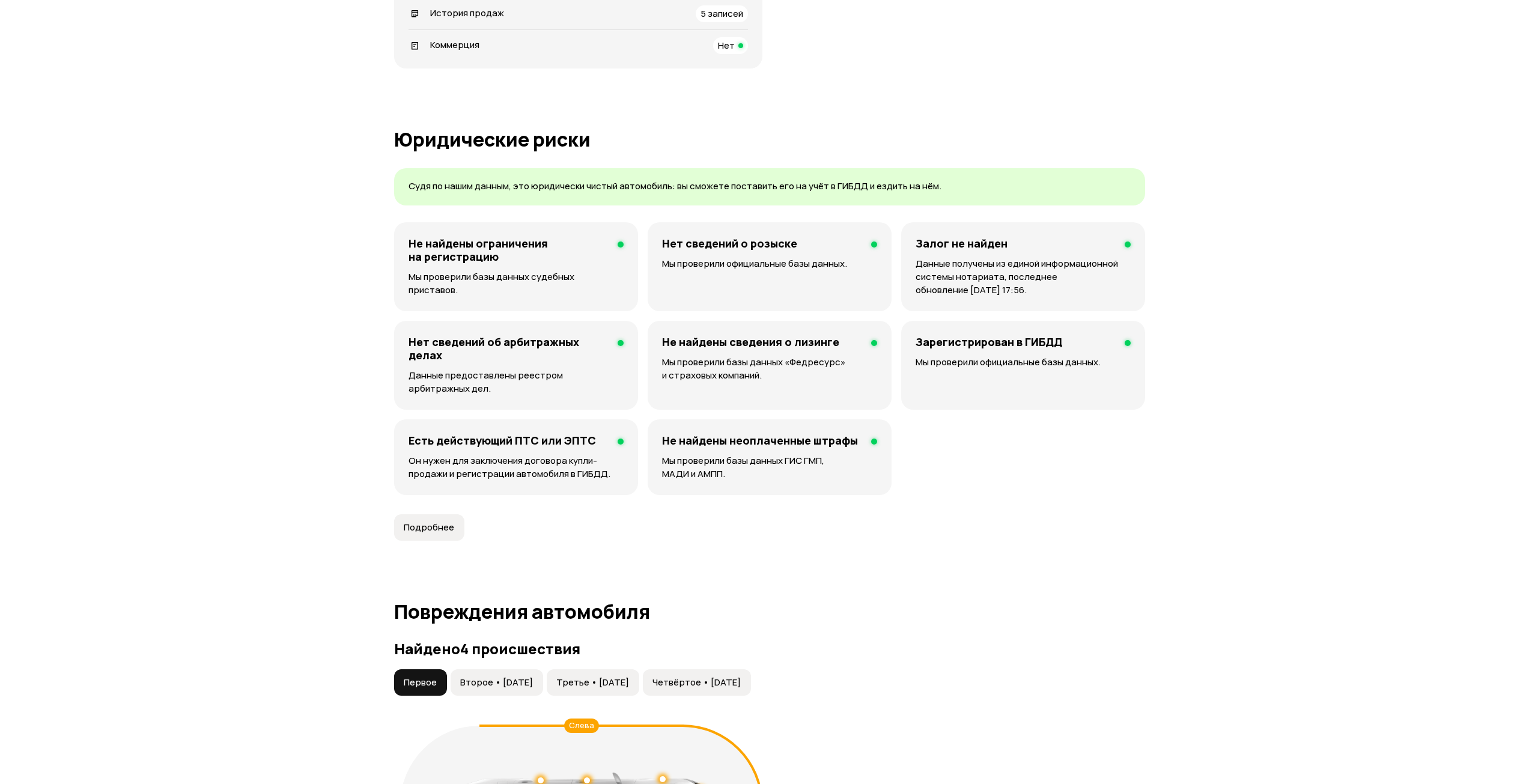
scroll to position [944, 0]
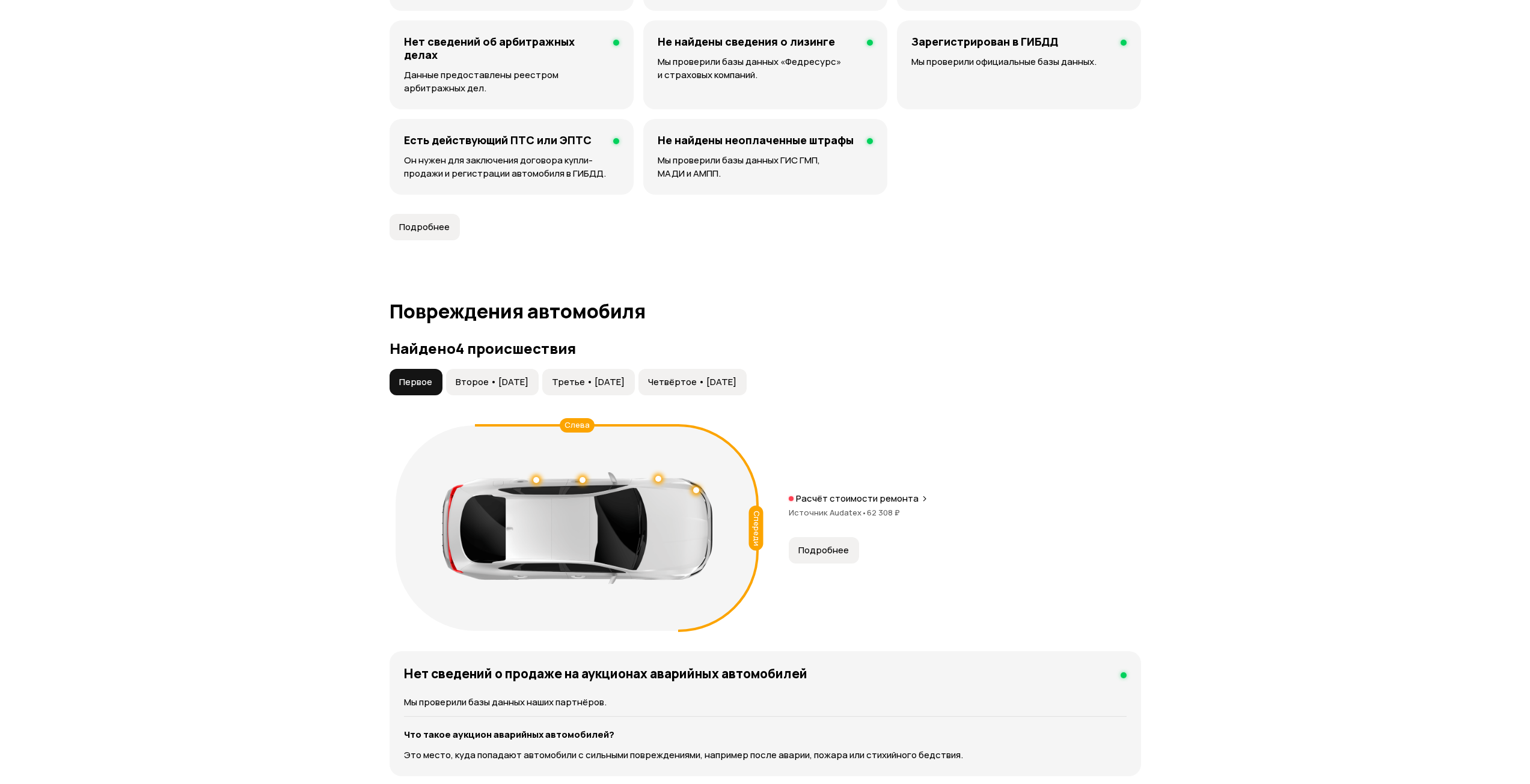
click at [801, 537] on button "Подробнее" at bounding box center [823, 550] width 70 height 27
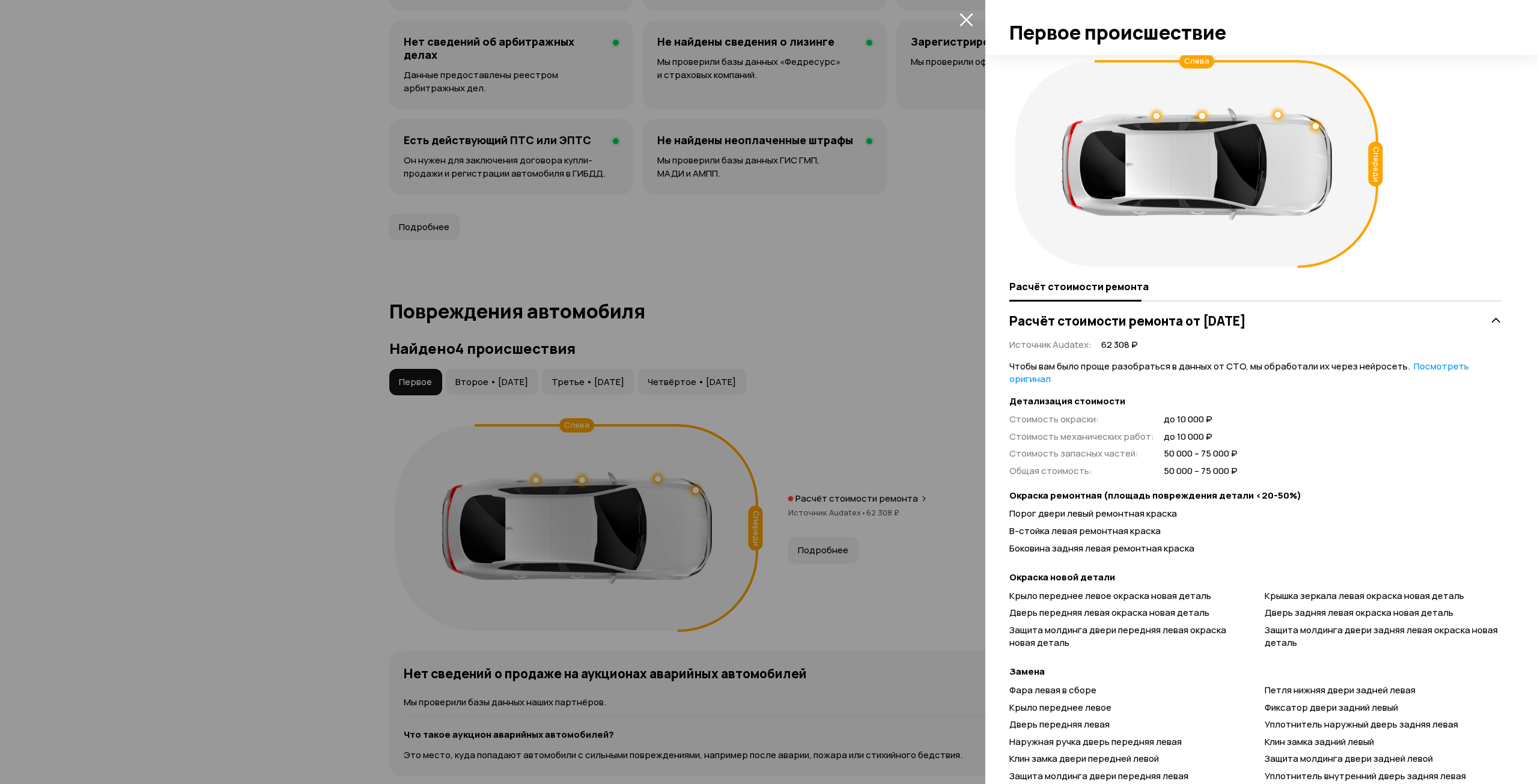
click at [819, 441] on div at bounding box center [769, 392] width 1538 height 784
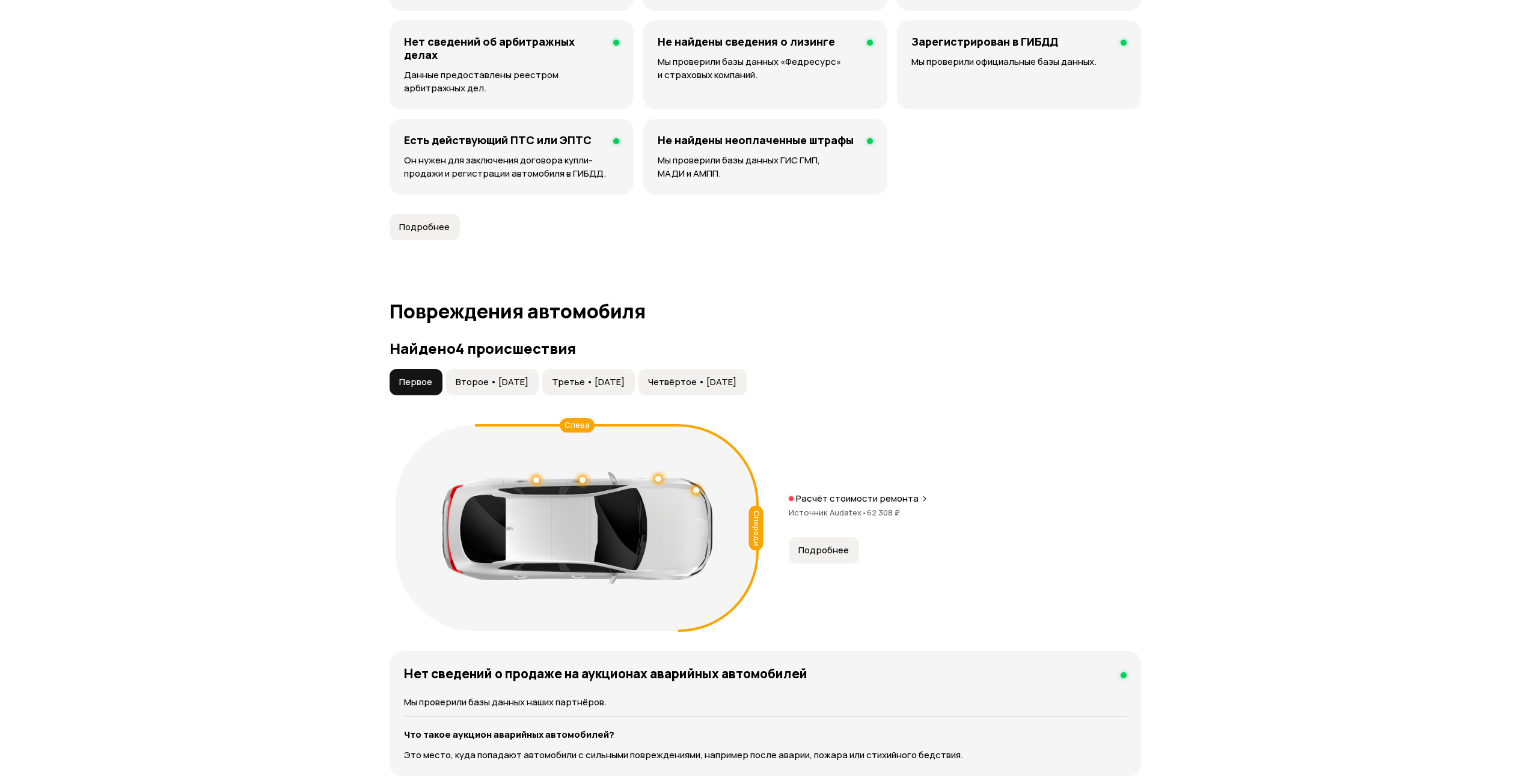
click at [491, 381] on span "Второе • [DATE]" at bounding box center [491, 382] width 72 height 12
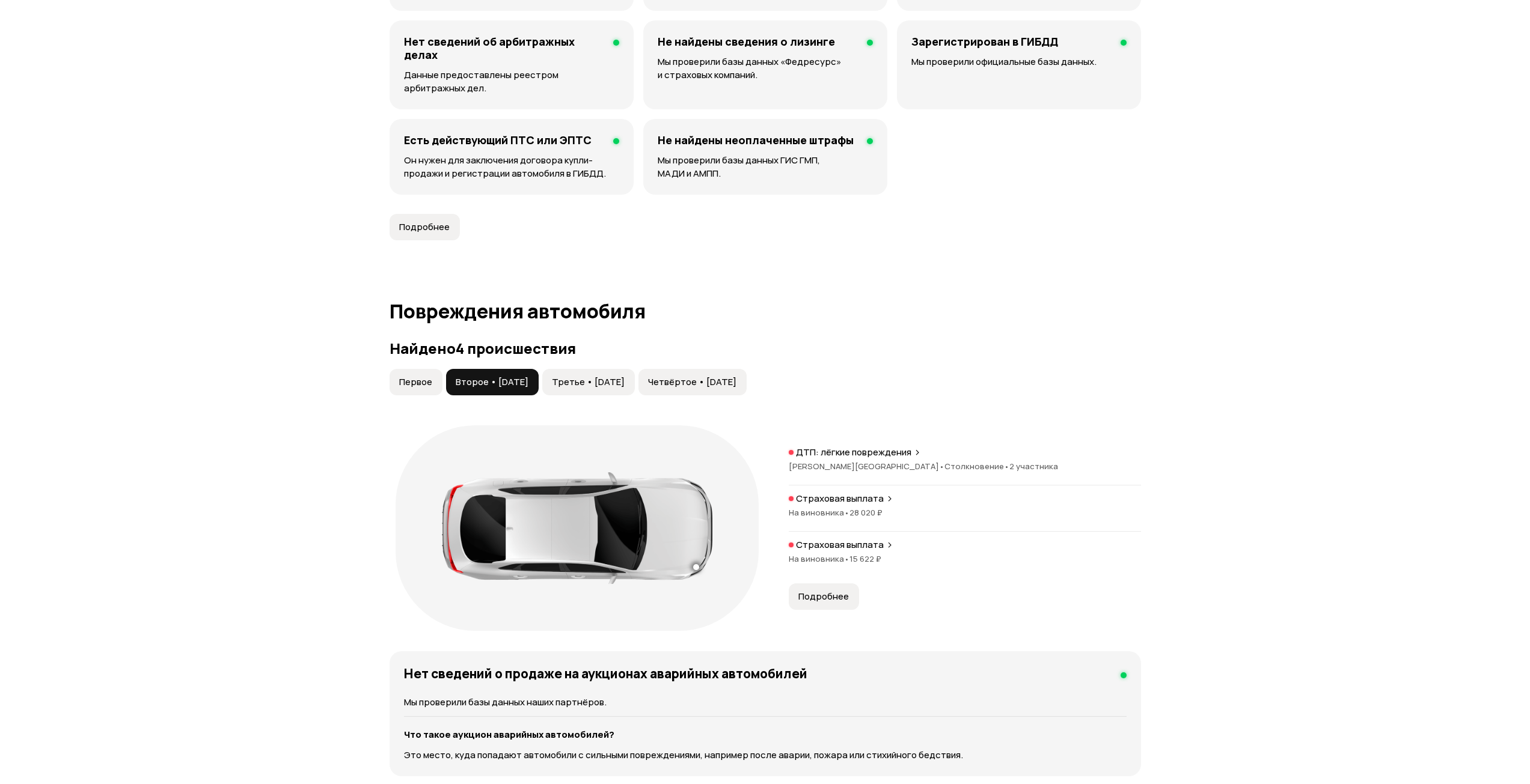
click at [404, 378] on span "Первое" at bounding box center [415, 382] width 33 height 12
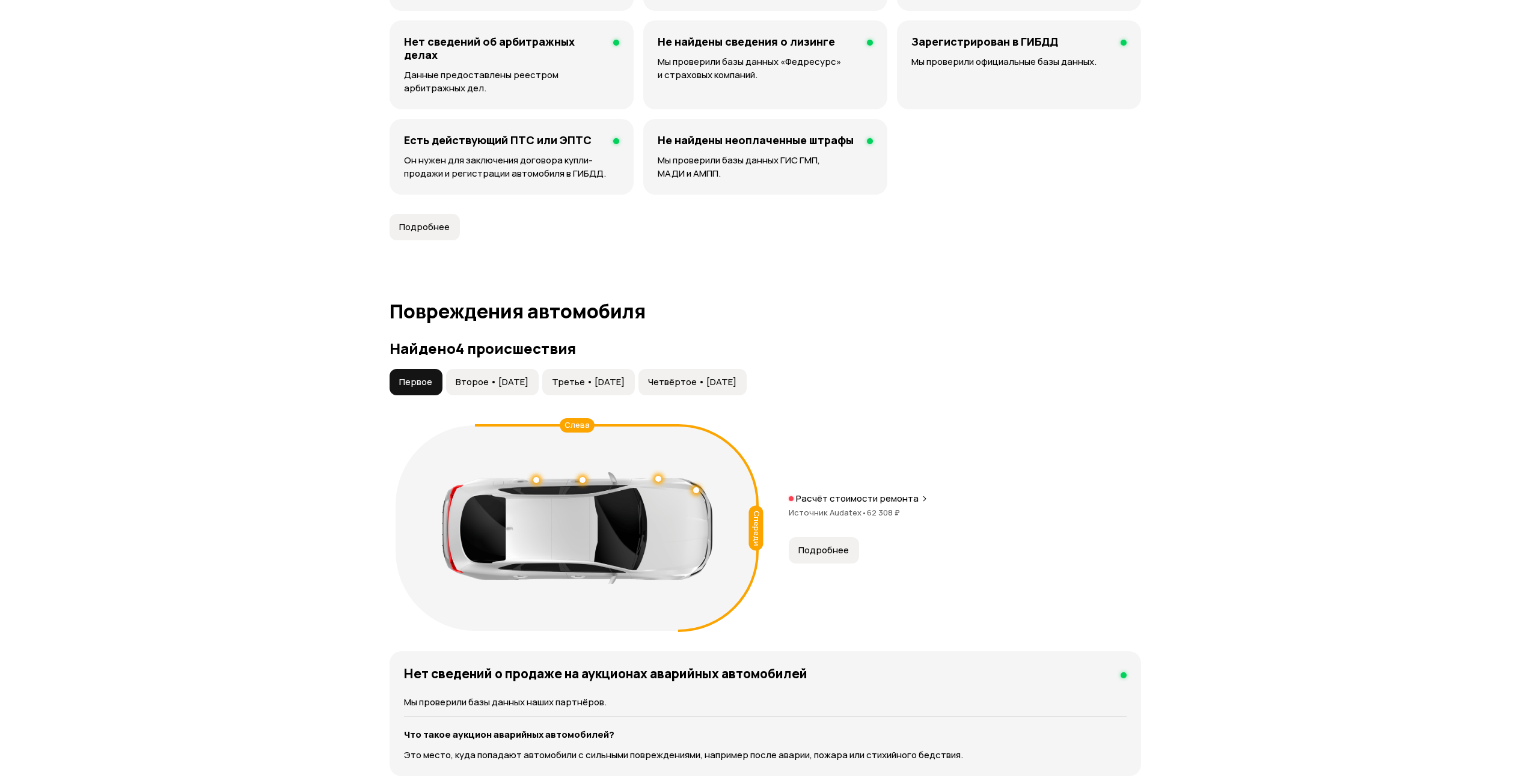
click at [843, 554] on span "Подробнее" at bounding box center [823, 550] width 50 height 12
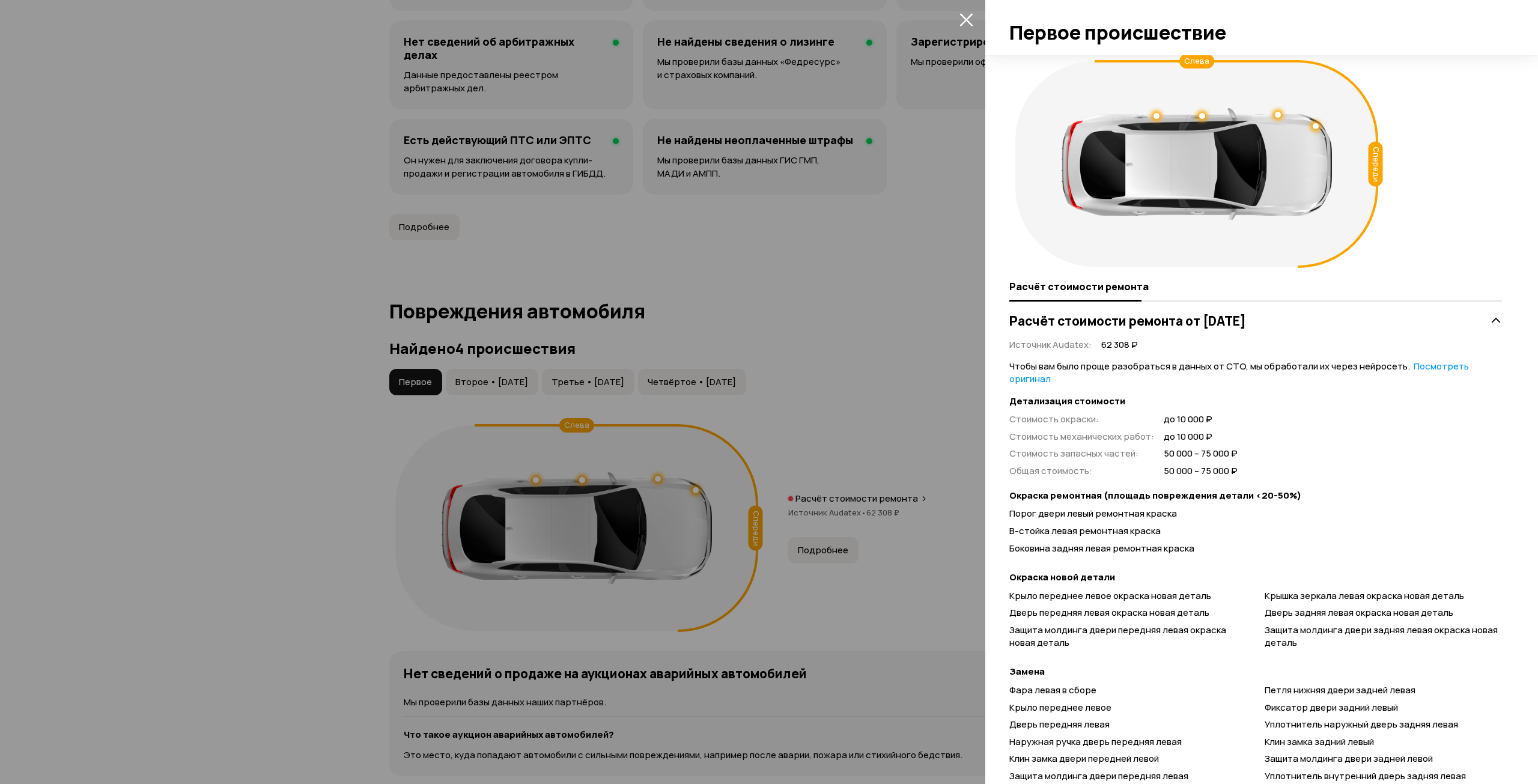
scroll to position [285, 0]
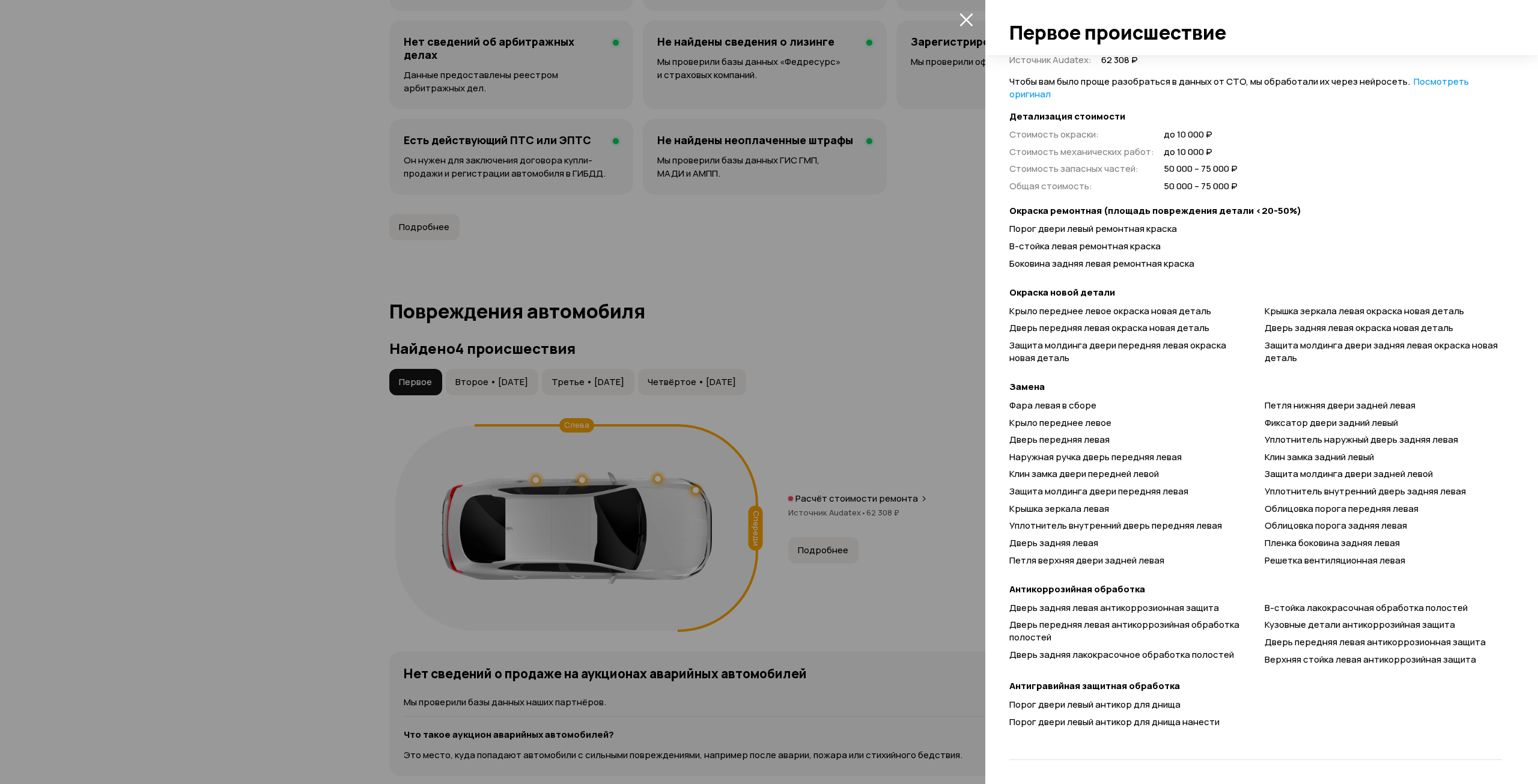
click at [721, 436] on div at bounding box center [769, 392] width 1538 height 784
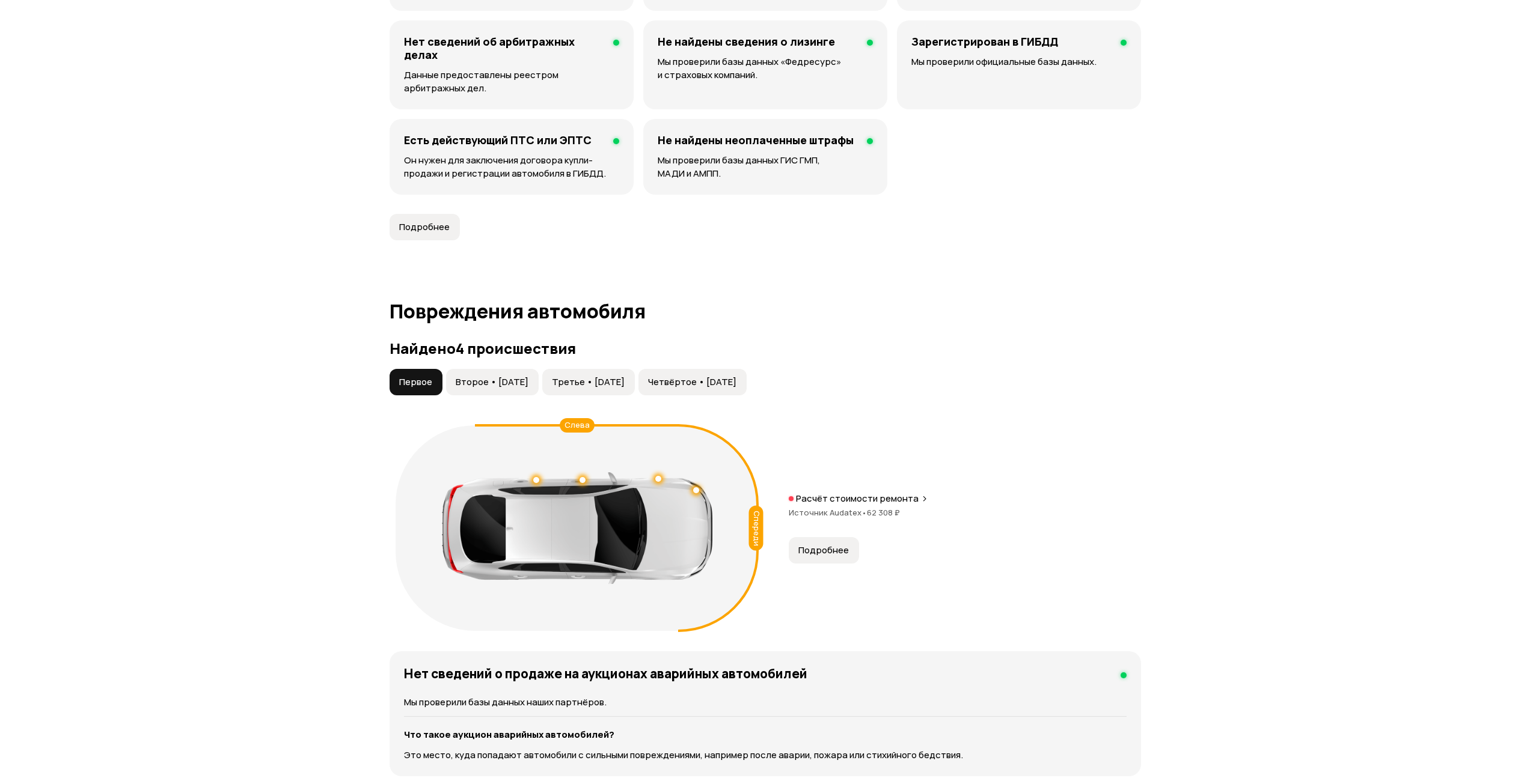
click at [508, 386] on span "Второе • [DATE]" at bounding box center [491, 382] width 72 height 12
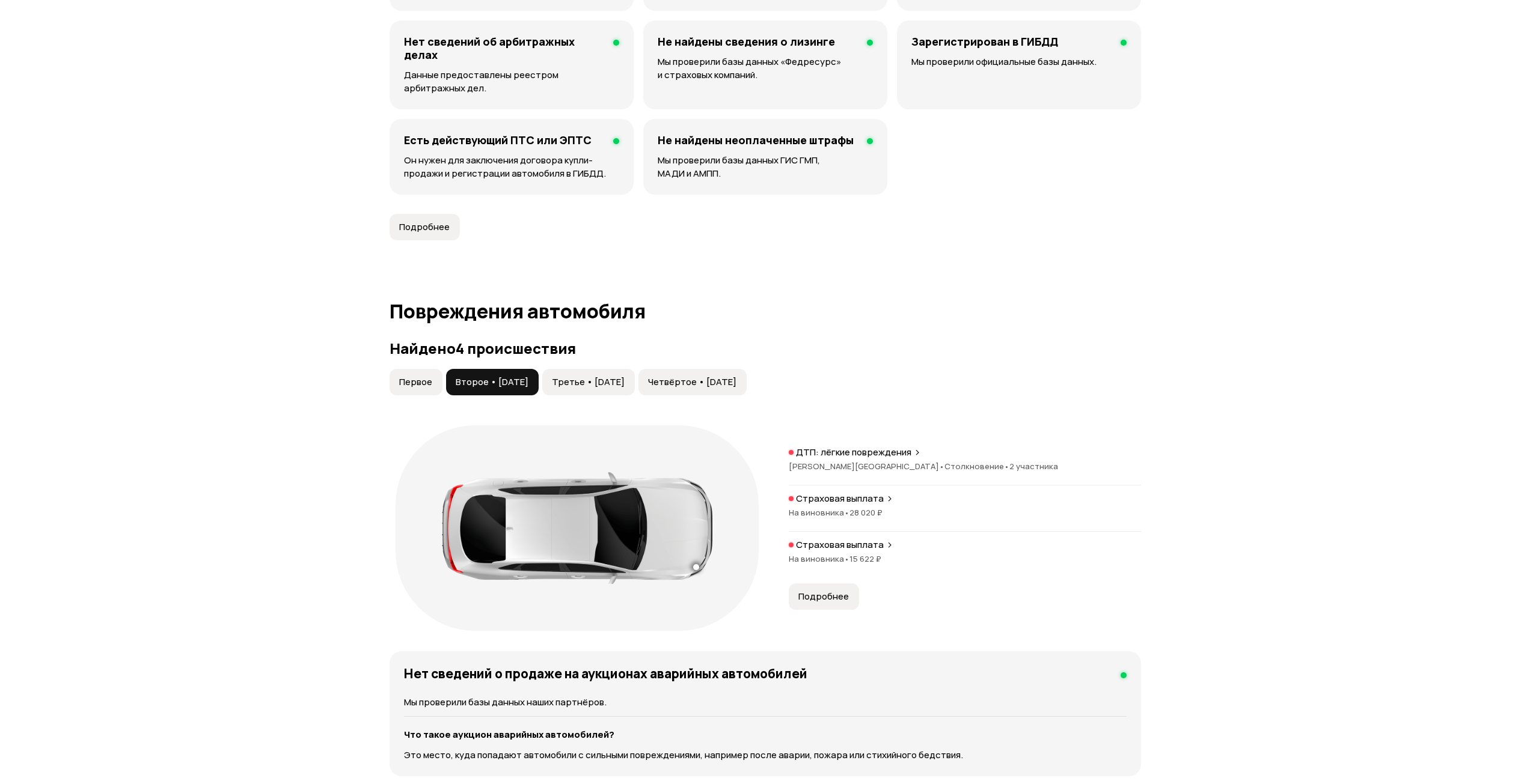
click at [822, 587] on button "Подробнее" at bounding box center [823, 596] width 70 height 27
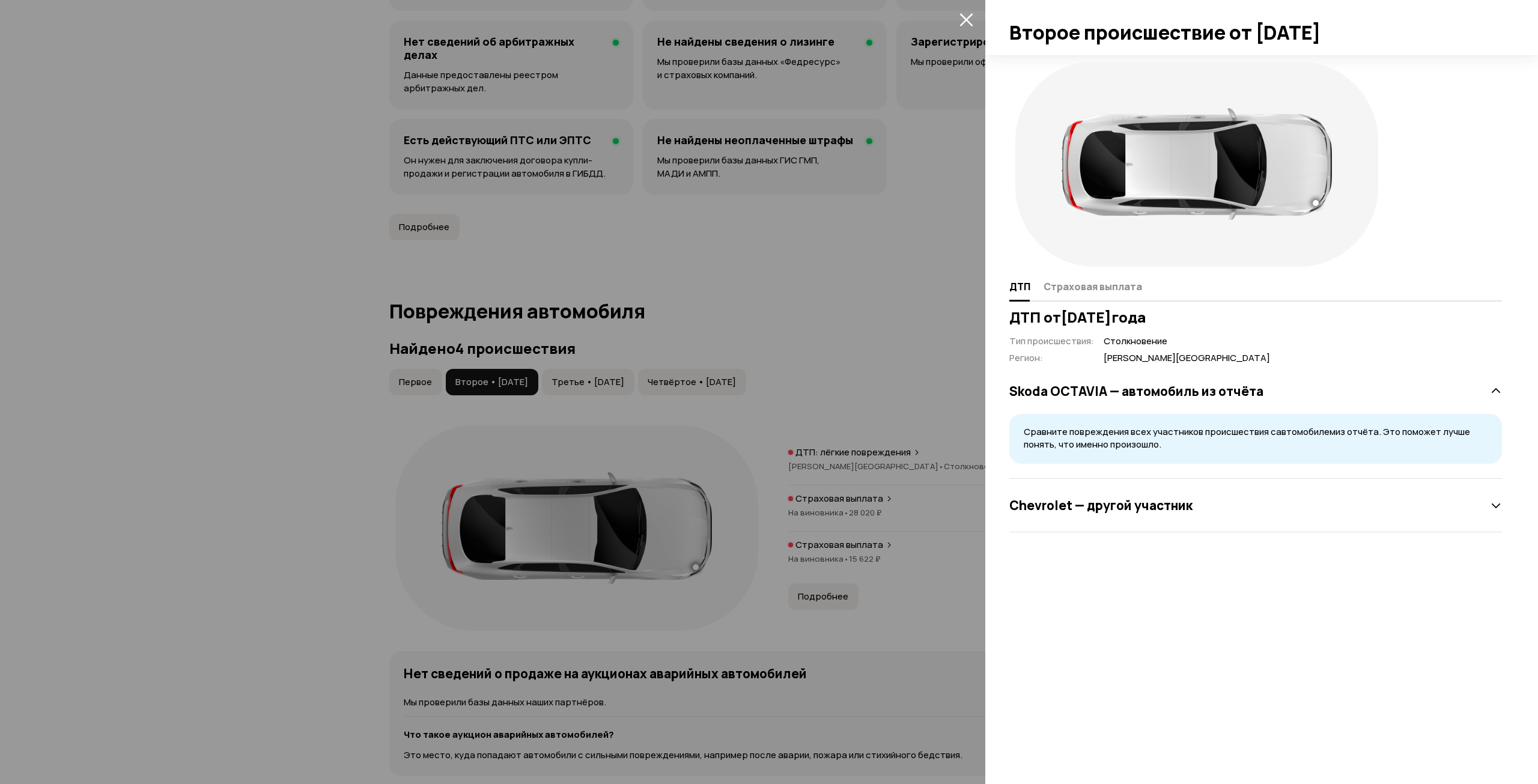
click at [1193, 510] on div "Chevrolet — другой участник" at bounding box center [1255, 505] width 492 height 24
click at [1136, 499] on h3 "Chevrolet — другой участник" at bounding box center [1101, 505] width 184 height 16
click at [1159, 503] on h3 "Chevrolet — другой участник" at bounding box center [1101, 505] width 184 height 16
click at [1074, 293] on button "Страховая выплата" at bounding box center [1091, 285] width 102 height 23
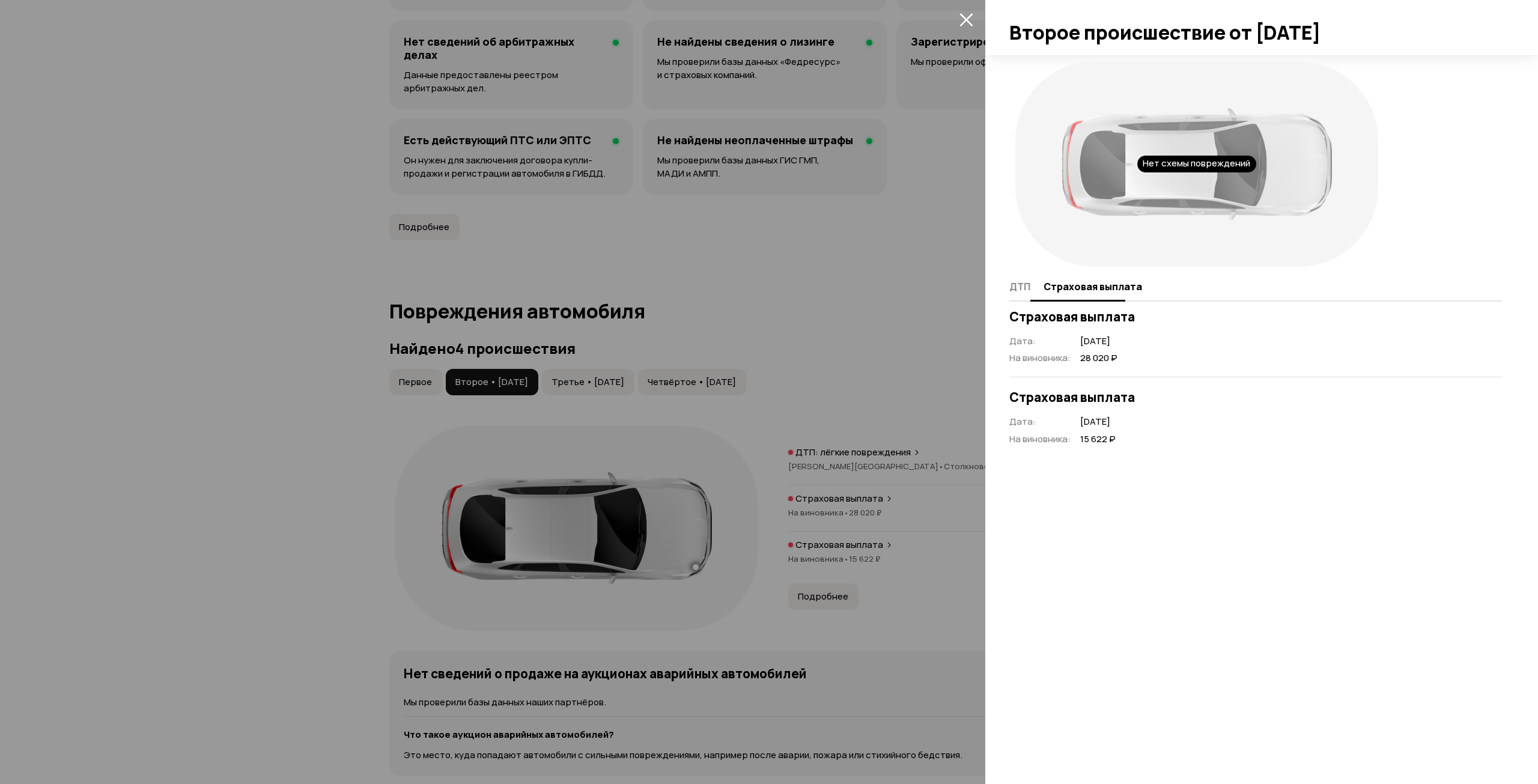
click at [1010, 288] on span "ДТП" at bounding box center [1020, 286] width 21 height 12
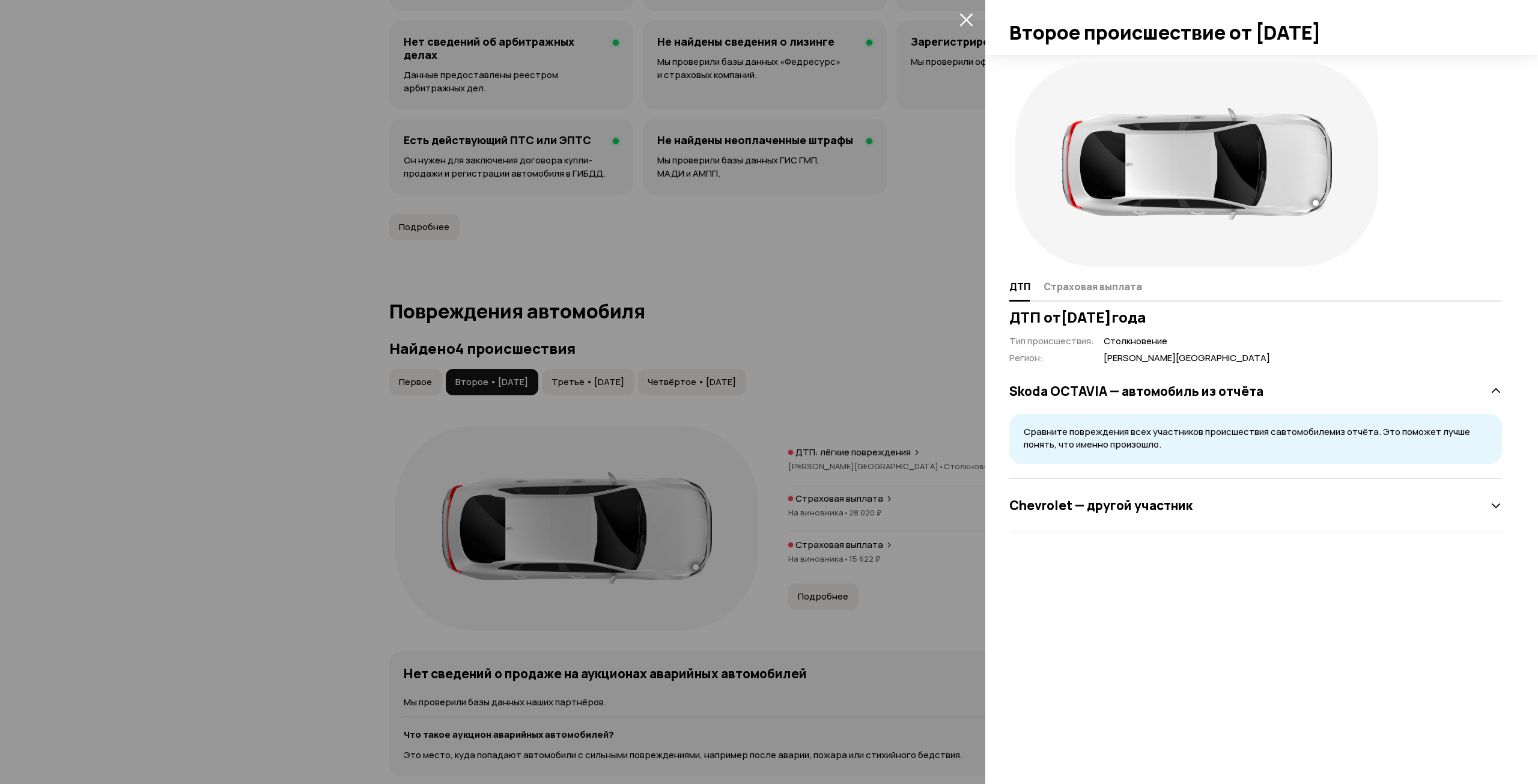
click at [773, 380] on div at bounding box center [769, 392] width 1538 height 784
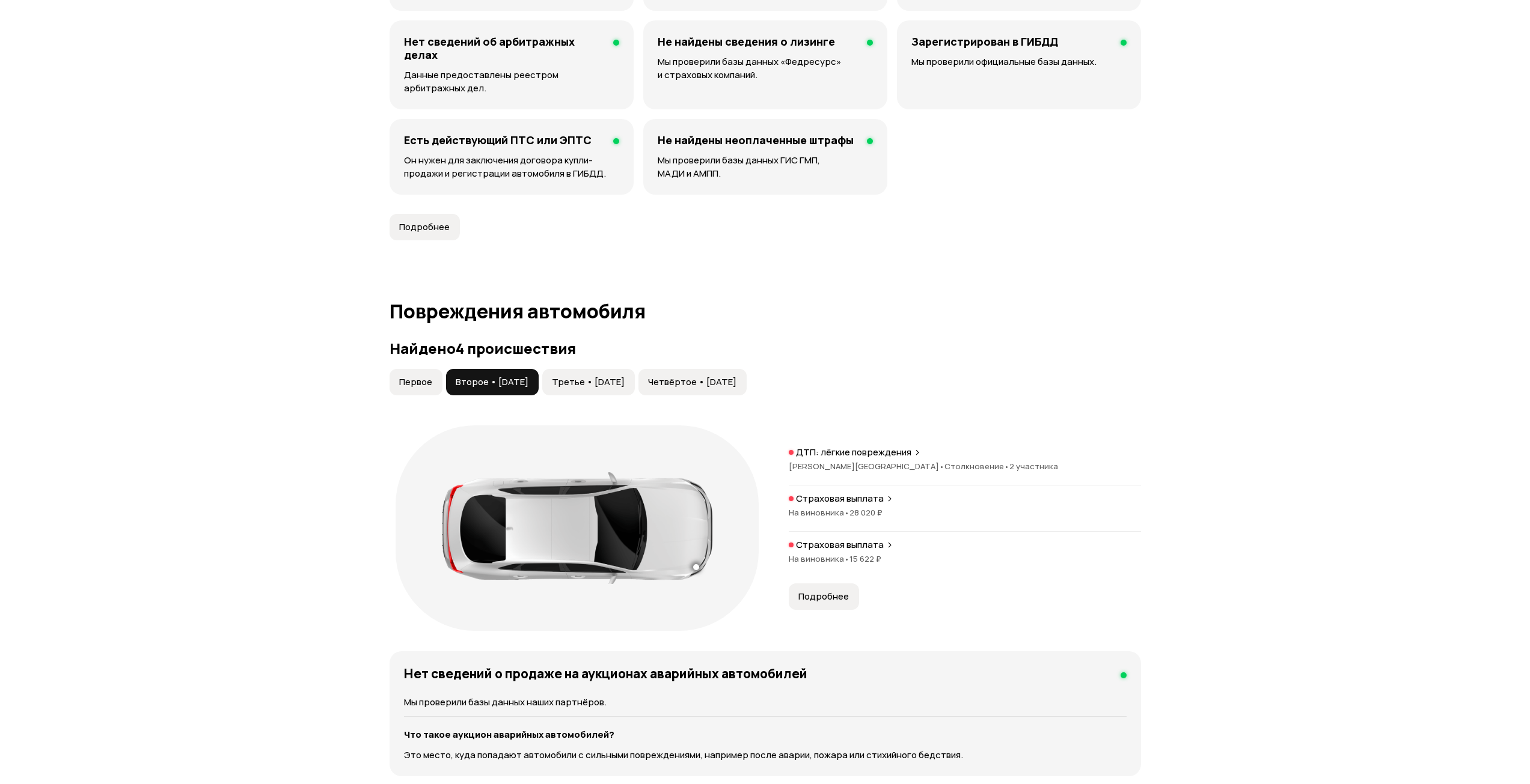
click at [593, 386] on span "Третье • [DATE]" at bounding box center [588, 382] width 72 height 12
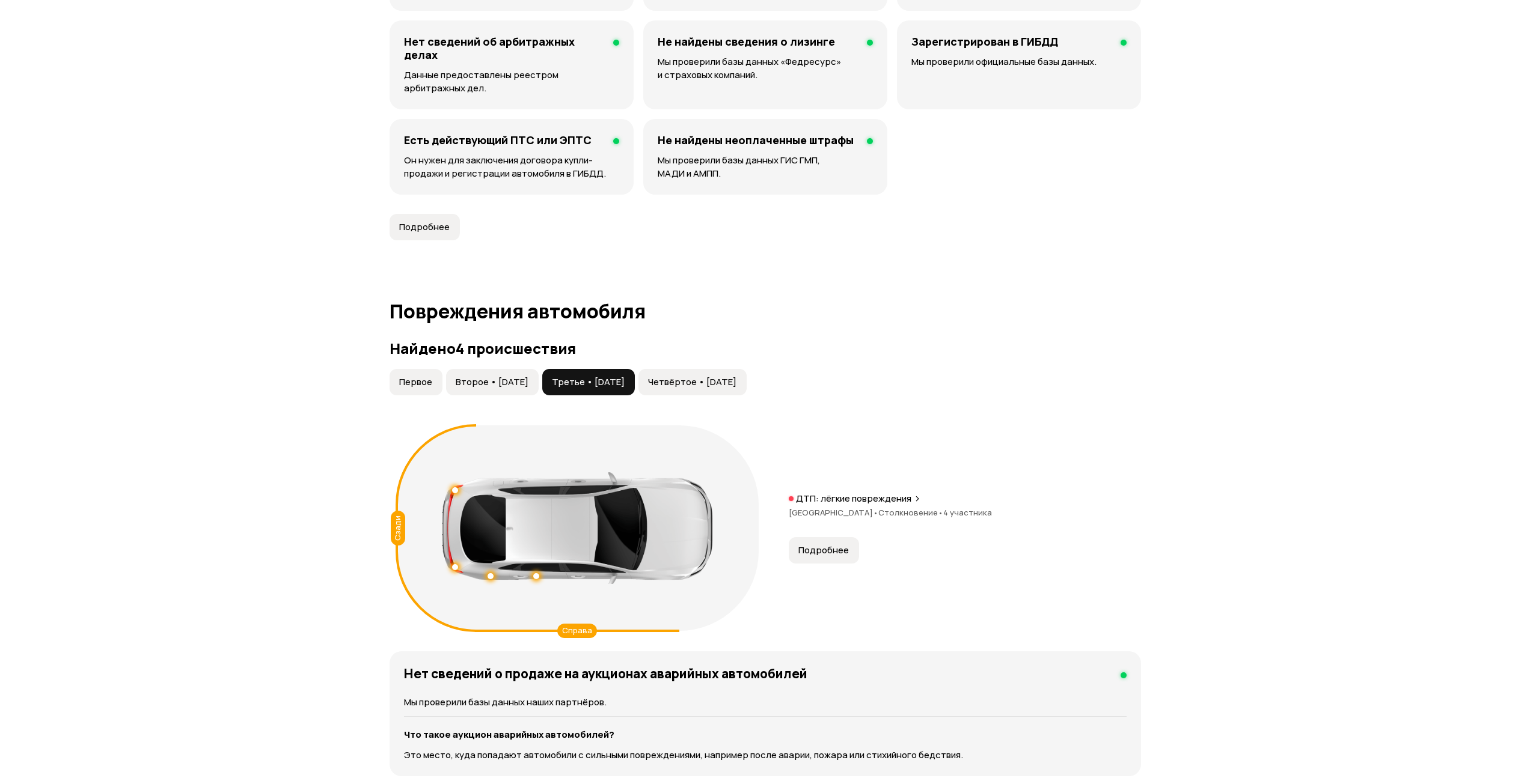
click at [810, 553] on span "Подробнее" at bounding box center [823, 550] width 50 height 12
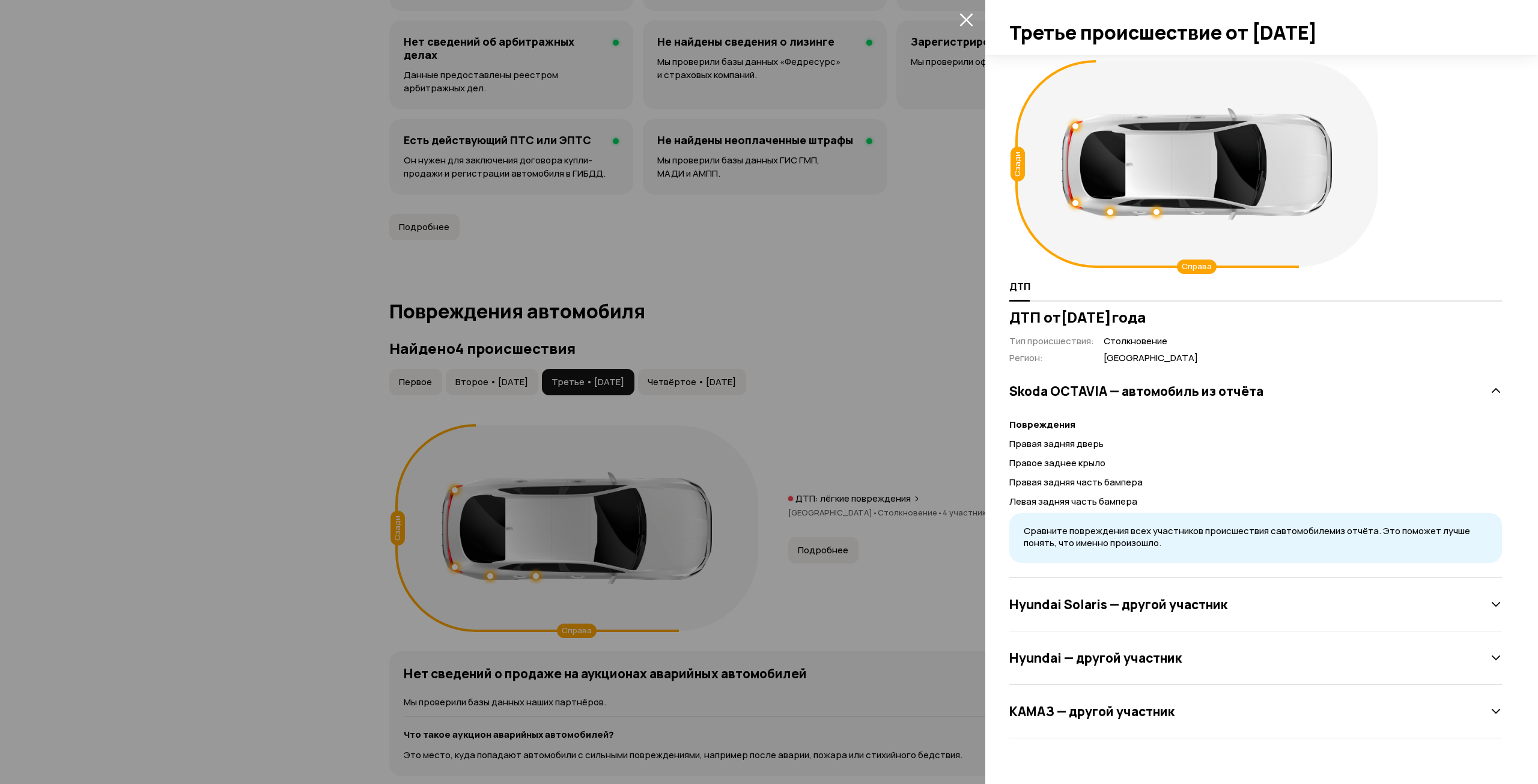
click at [1138, 601] on h3 "Hyundai Solaris — другой участник" at bounding box center [1118, 604] width 218 height 16
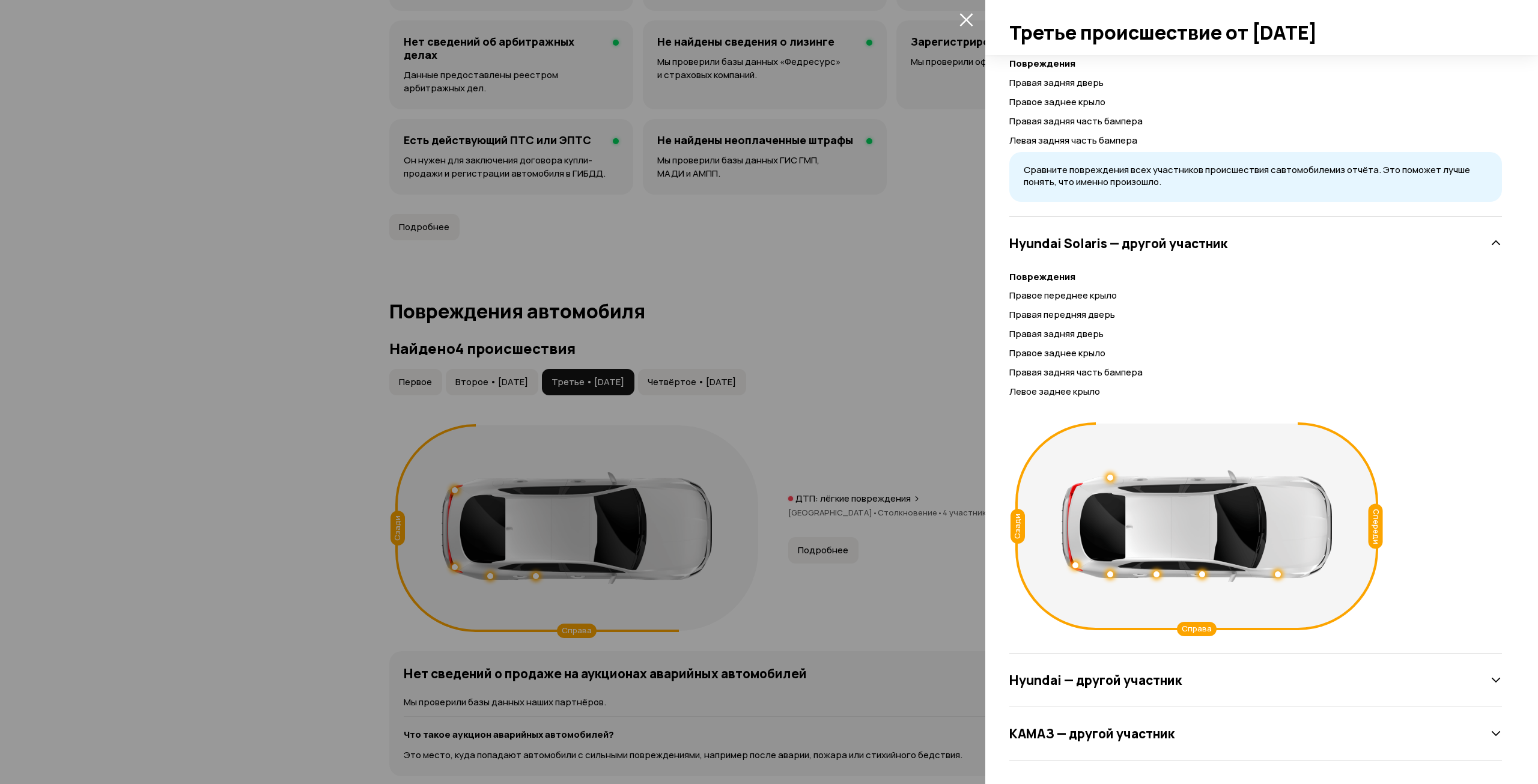
scroll to position [361, 0]
drag, startPoint x: 1137, startPoint y: 691, endPoint x: 1137, endPoint y: 677, distance: 14.0
click at [1138, 690] on div "Hyundai — другой участник" at bounding box center [1255, 680] width 492 height 54
click at [1133, 676] on h3 "Hyundai — другой участник" at bounding box center [1096, 679] width 172 height 16
click at [764, 398] on div at bounding box center [769, 392] width 1538 height 784
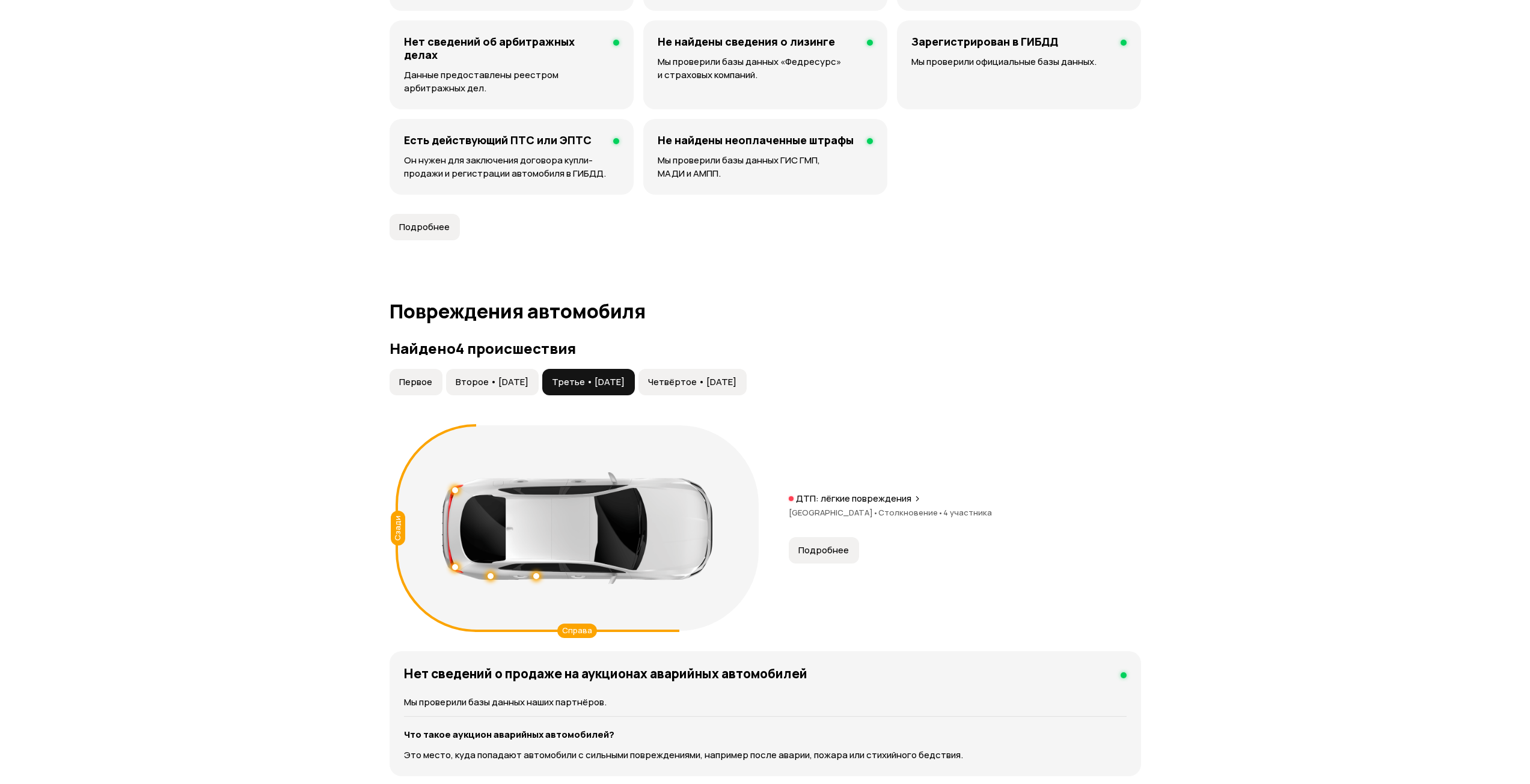
click at [746, 374] on button "Четвёртое • [DATE]" at bounding box center [692, 382] width 108 height 27
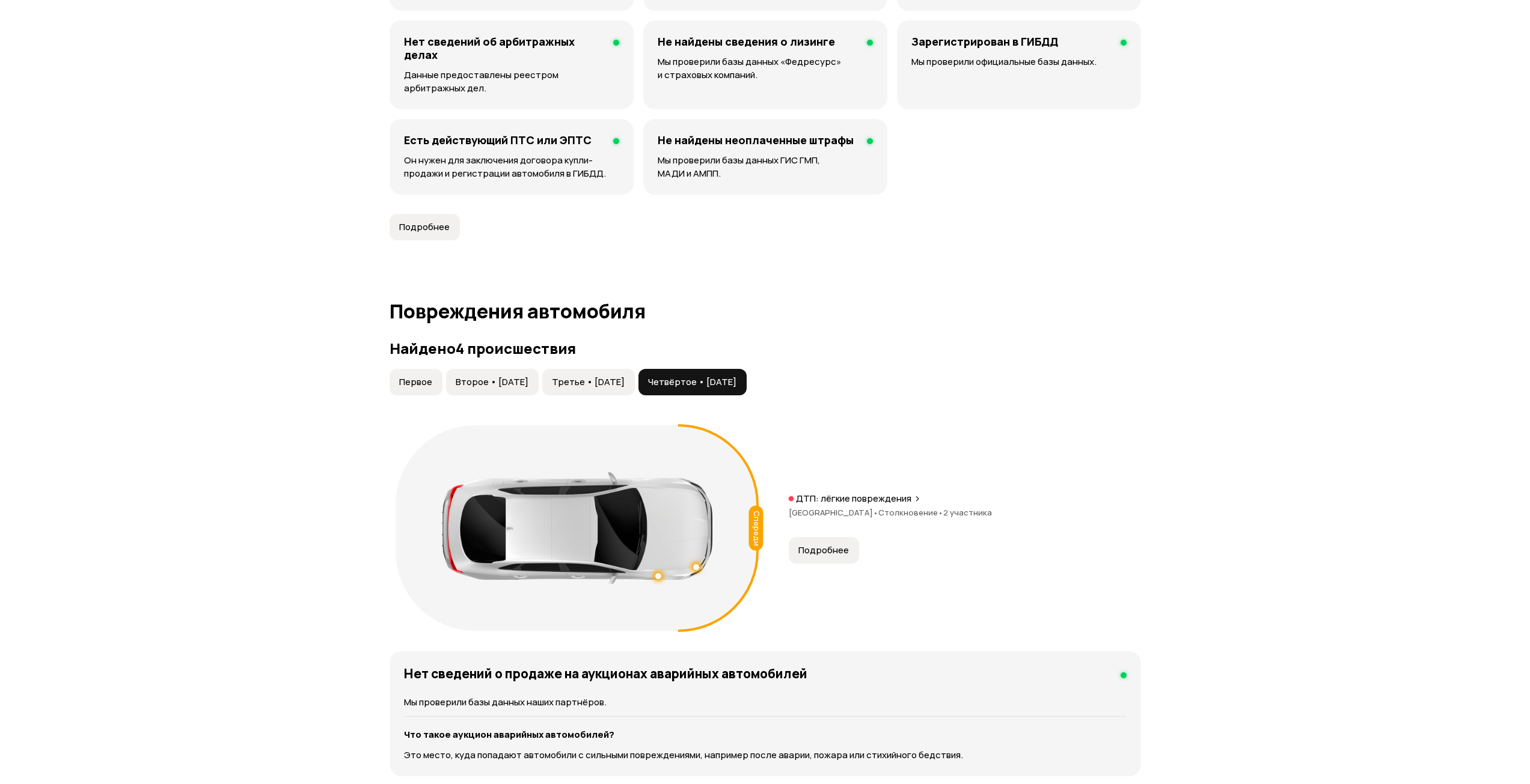
click at [819, 549] on span "Подробнее" at bounding box center [823, 550] width 50 height 12
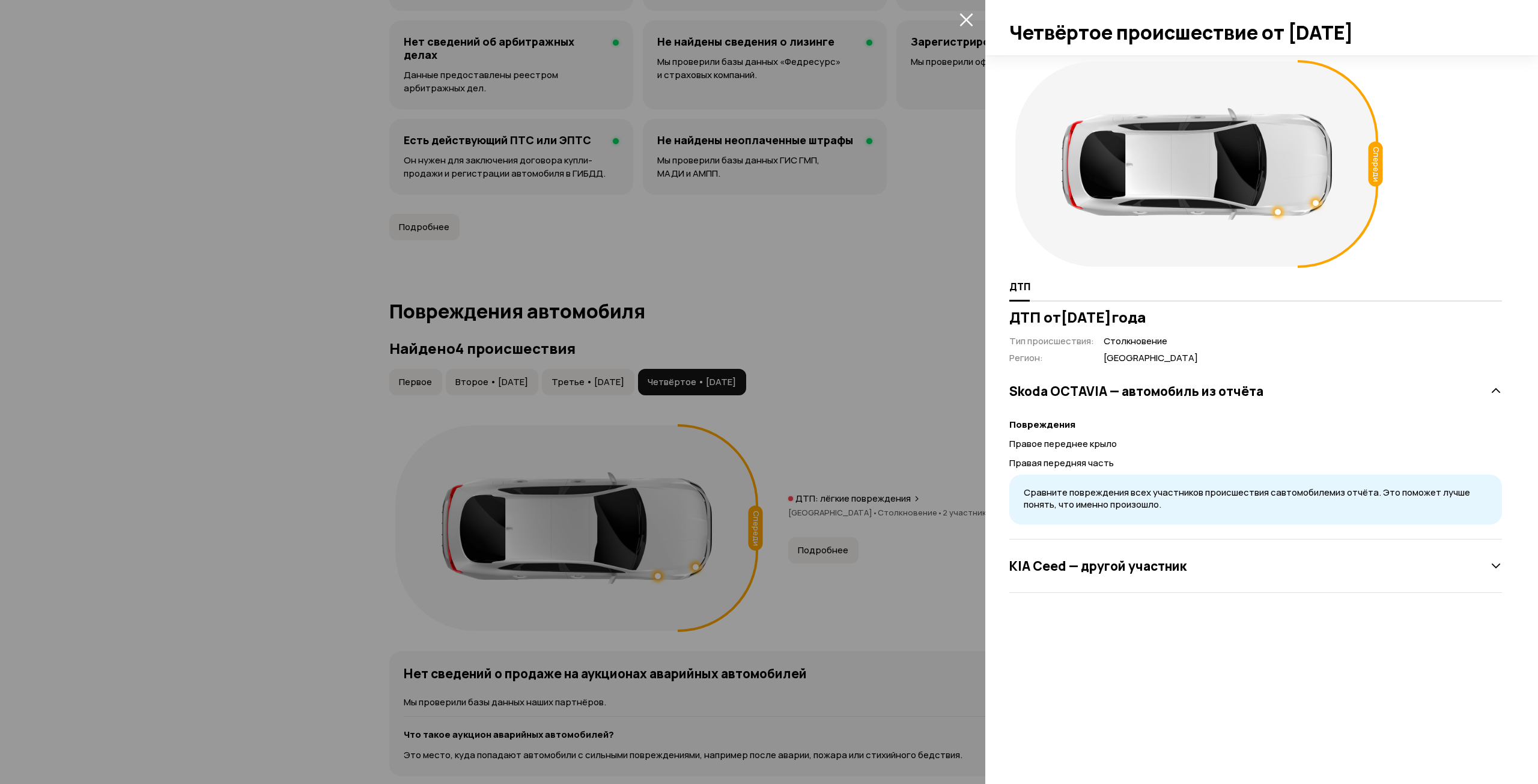
click at [1183, 556] on div "KIA Ceed — другой участник" at bounding box center [1255, 566] width 492 height 24
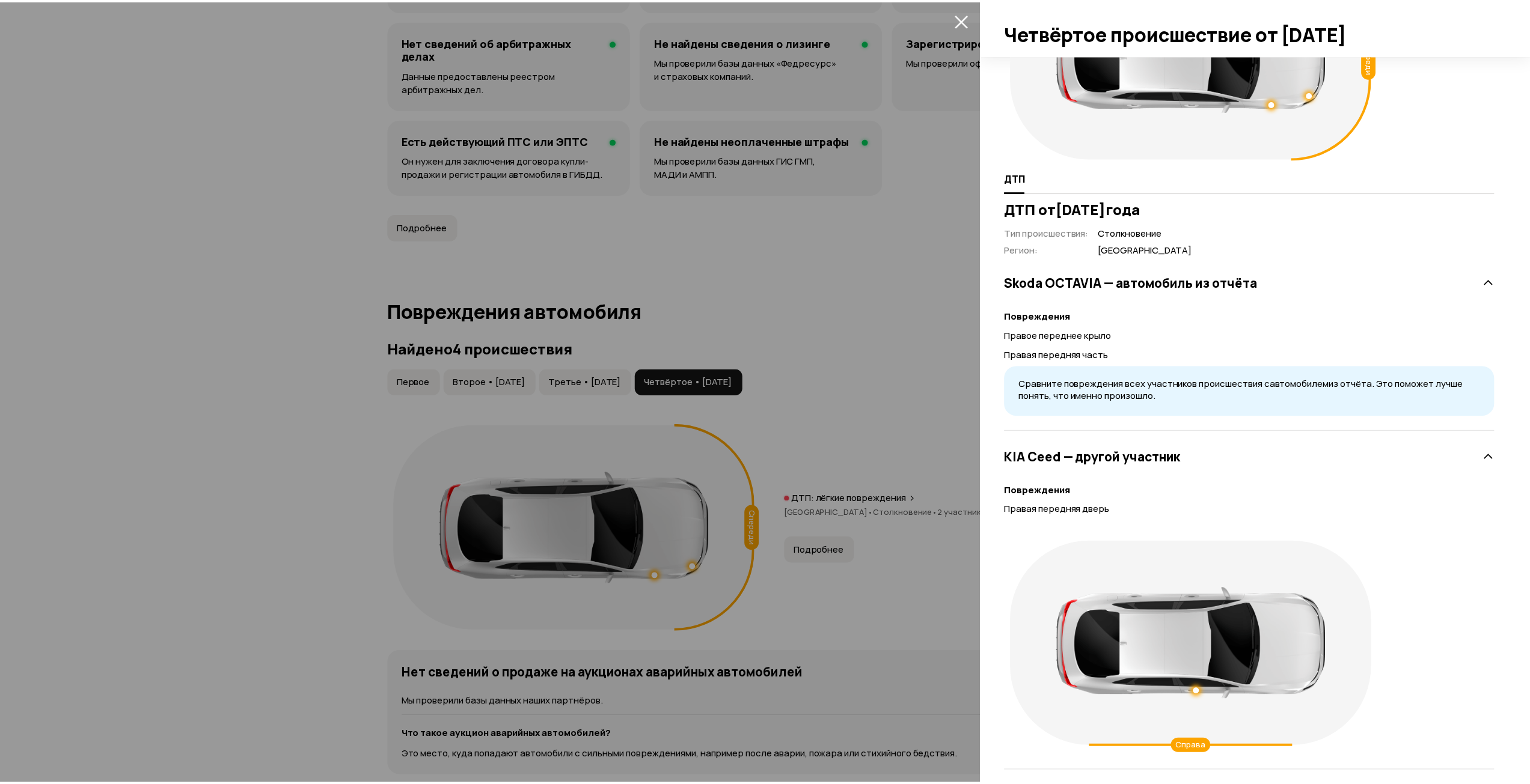
scroll to position [120, 0]
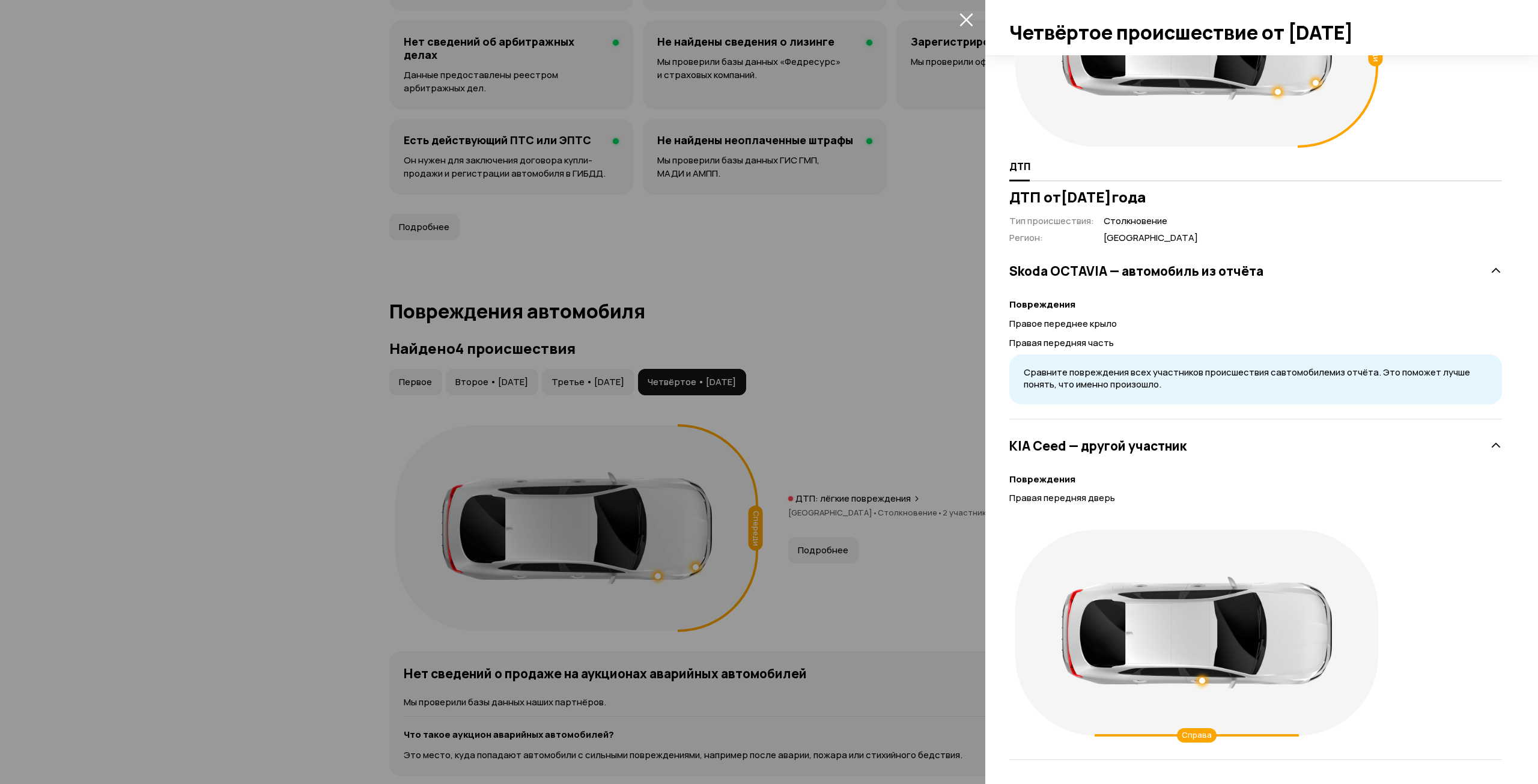
click at [818, 320] on div at bounding box center [769, 392] width 1538 height 784
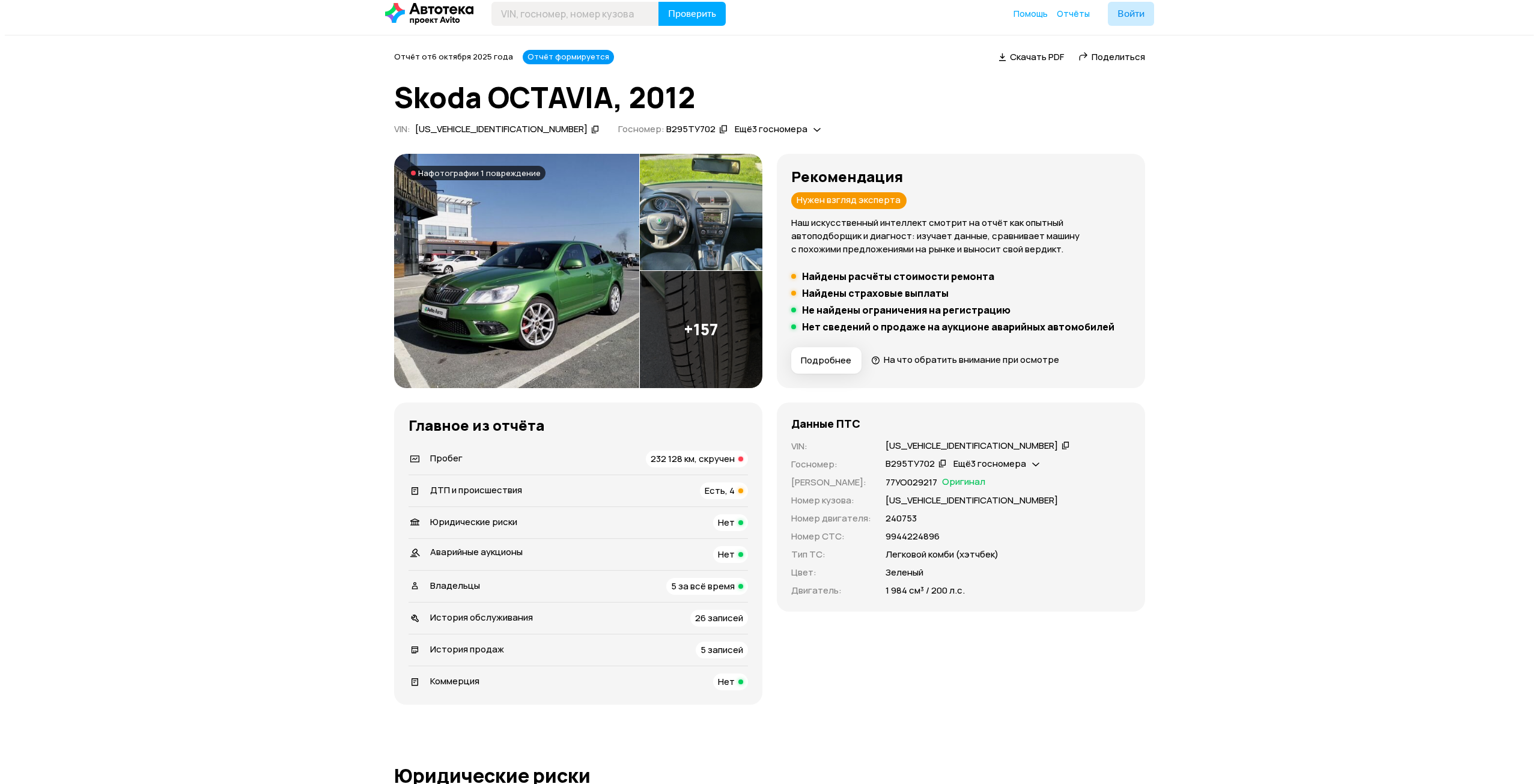
scroll to position [0, 0]
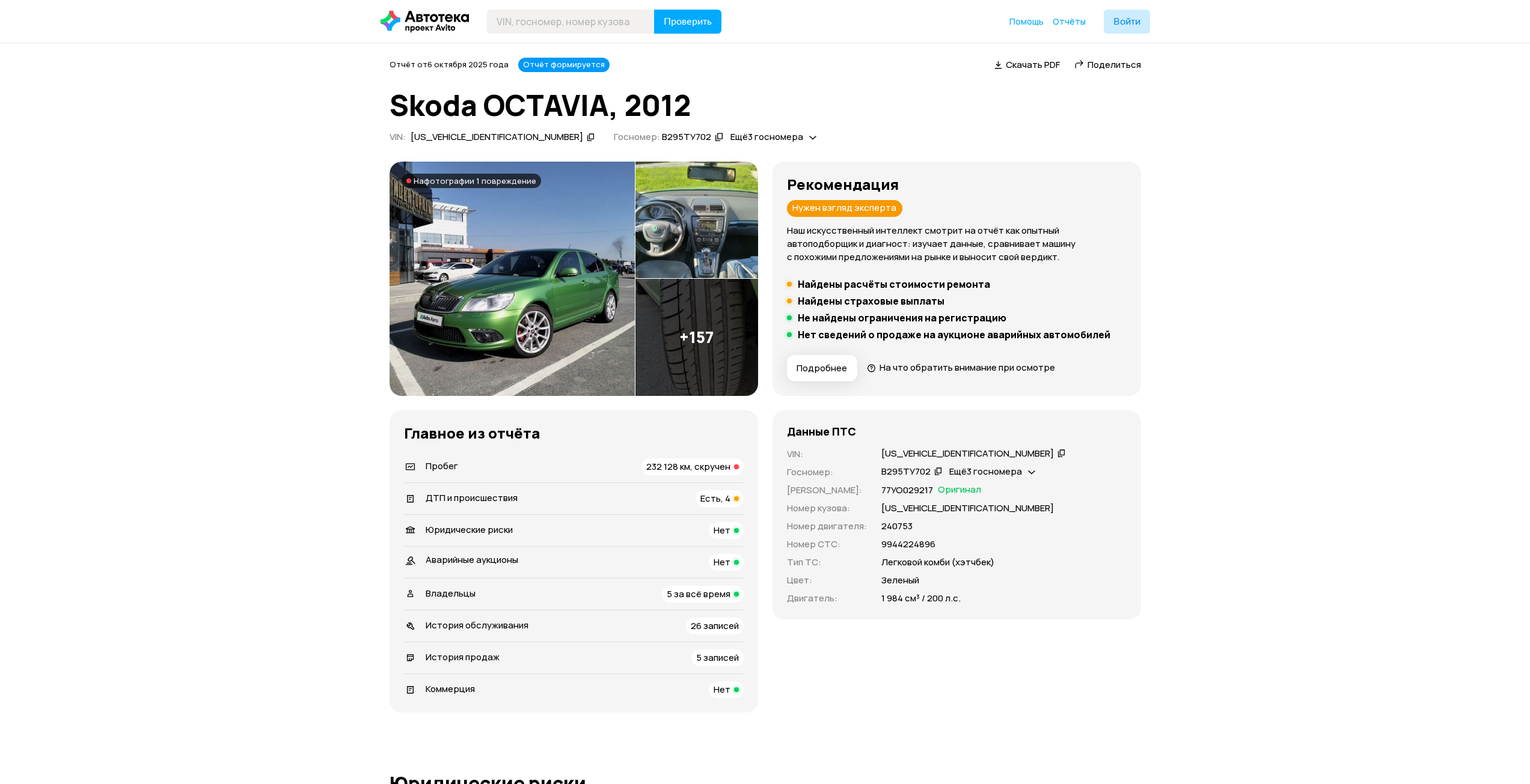
click at [816, 368] on span "Подробнее" at bounding box center [822, 368] width 50 height 12
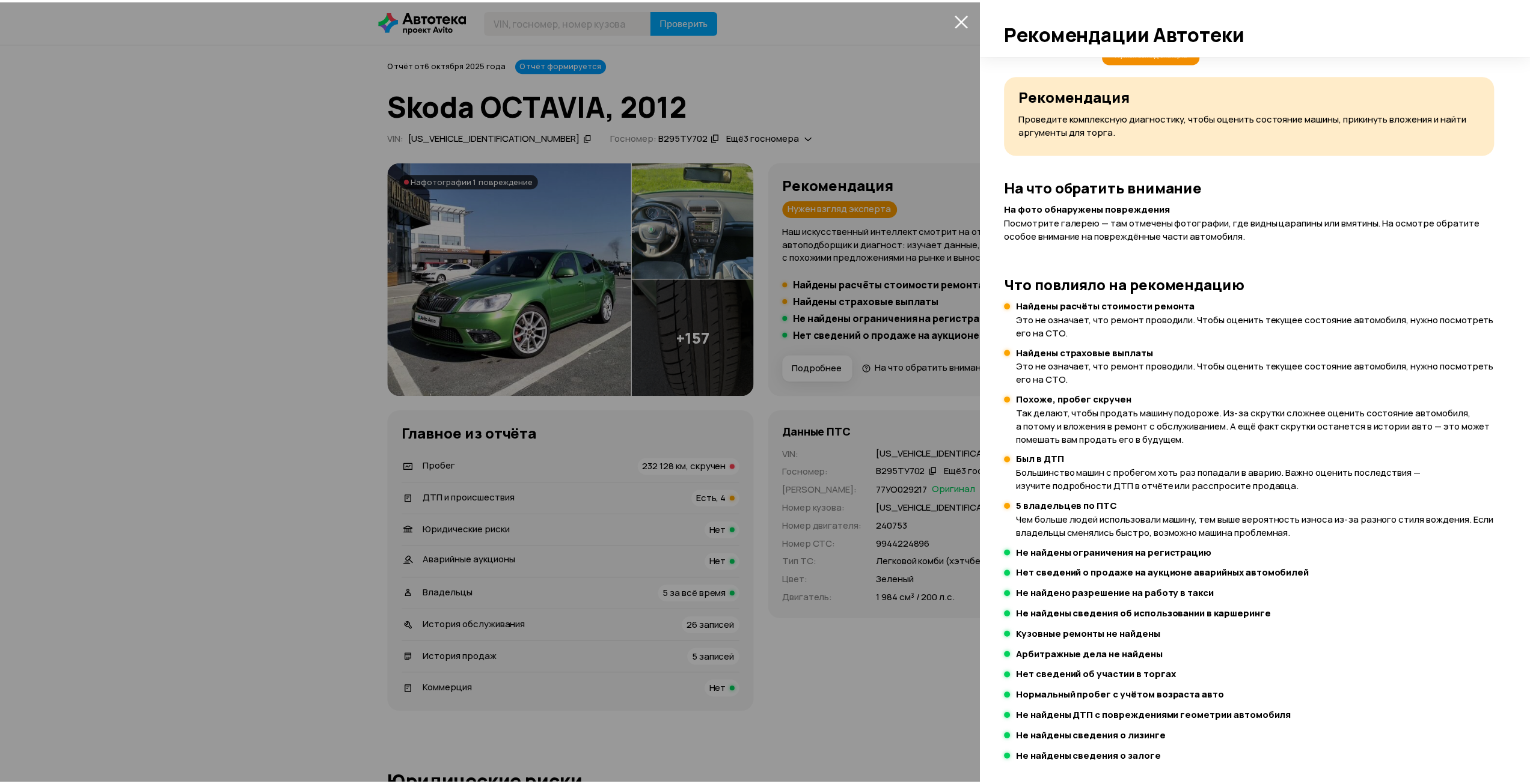
scroll to position [33, 0]
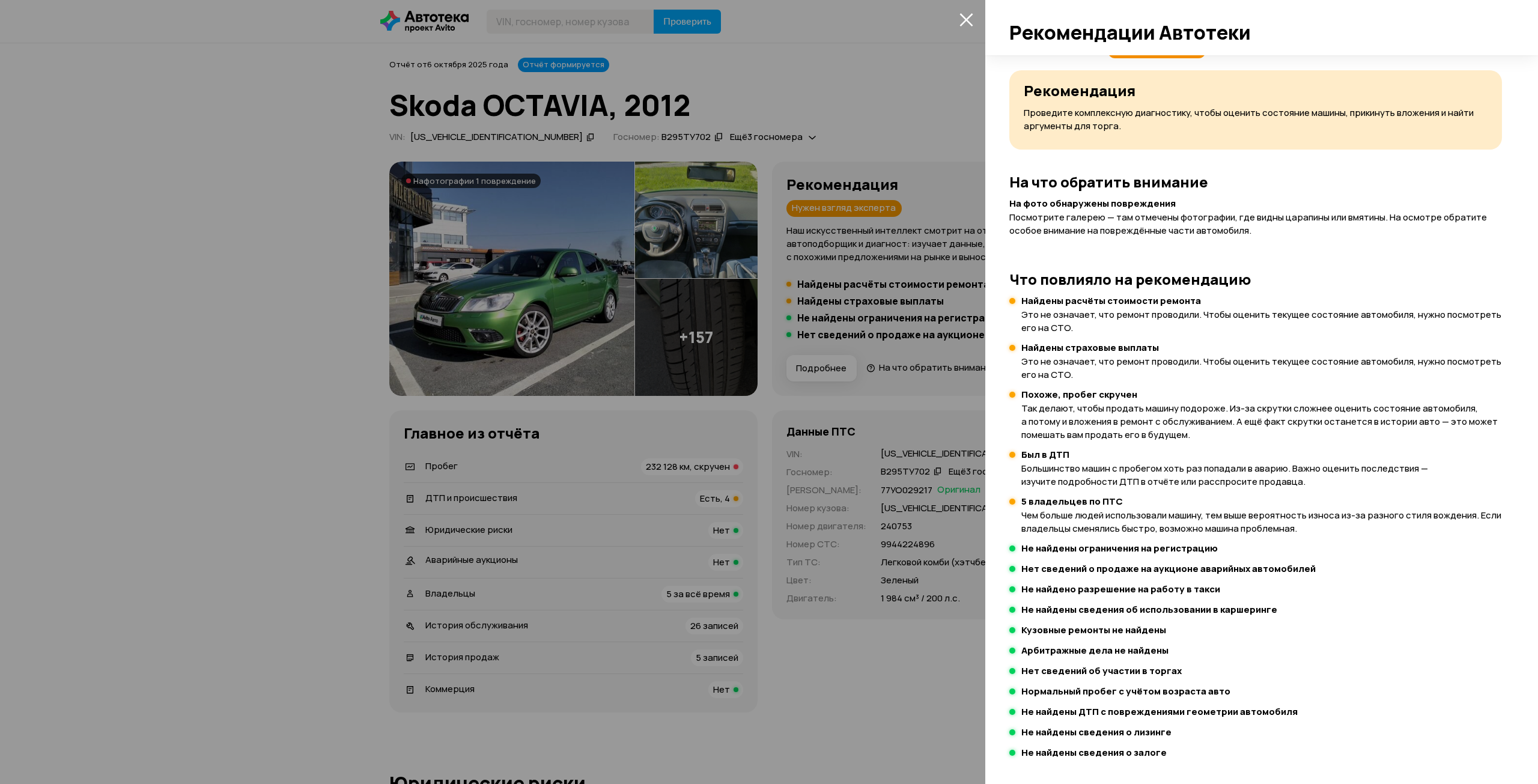
click at [571, 279] on div at bounding box center [769, 392] width 1538 height 784
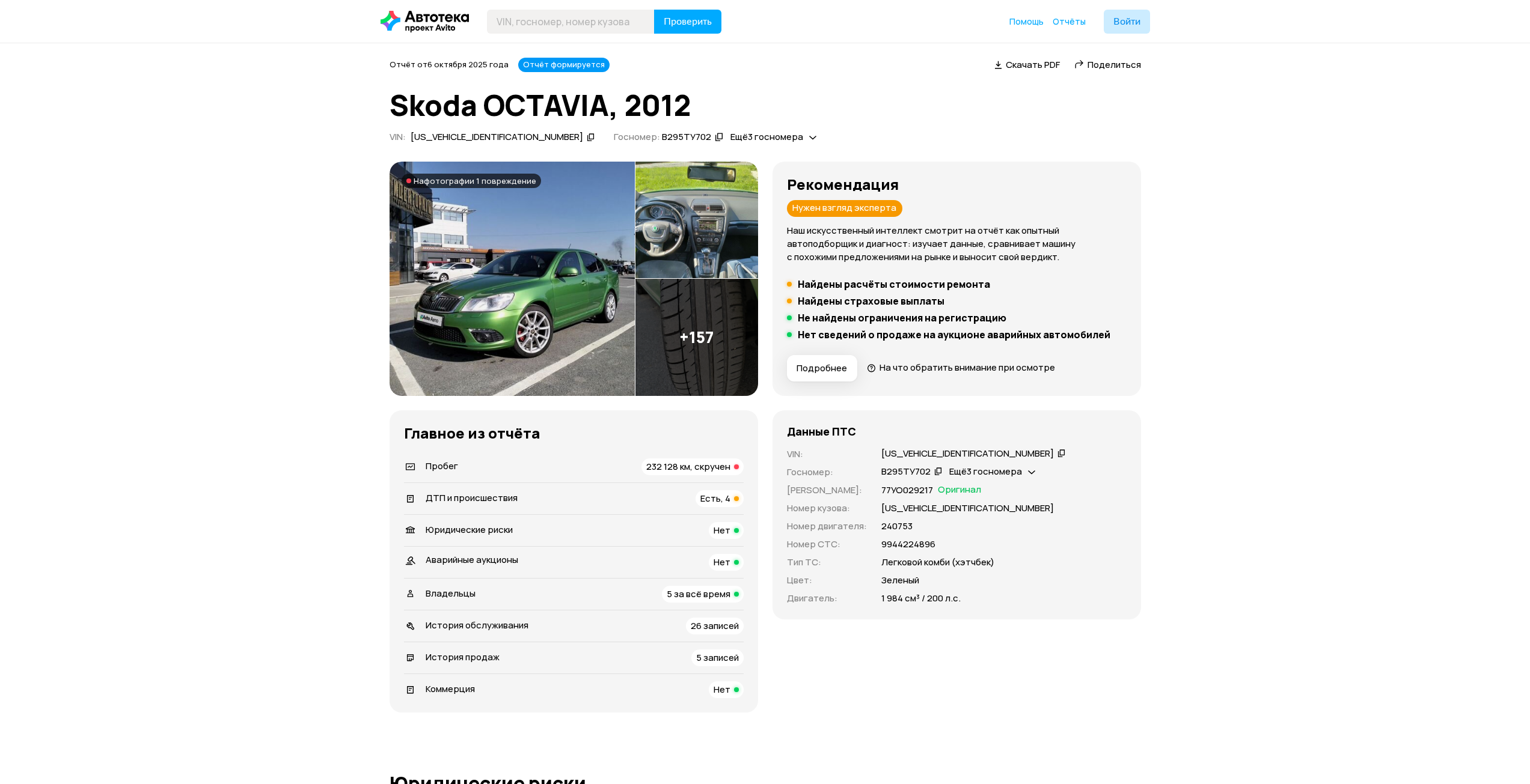
click at [516, 255] on img at bounding box center [512, 278] width 245 height 234
